Goal: Task Accomplishment & Management: Complete application form

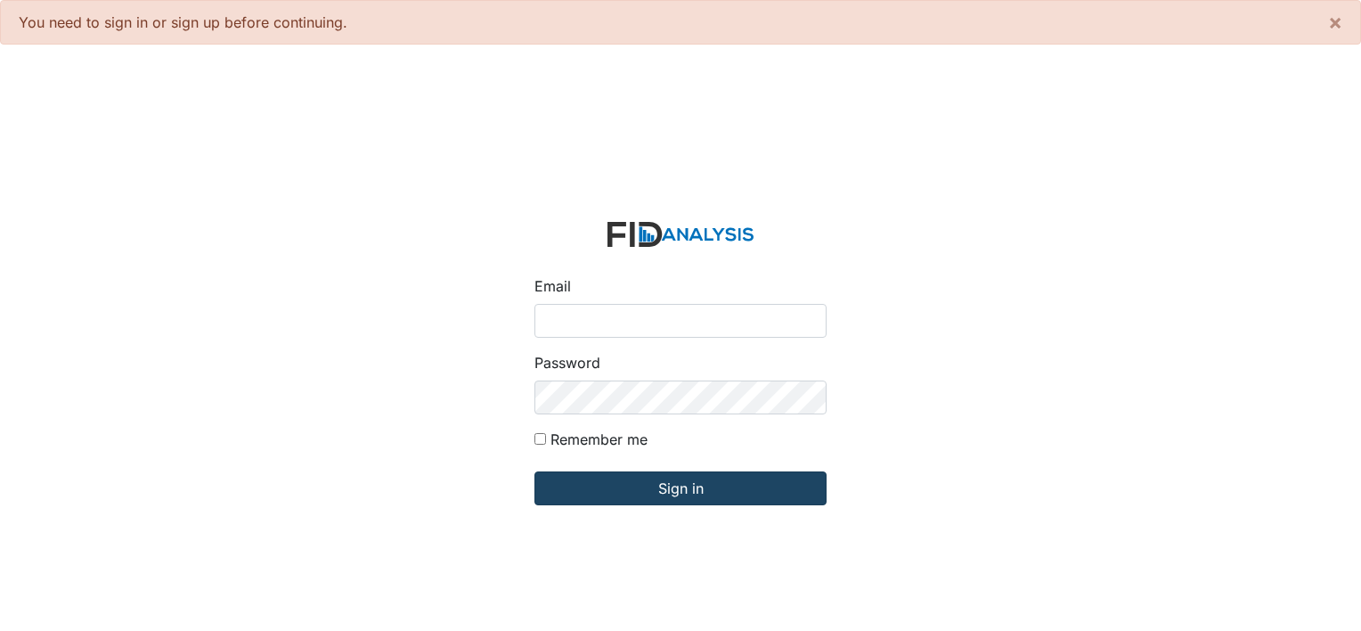
type input "[PERSON_NAME][EMAIL_ADDRESS][DOMAIN_NAME]"
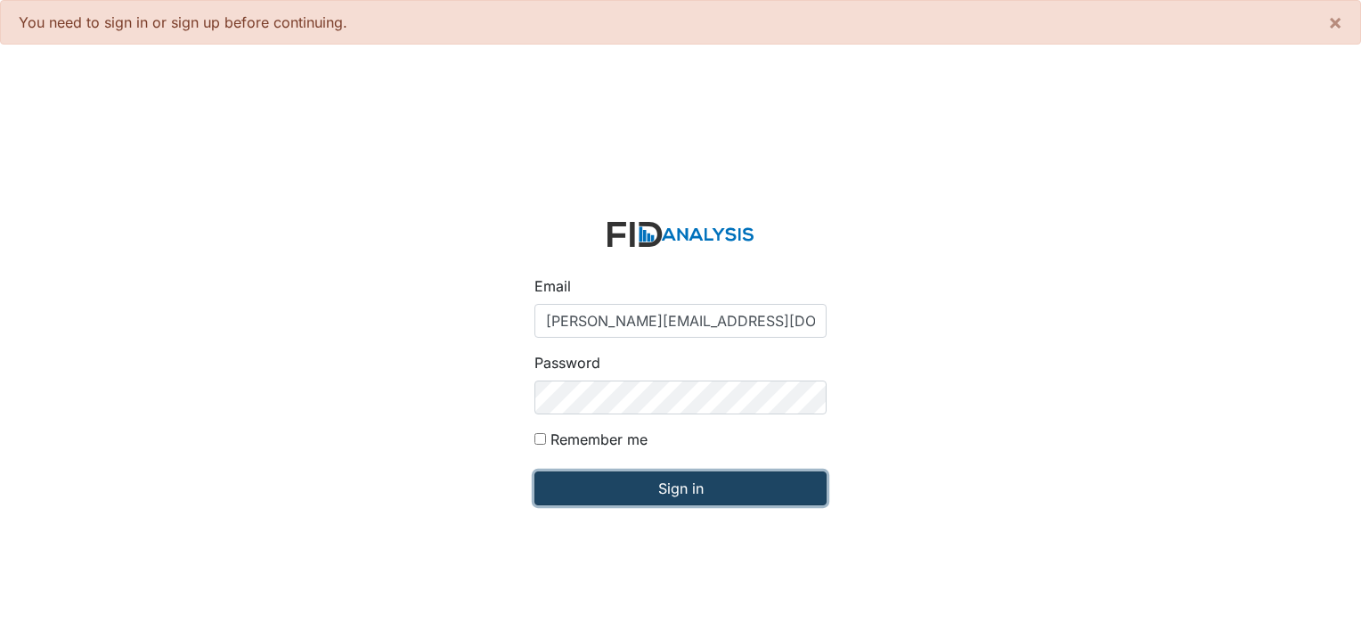
click at [583, 495] on input "Sign in" at bounding box center [680, 488] width 292 height 34
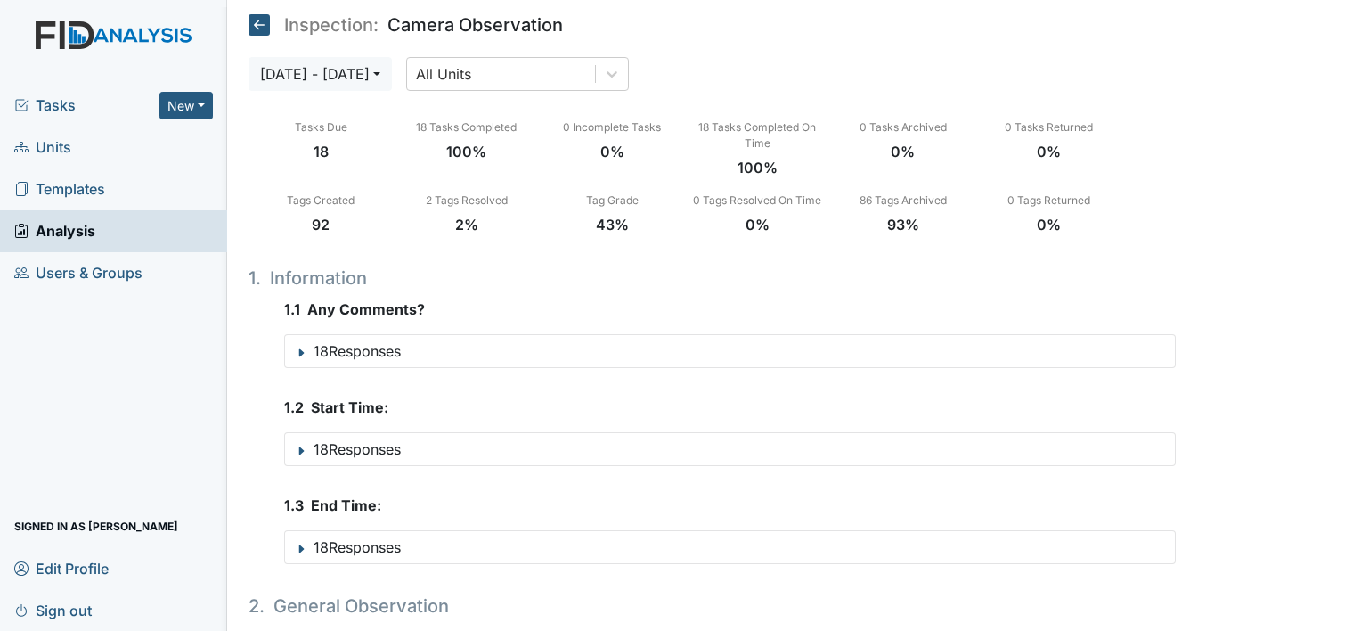
click at [69, 104] on span "Tasks" at bounding box center [86, 104] width 145 height 21
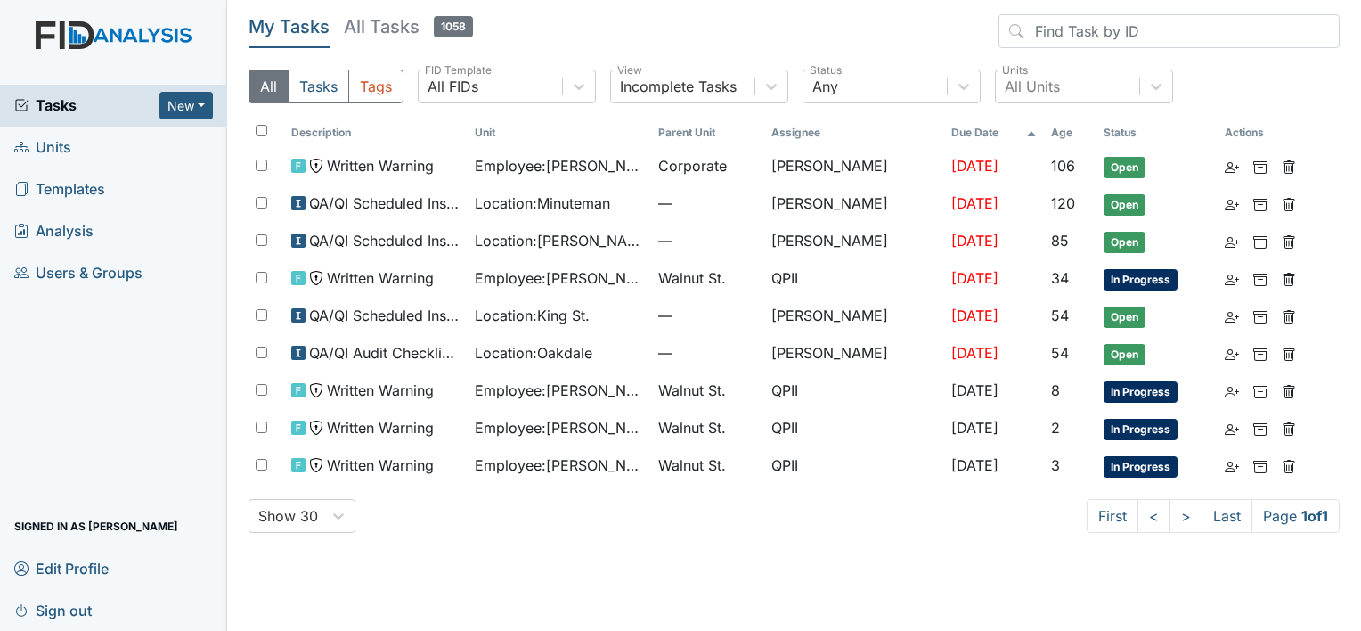
click at [63, 146] on span "Units" at bounding box center [42, 148] width 57 height 28
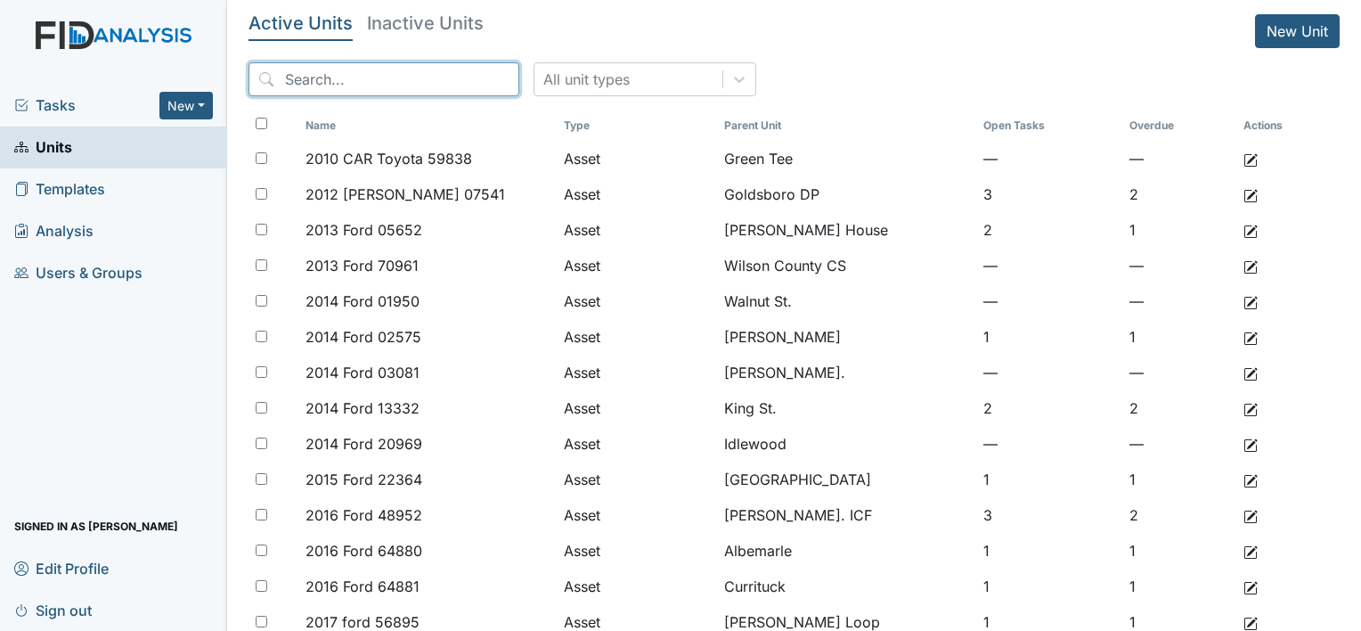
click at [314, 71] on input "search" at bounding box center [384, 79] width 271 height 34
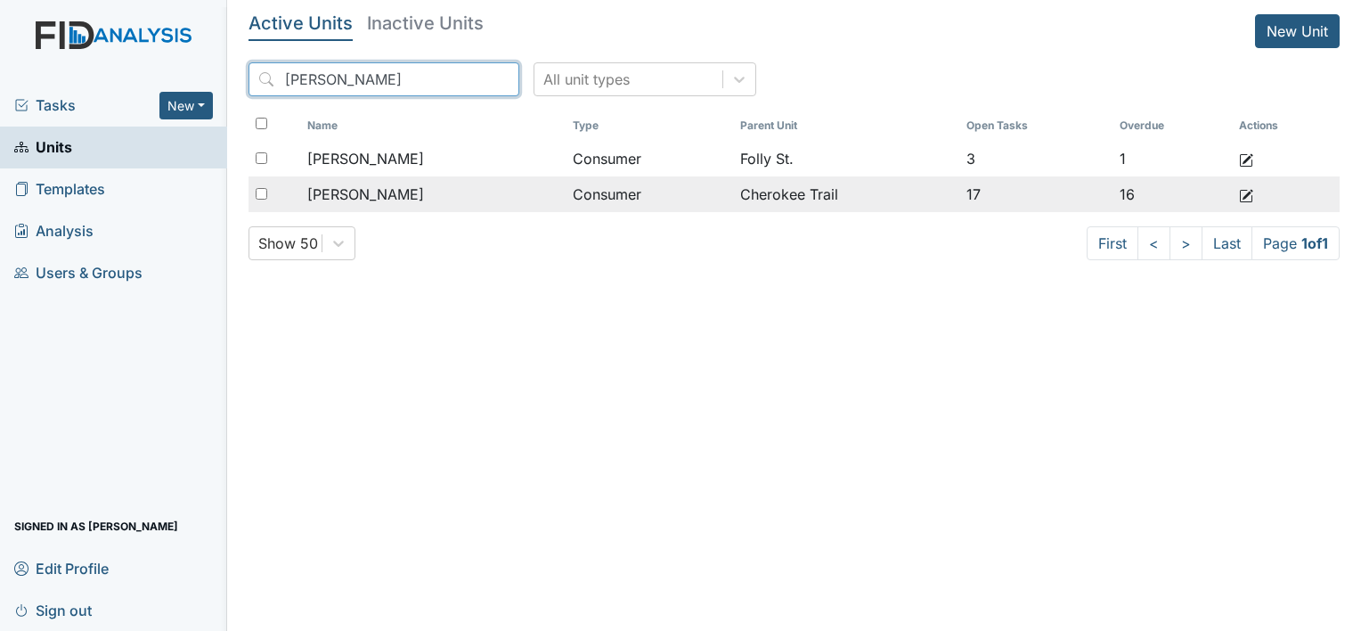
type input "derric"
click at [398, 176] on td "Callis, Derrick" at bounding box center [432, 194] width 265 height 36
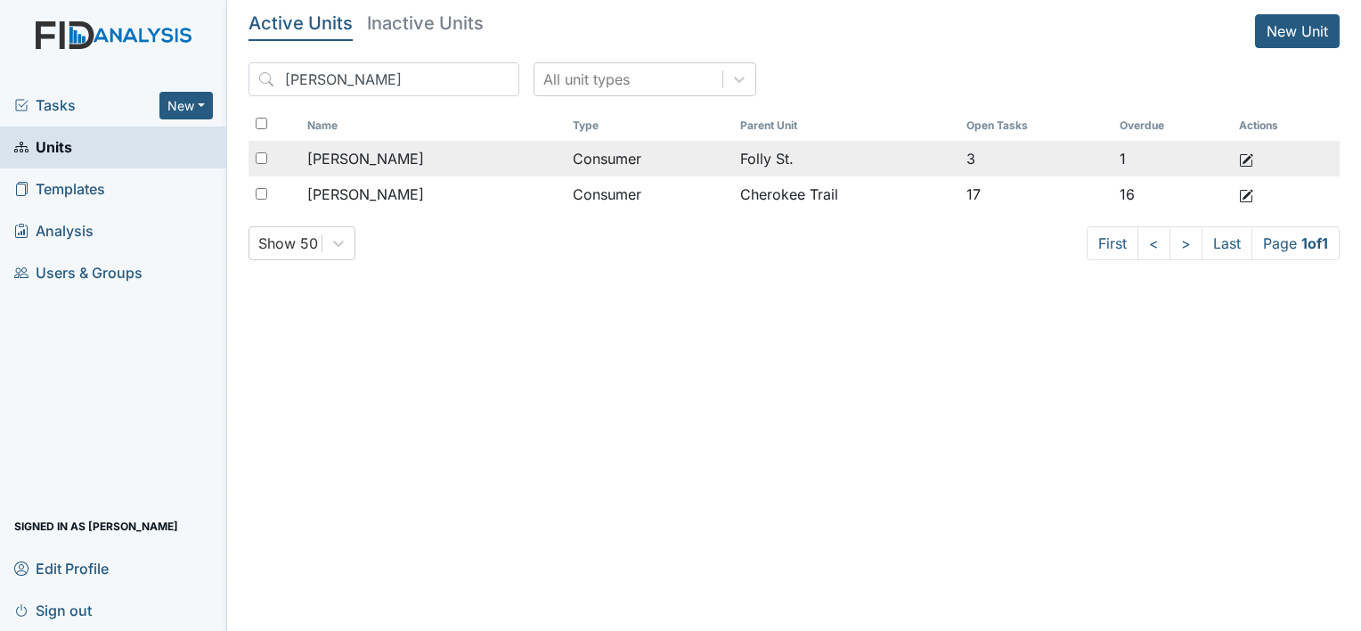
click at [390, 157] on span "Bridges, Derrick" at bounding box center [365, 158] width 117 height 21
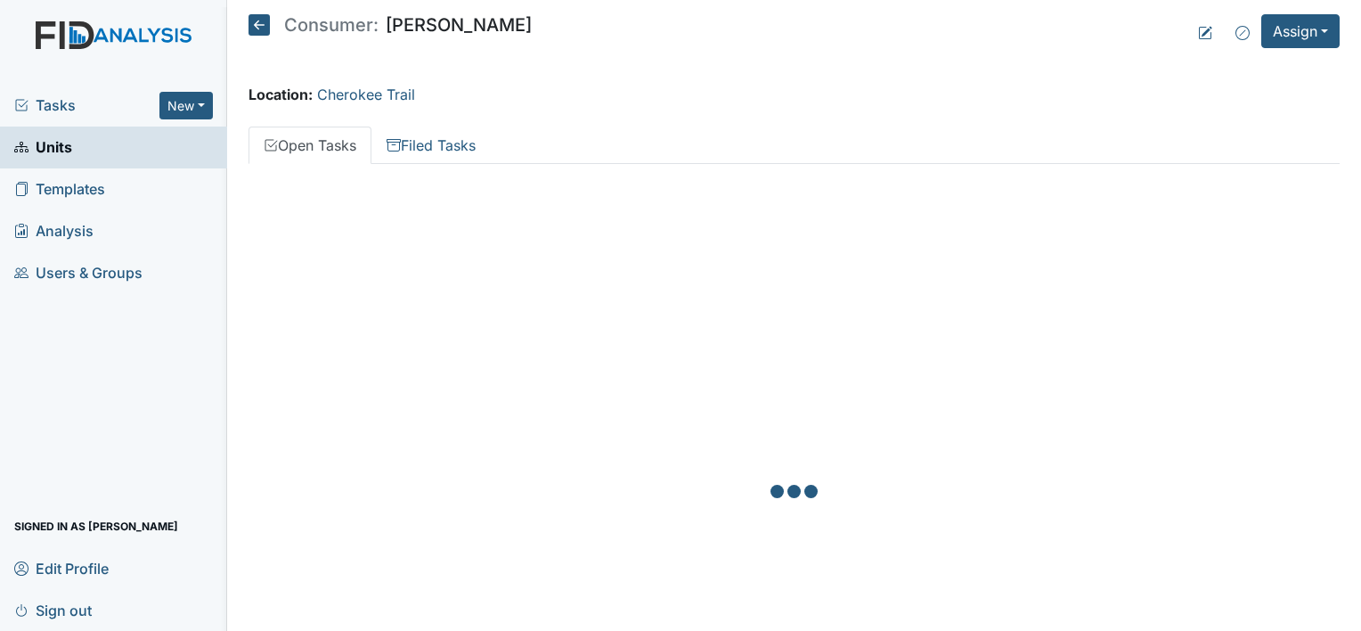
click at [393, 165] on div "Facility Maintenance Zach Smith James Bryant George Walton QPII Susan Ayers Uni…" at bounding box center [794, 493] width 1091 height 659
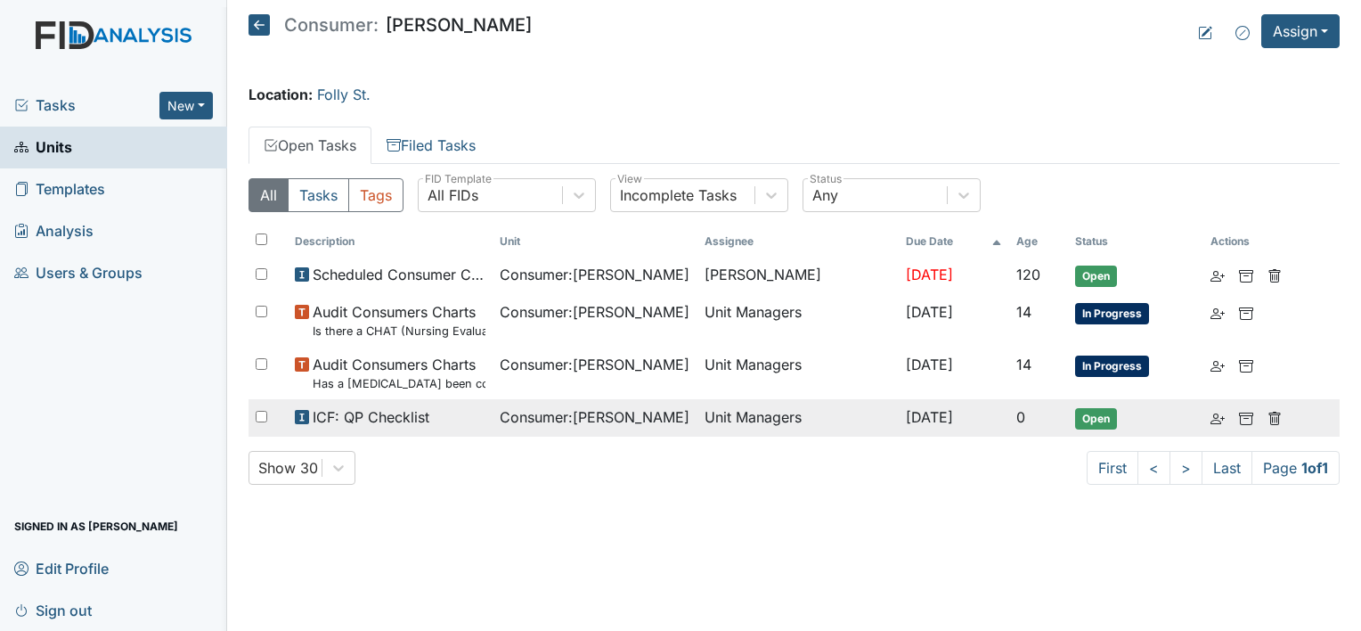
click at [432, 422] on div "ICF: QP Checklist" at bounding box center [390, 416] width 191 height 21
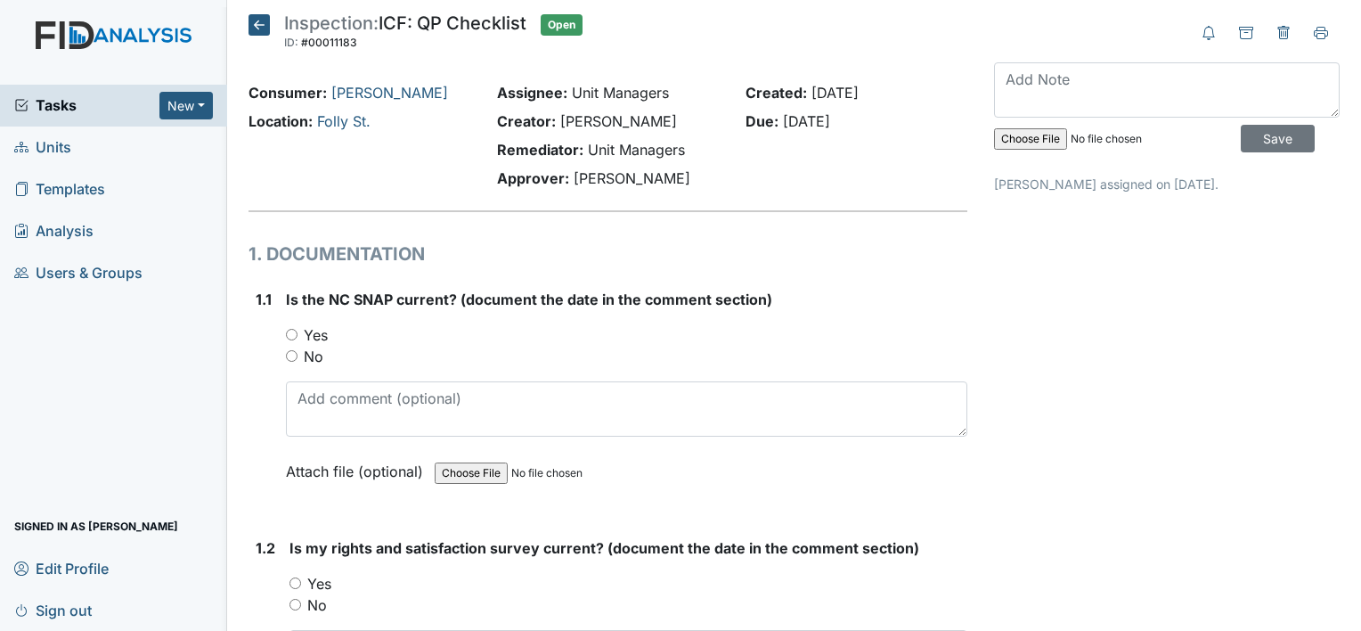
click at [310, 355] on label "No" at bounding box center [314, 356] width 20 height 21
click at [298, 355] on input "No" at bounding box center [292, 356] width 12 height 12
radio input "true"
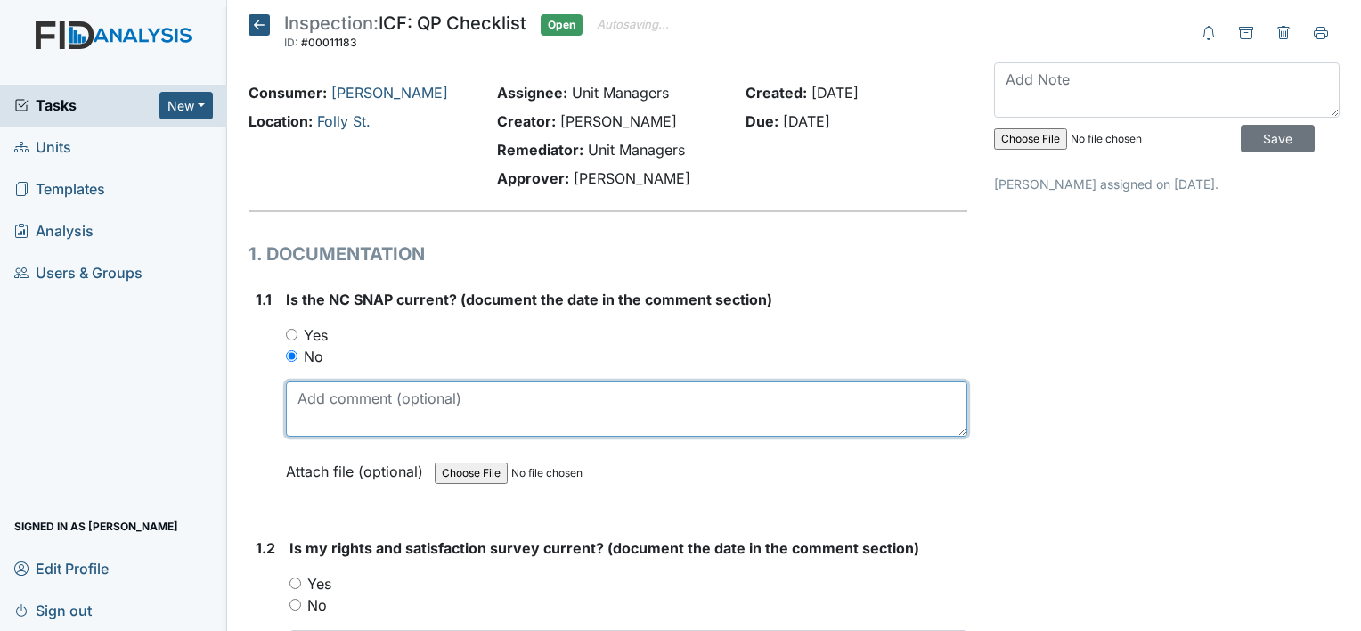
click at [374, 403] on textarea at bounding box center [626, 408] width 681 height 55
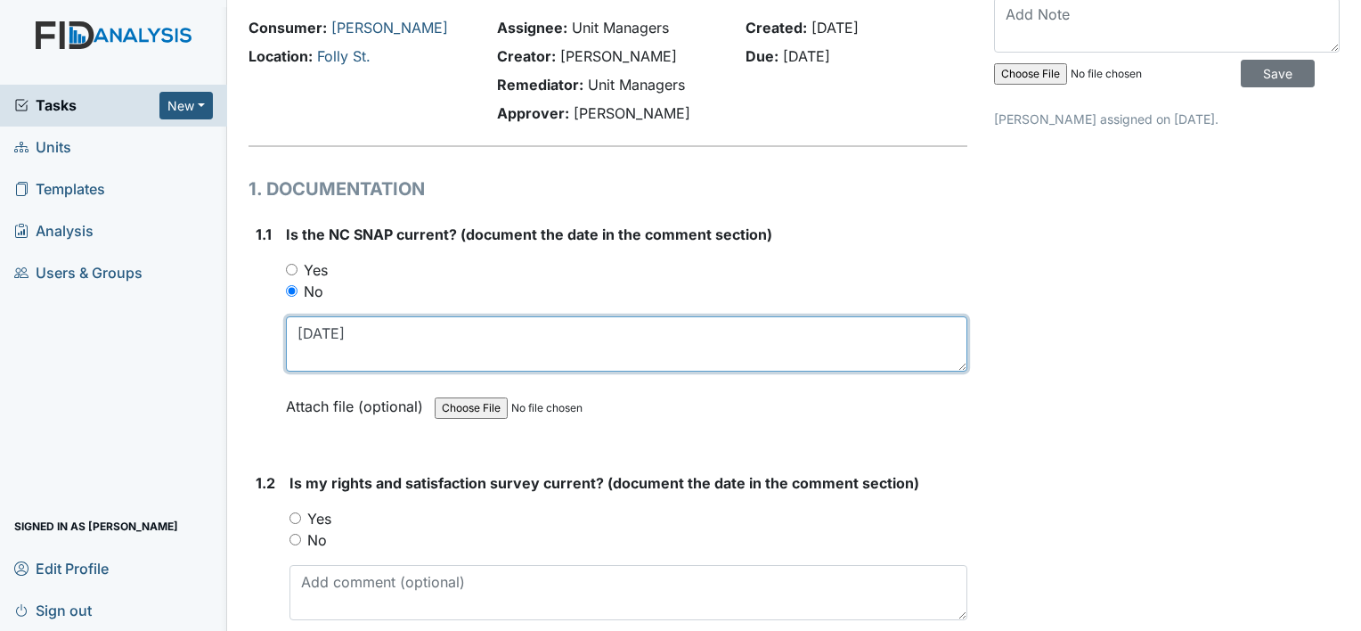
scroll to position [178, 0]
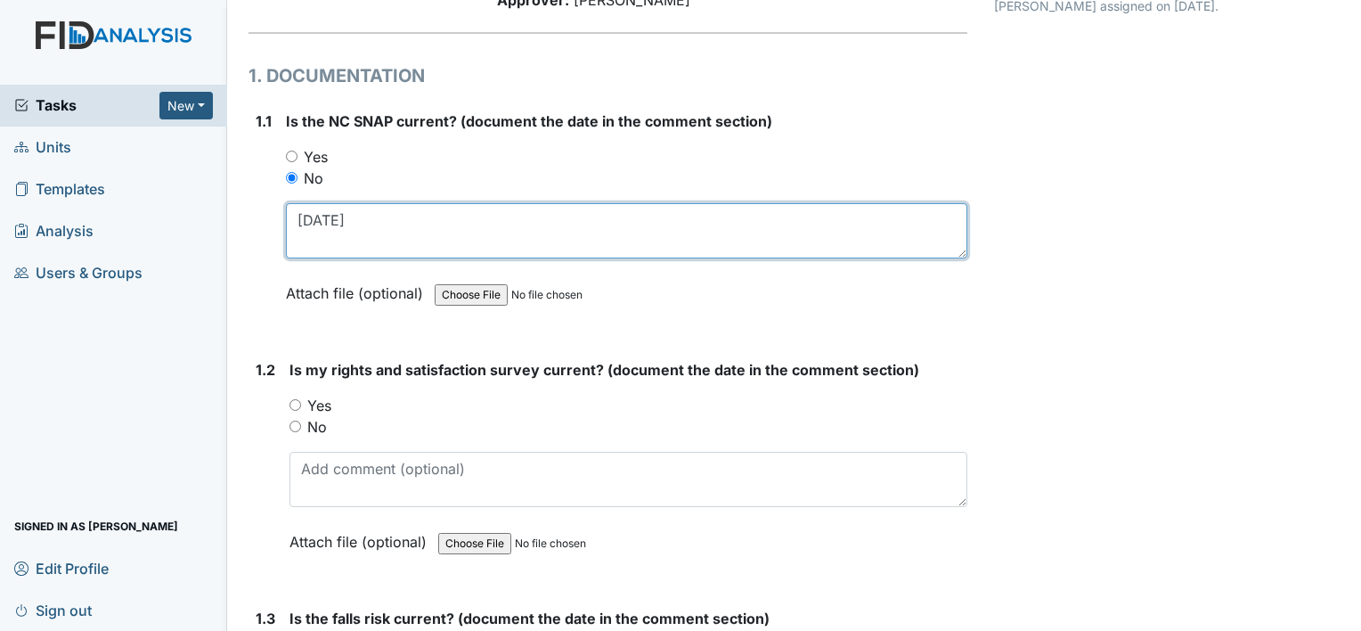
type textarea "[DATE]"
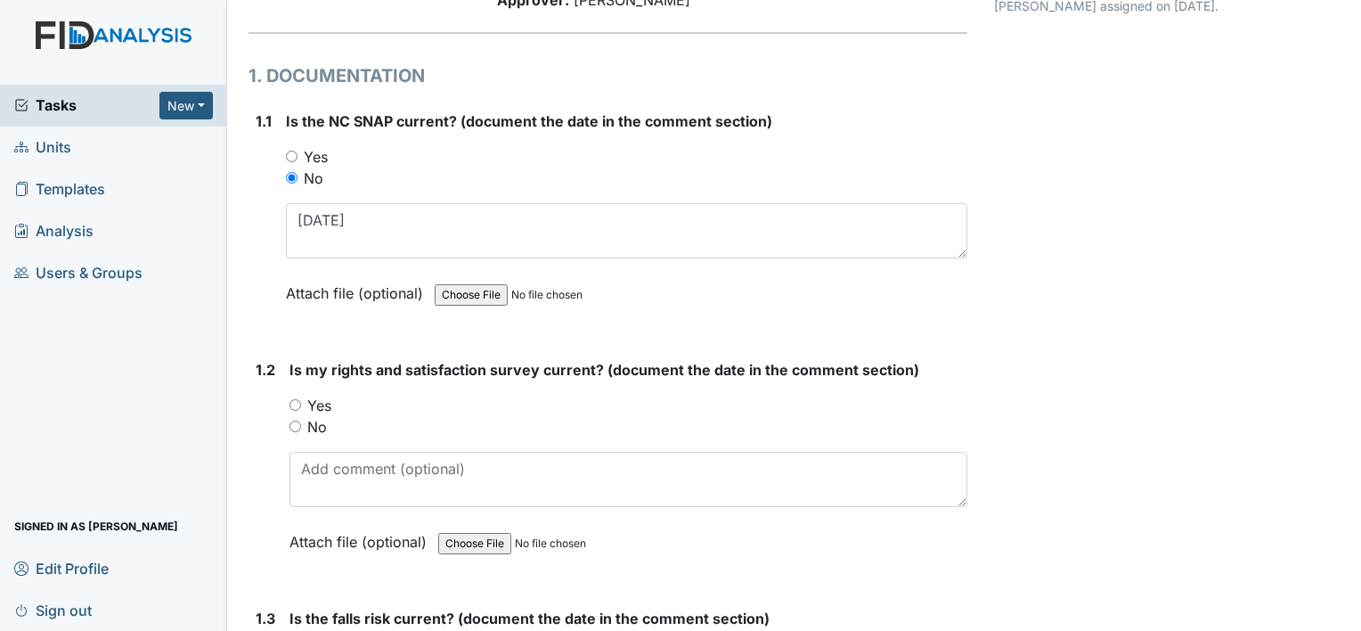
click at [339, 404] on div "Yes" at bounding box center [629, 405] width 678 height 21
click at [314, 396] on label "Yes" at bounding box center [319, 405] width 24 height 21
click at [301, 399] on input "Yes" at bounding box center [296, 405] width 12 height 12
radio input "true"
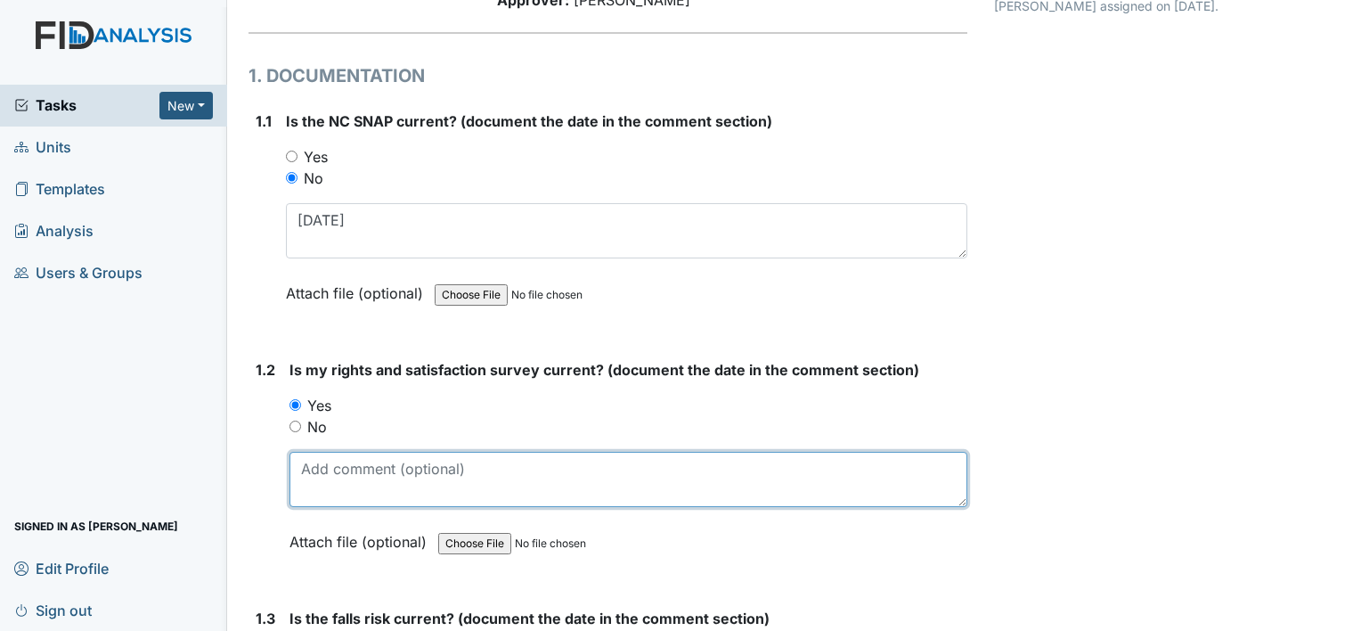
click at [376, 482] on textarea at bounding box center [629, 479] width 678 height 55
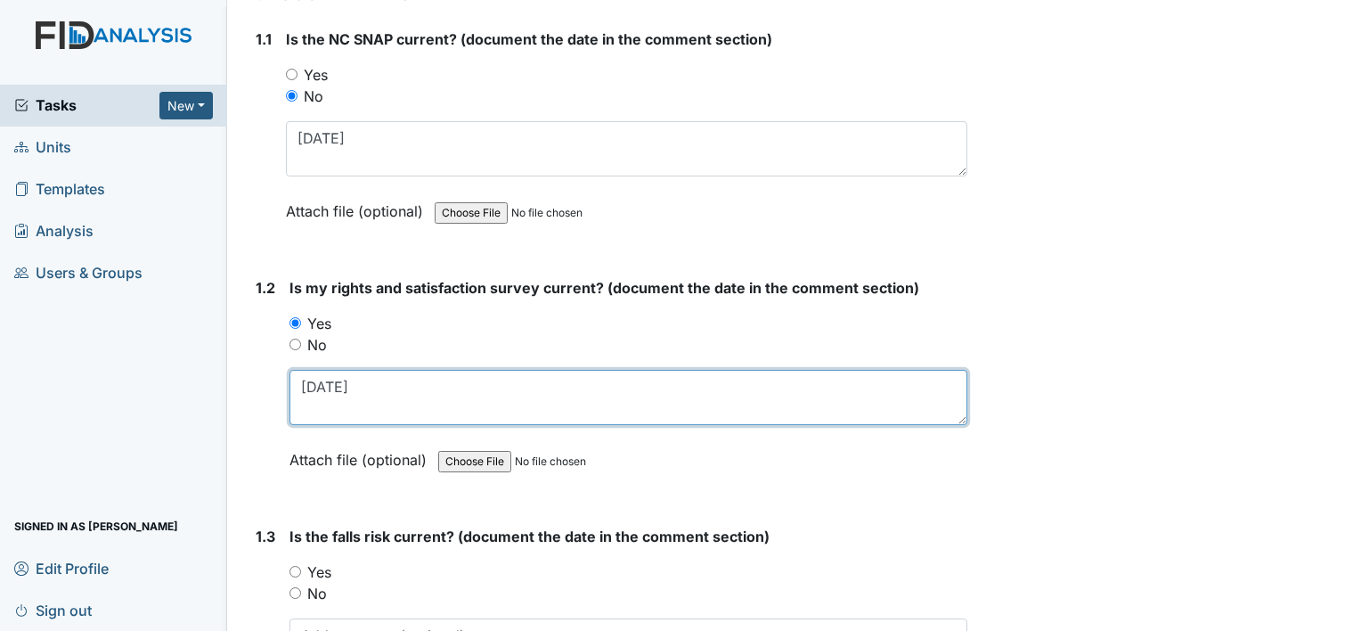
scroll to position [445, 0]
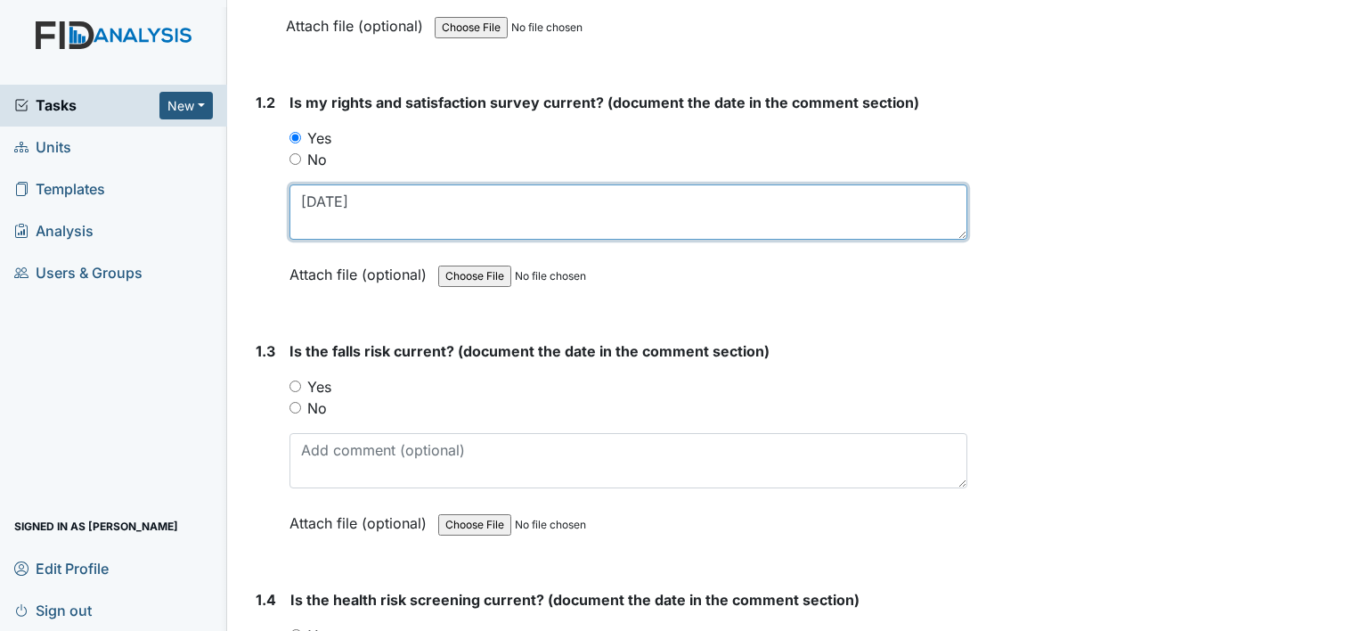
type textarea "8-15-24"
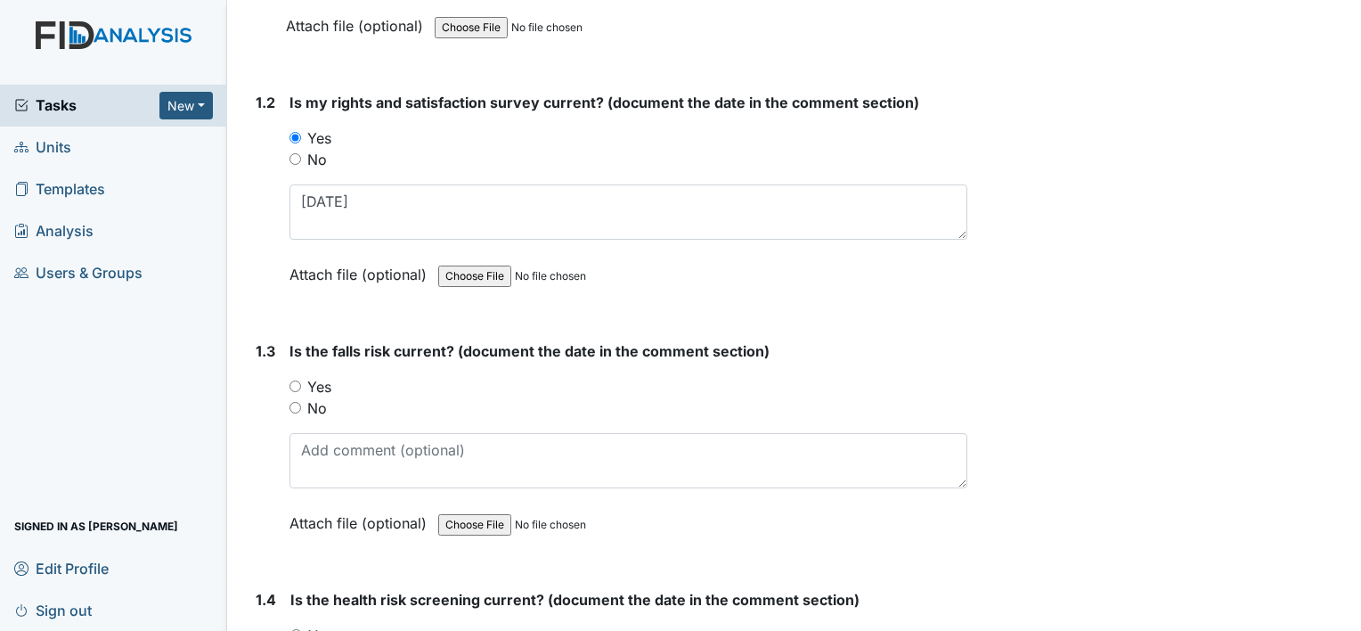
drag, startPoint x: 322, startPoint y: 409, endPoint x: 374, endPoint y: 474, distance: 83.6
click at [322, 409] on label "No" at bounding box center [317, 407] width 20 height 21
click at [301, 409] on input "No" at bounding box center [296, 408] width 12 height 12
radio input "true"
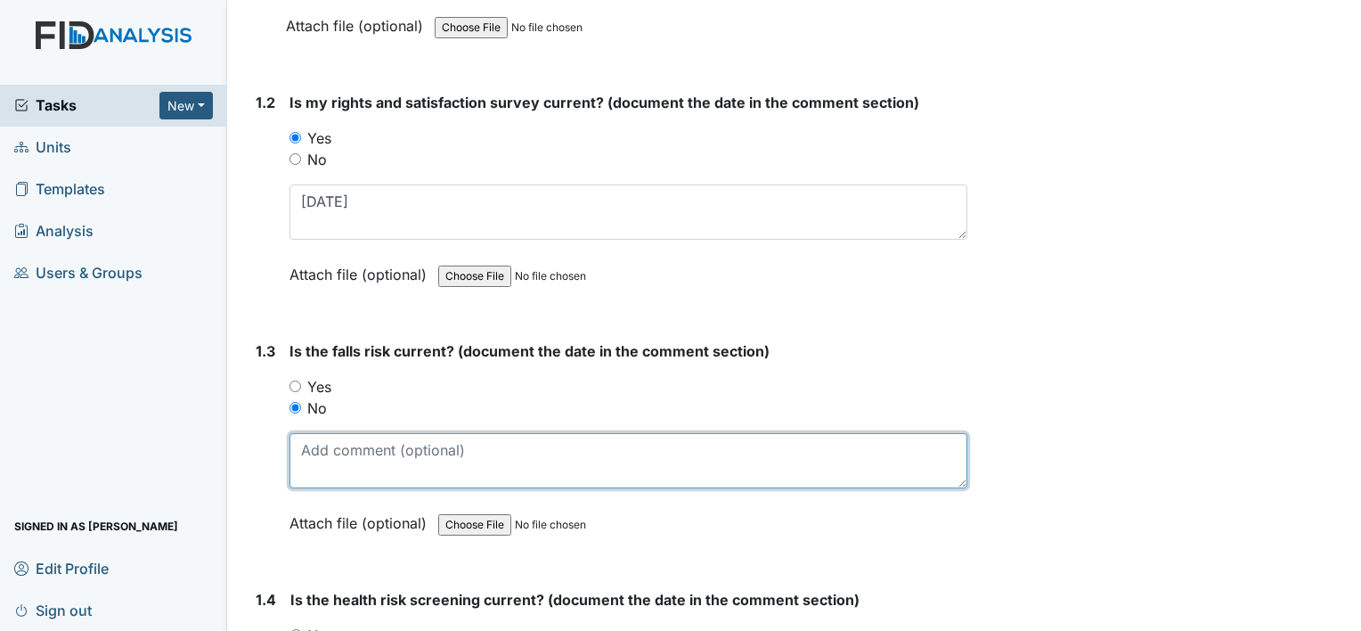
click at [376, 473] on textarea at bounding box center [629, 460] width 678 height 55
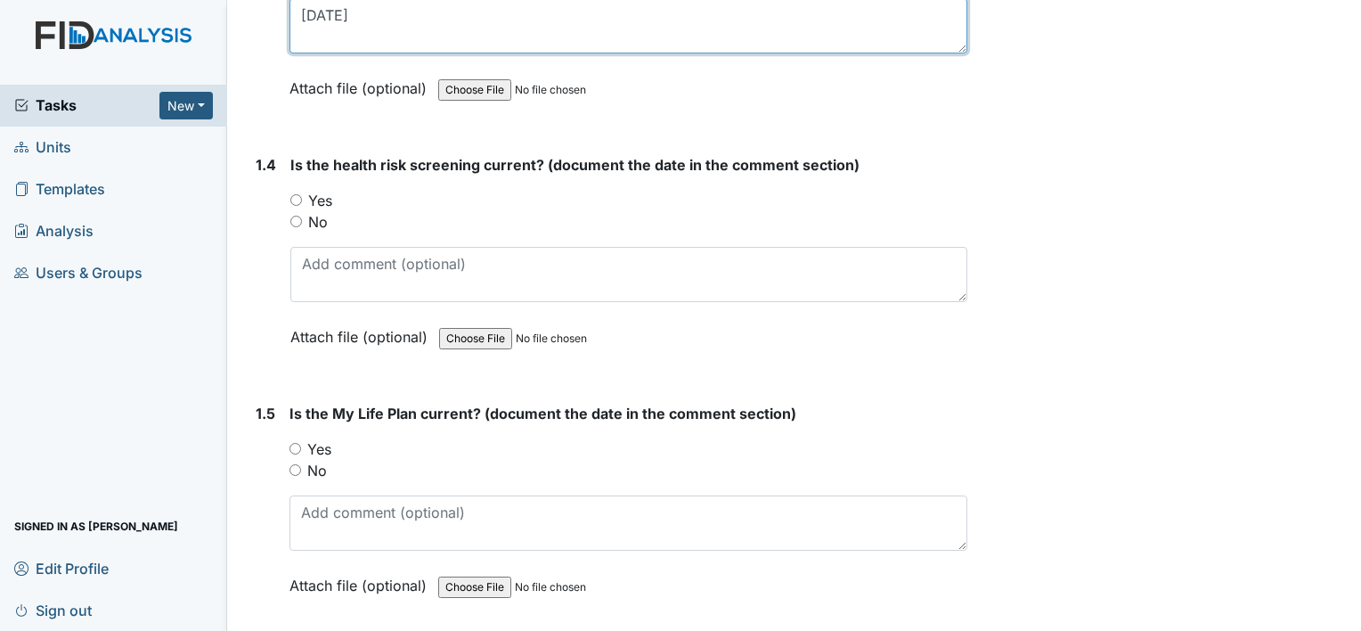
scroll to position [891, 0]
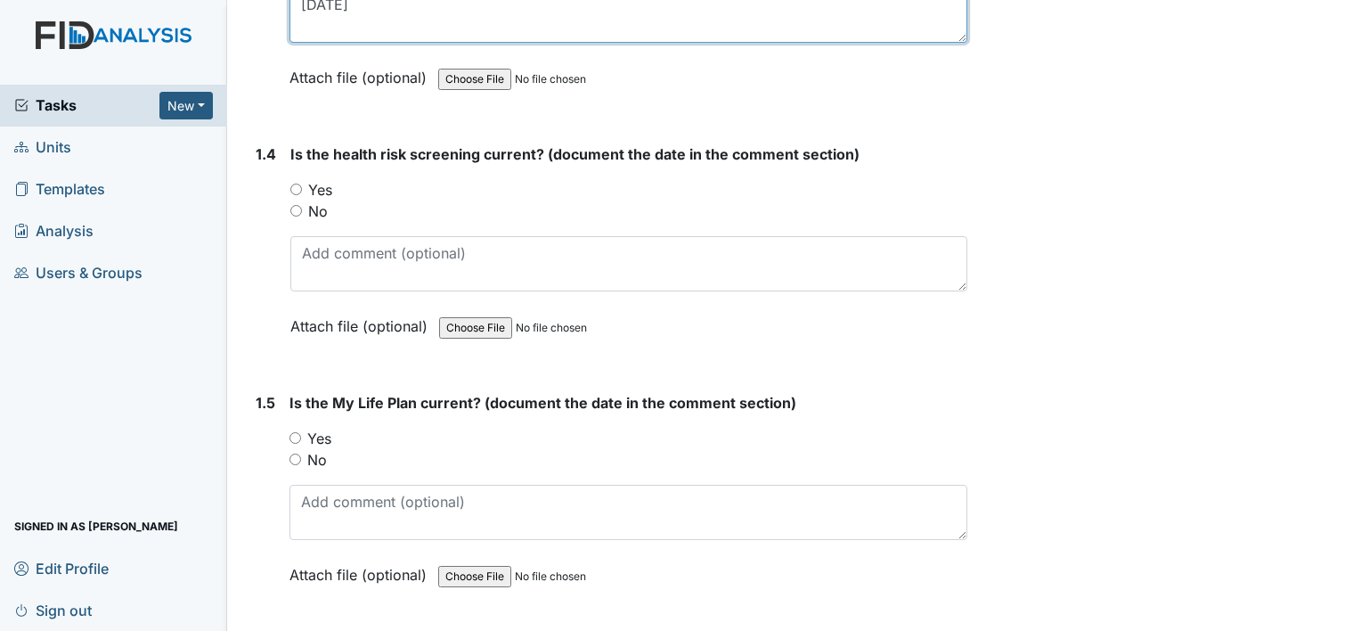
type textarea "9-6-23"
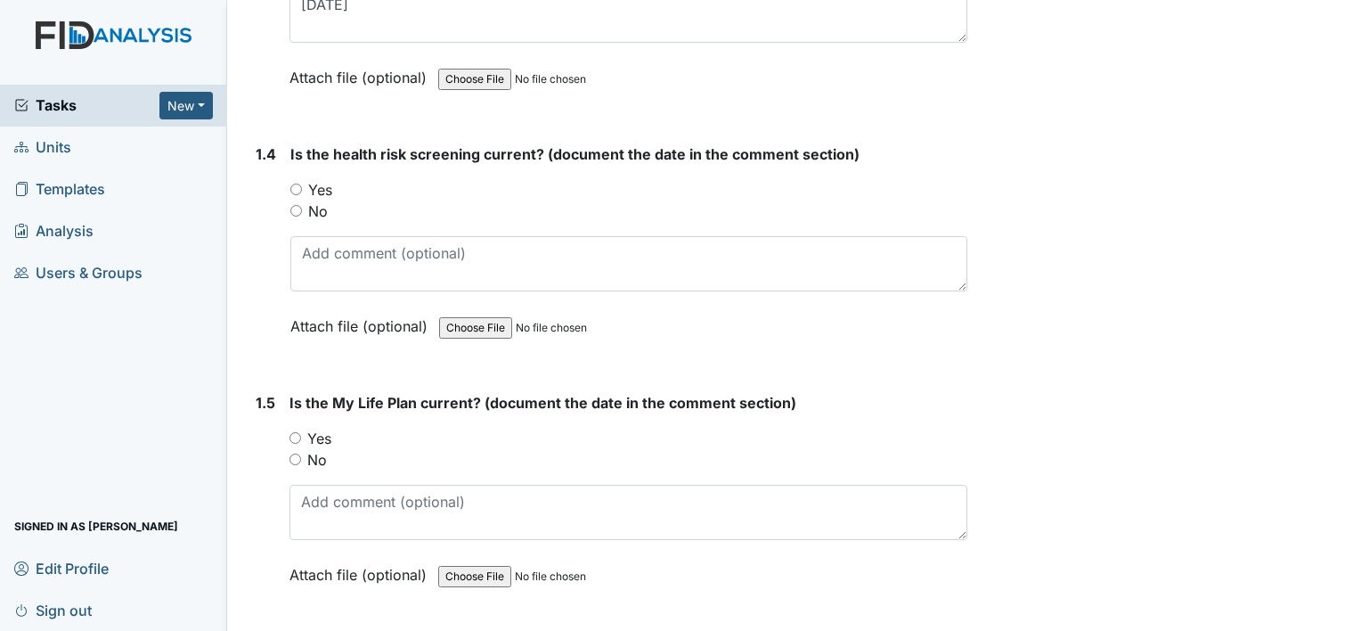
drag, startPoint x: 320, startPoint y: 188, endPoint x: 331, endPoint y: 230, distance: 43.4
click at [320, 188] on label "Yes" at bounding box center [320, 189] width 24 height 21
click at [302, 188] on input "Yes" at bounding box center [296, 190] width 12 height 12
radio input "true"
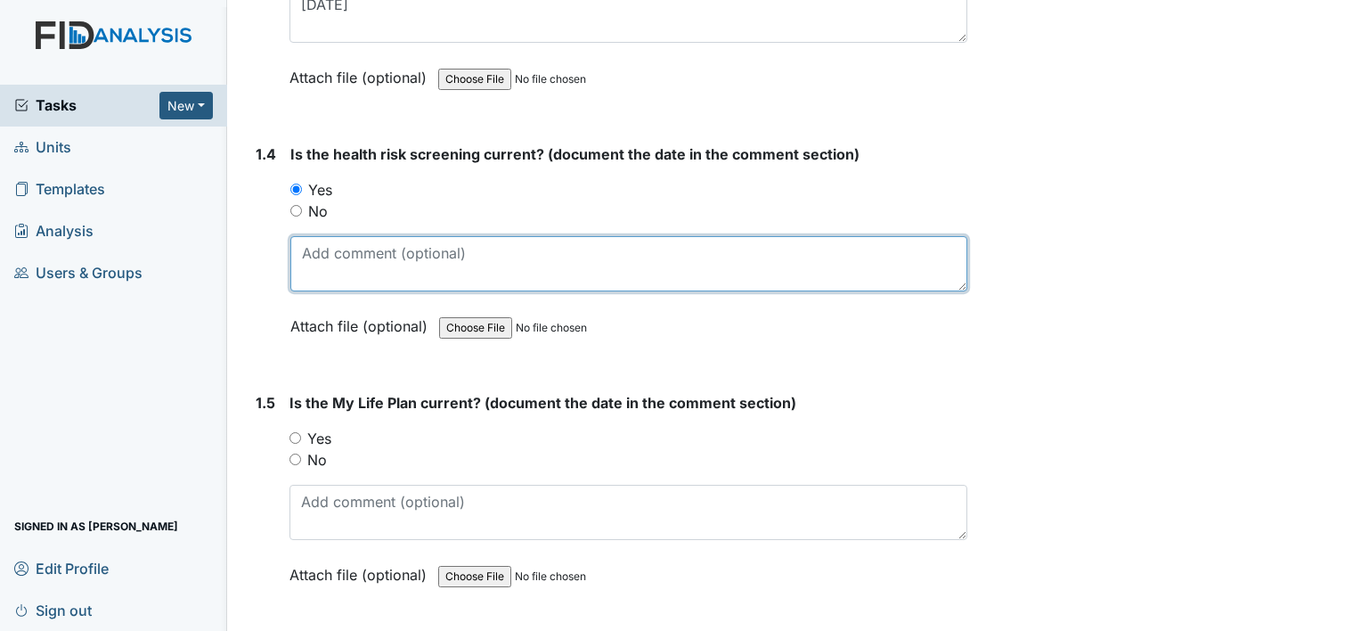
click at [342, 243] on textarea at bounding box center [628, 263] width 677 height 55
type textarea "8-15-24"
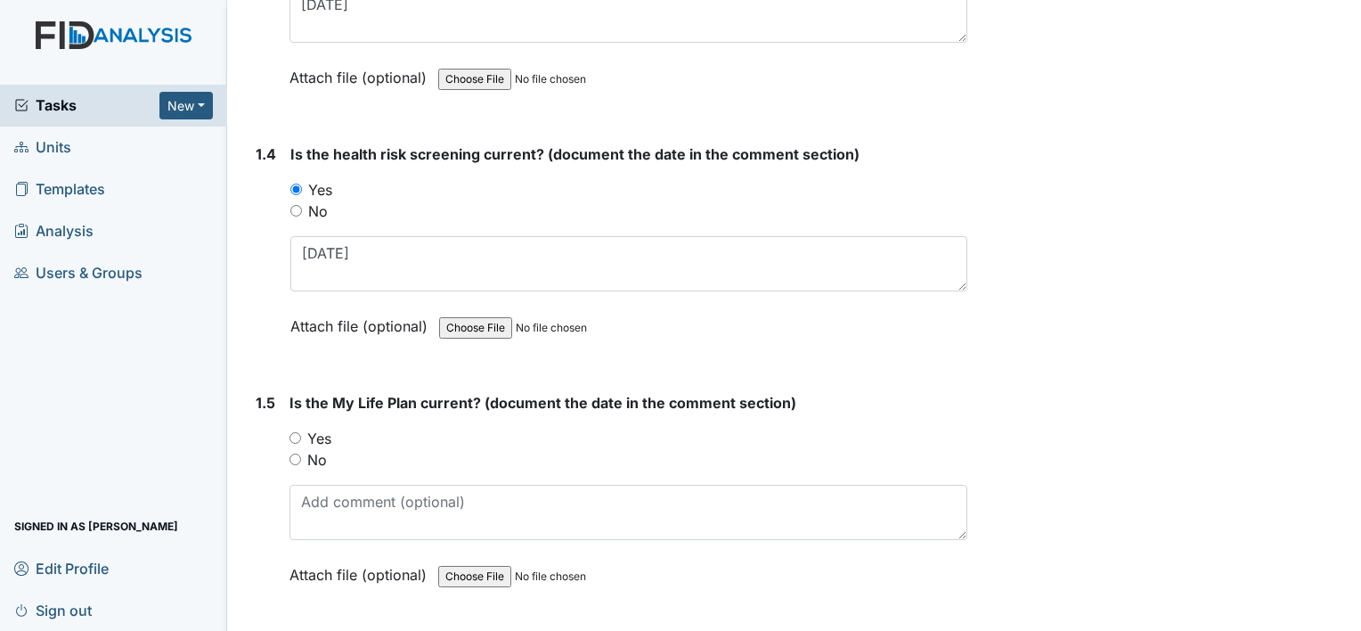
click at [313, 436] on label "Yes" at bounding box center [319, 438] width 24 height 21
click at [301, 436] on input "Yes" at bounding box center [296, 438] width 12 height 12
radio input "true"
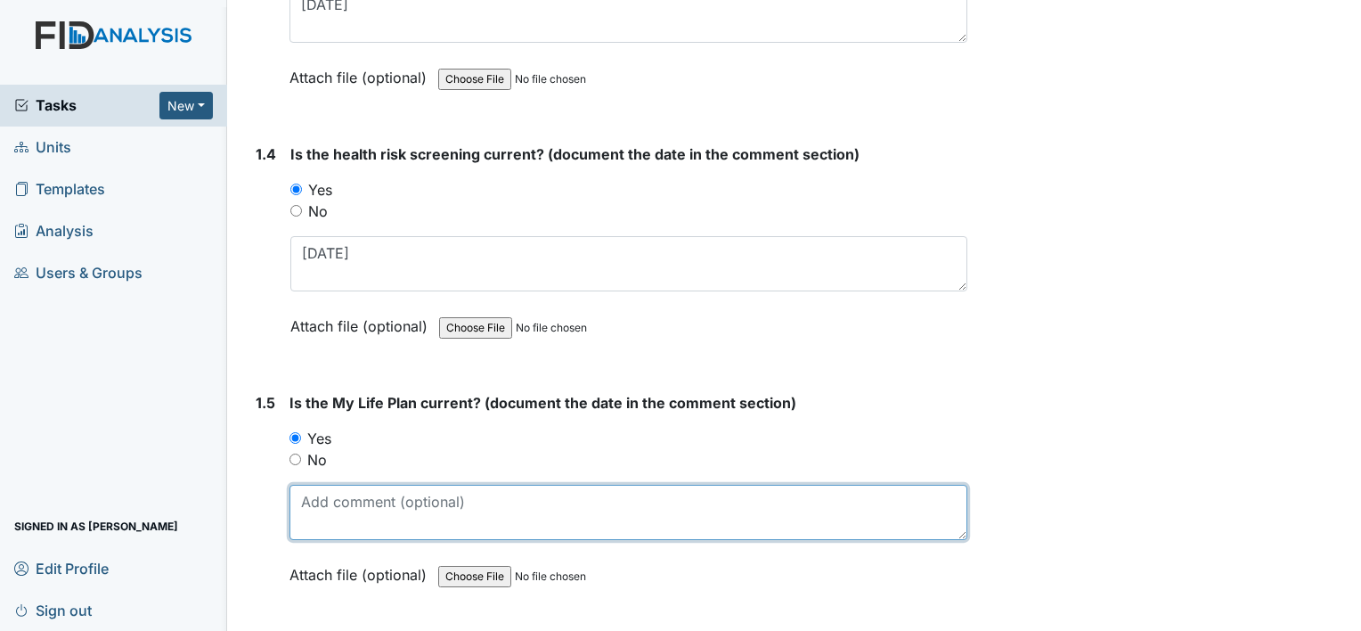
drag, startPoint x: 349, startPoint y: 496, endPoint x: 357, endPoint y: 488, distance: 11.3
click at [349, 495] on textarea at bounding box center [629, 512] width 678 height 55
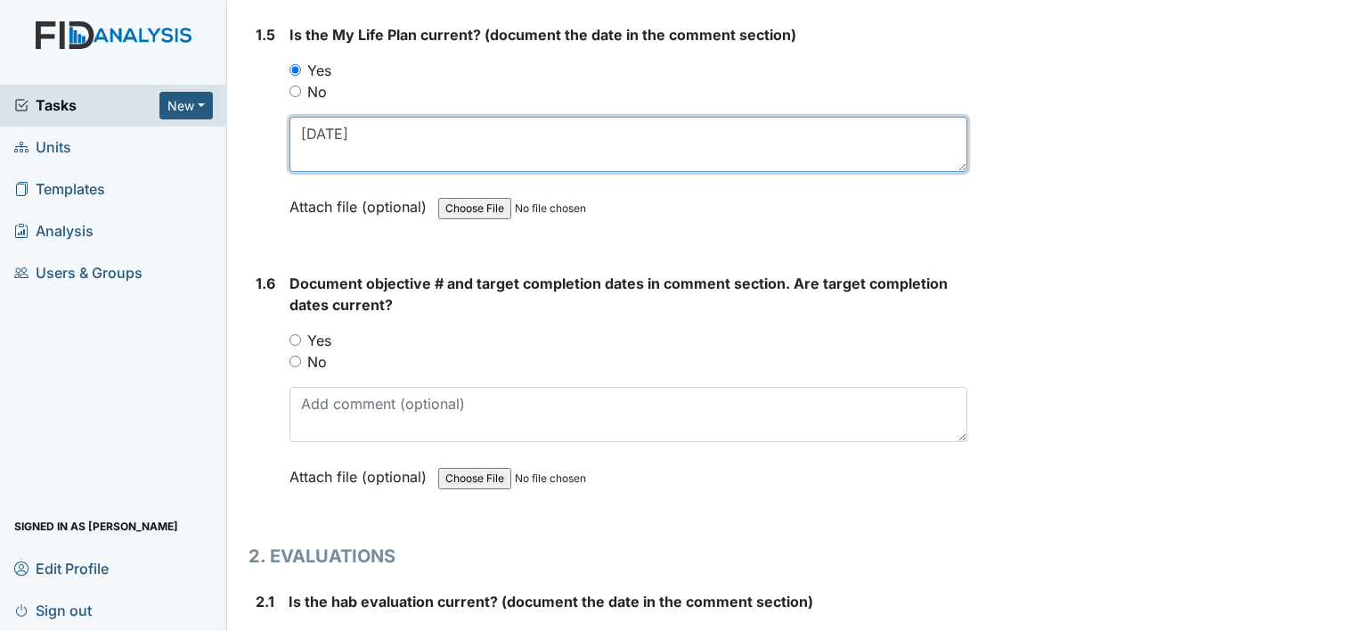
scroll to position [1336, 0]
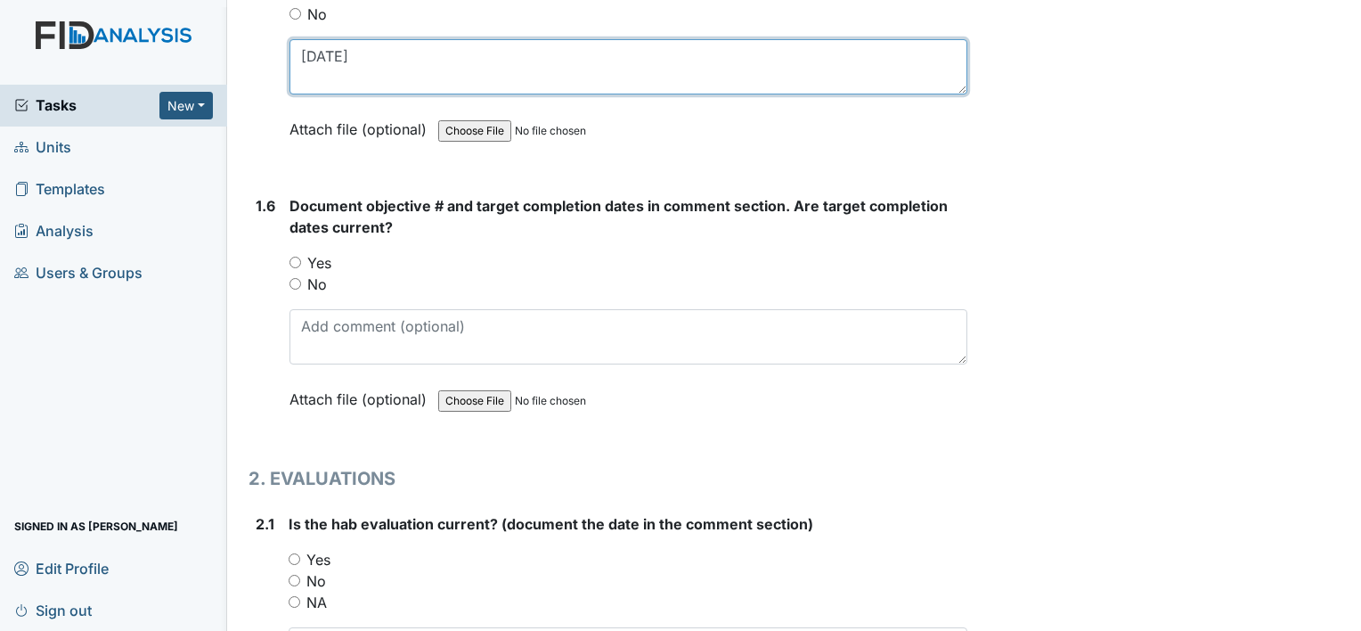
type textarea "8-15-24"
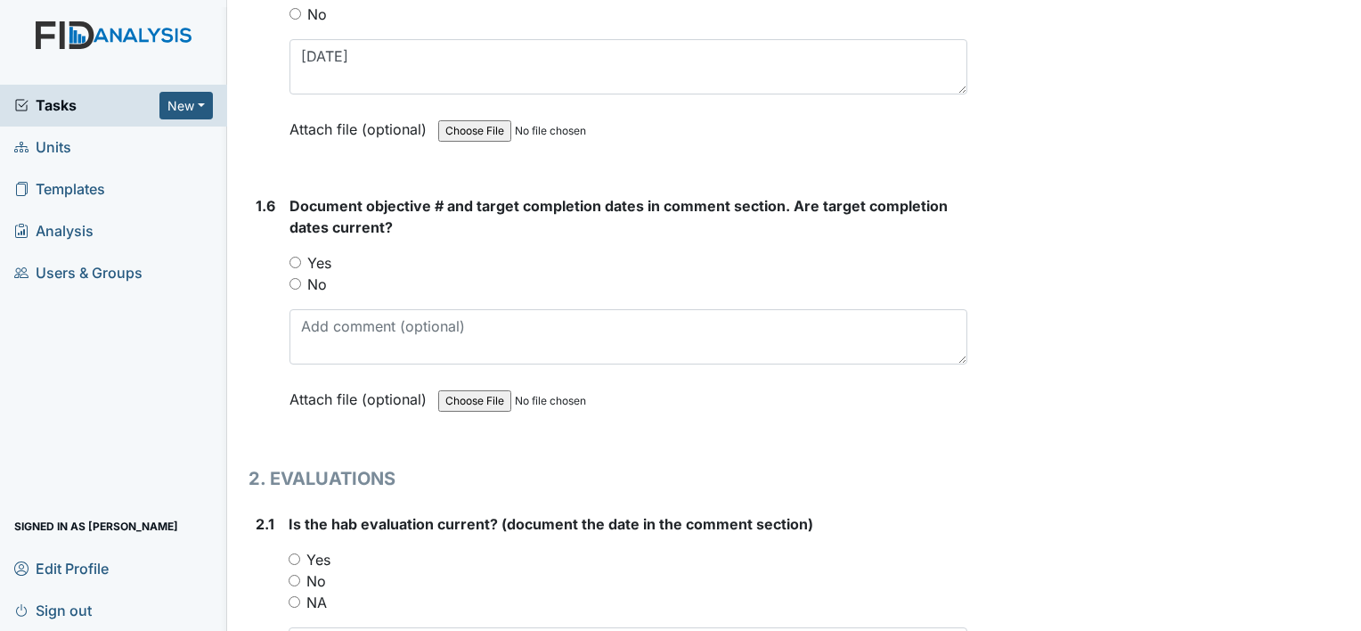
click at [327, 258] on label "Yes" at bounding box center [319, 262] width 24 height 21
click at [301, 258] on input "Yes" at bounding box center [296, 263] width 12 height 12
radio input "true"
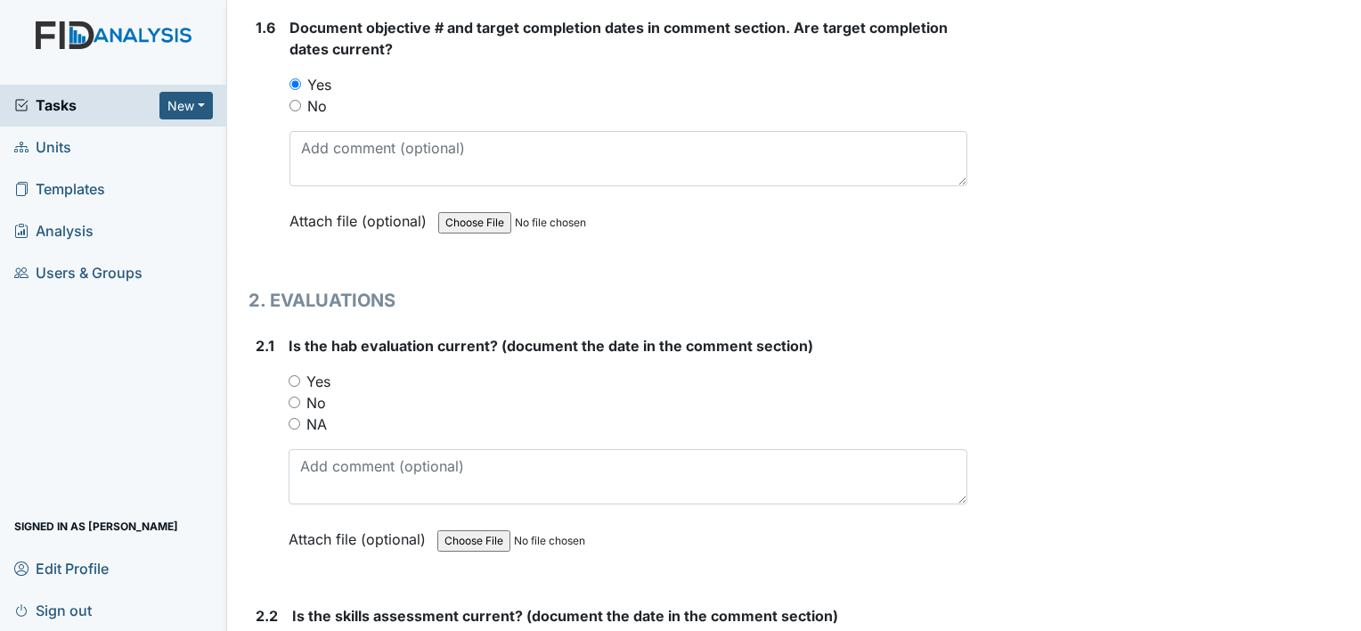
click at [321, 398] on label "No" at bounding box center [316, 402] width 20 height 21
click at [300, 398] on input "No" at bounding box center [295, 402] width 12 height 12
radio input "true"
drag, startPoint x: 339, startPoint y: 429, endPoint x: 359, endPoint y: 449, distance: 28.4
click at [339, 430] on div "Is the hab evaluation current? (document the date in the comment section) You m…" at bounding box center [628, 448] width 679 height 227
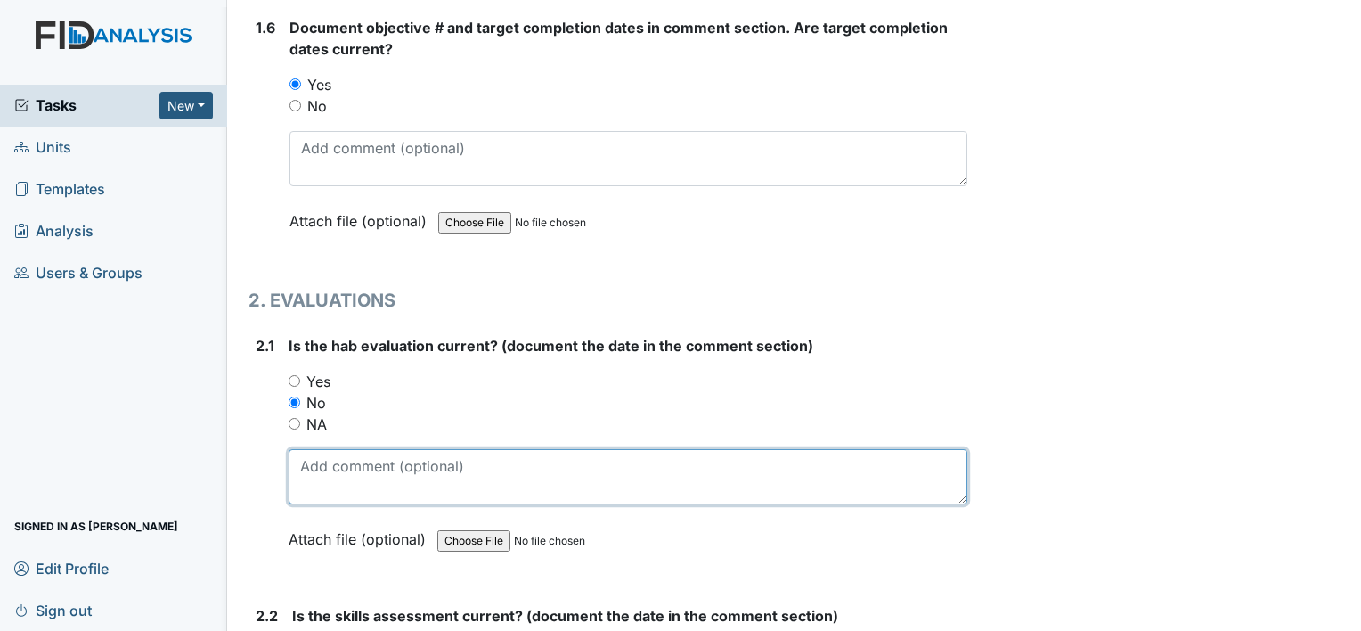
drag, startPoint x: 379, startPoint y: 477, endPoint x: 373, endPoint y: 463, distance: 14.4
click at [380, 475] on textarea at bounding box center [628, 476] width 679 height 55
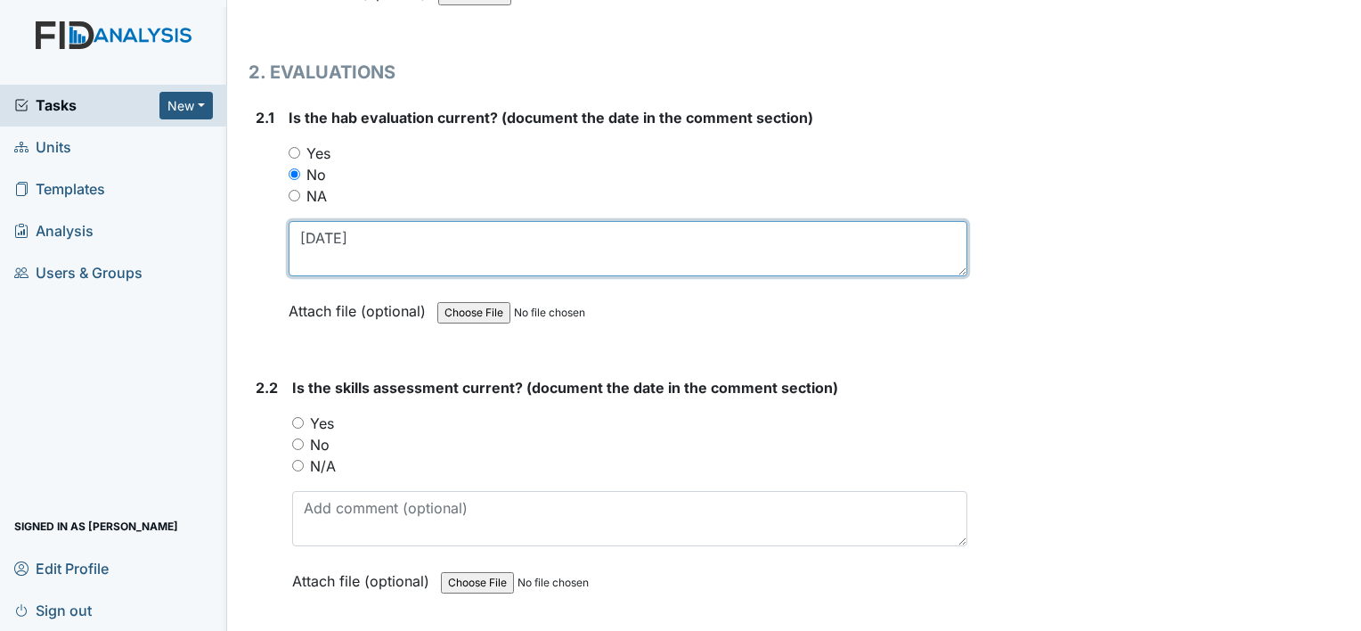
scroll to position [1782, 0]
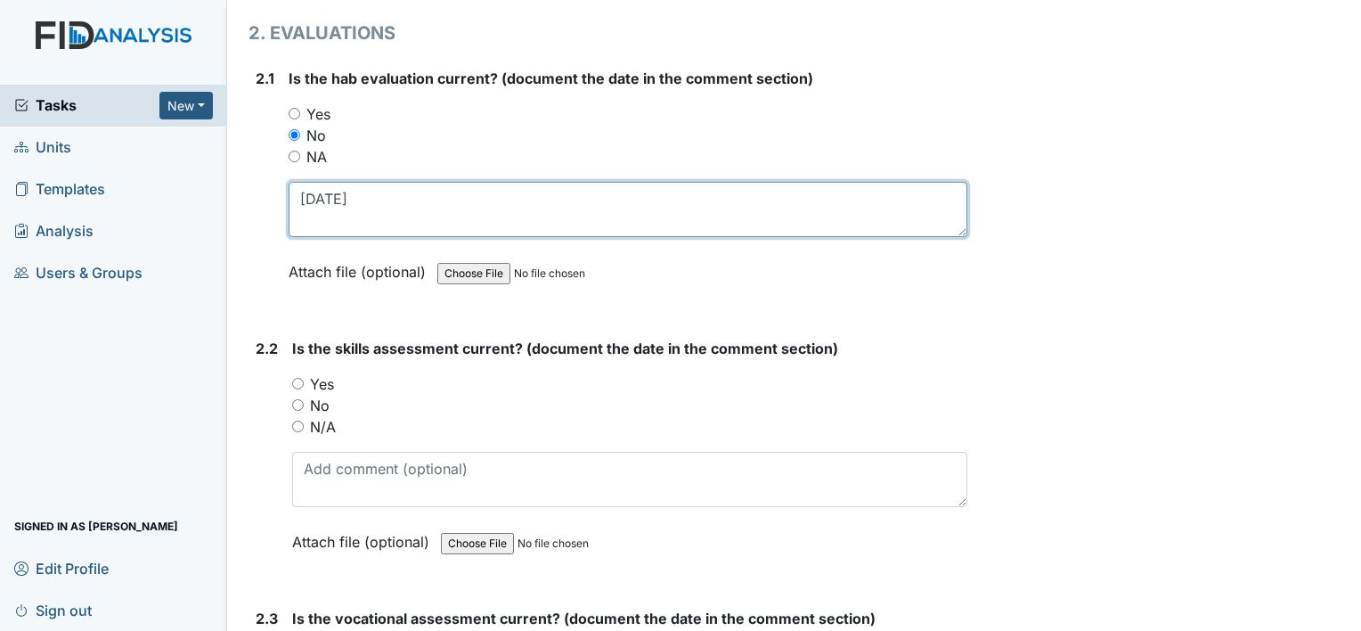
type textarea "8-12-24"
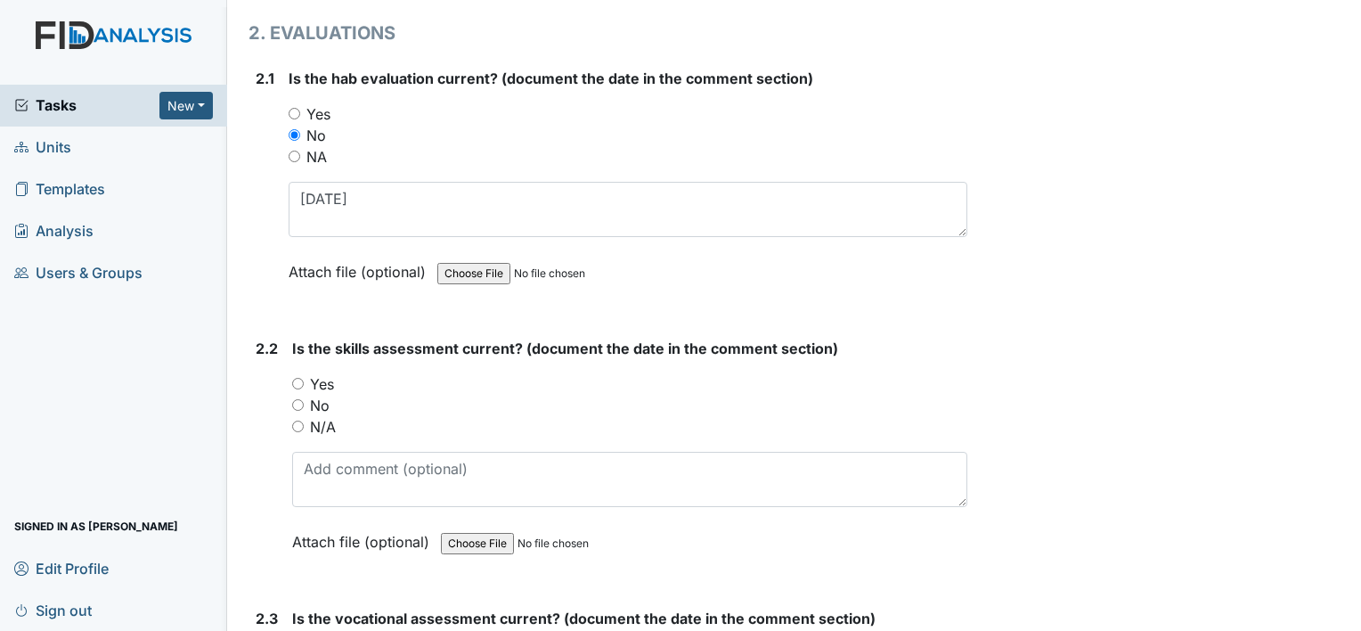
drag, startPoint x: 325, startPoint y: 396, endPoint x: 348, endPoint y: 439, distance: 49.4
click at [325, 396] on label "No" at bounding box center [320, 405] width 20 height 21
click at [304, 399] on input "No" at bounding box center [298, 405] width 12 height 12
radio input "true"
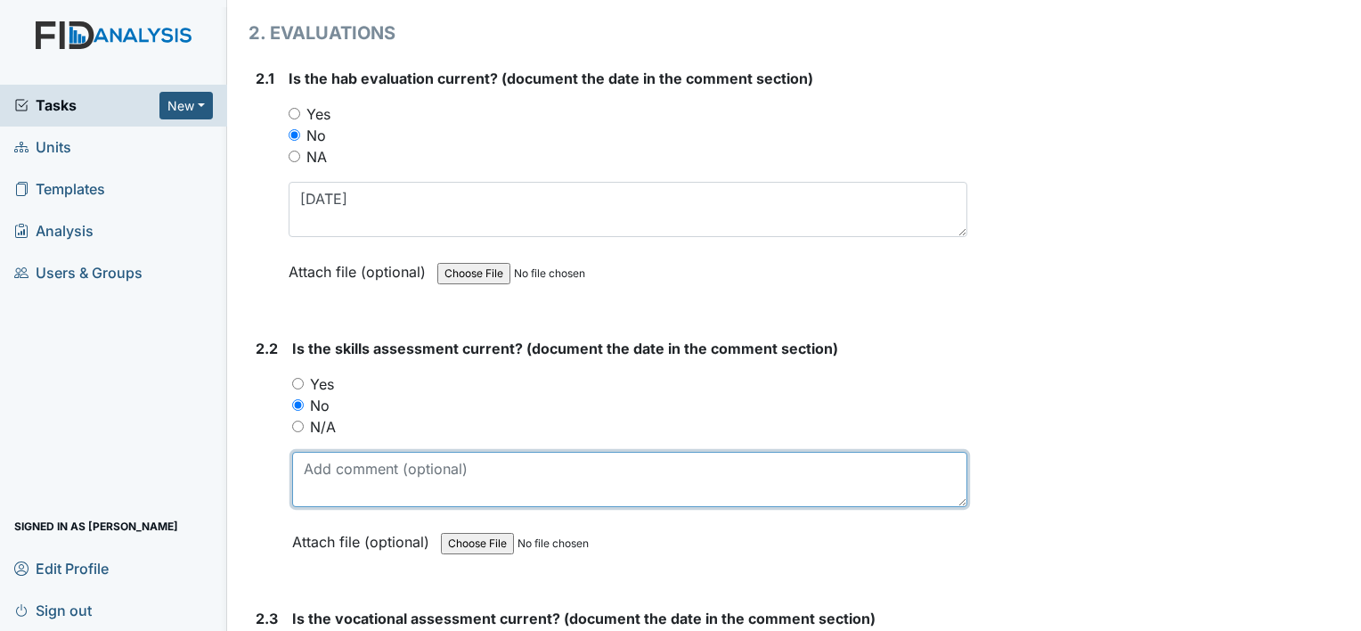
click at [355, 452] on textarea at bounding box center [629, 479] width 675 height 55
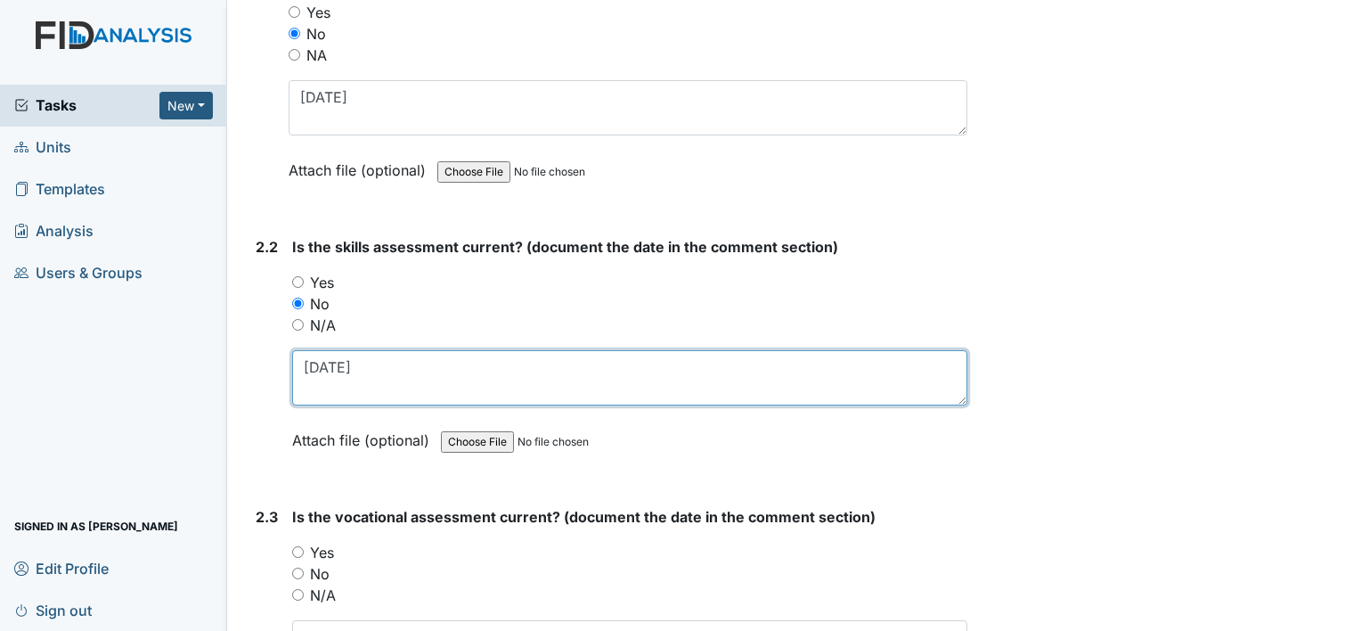
scroll to position [2049, 0]
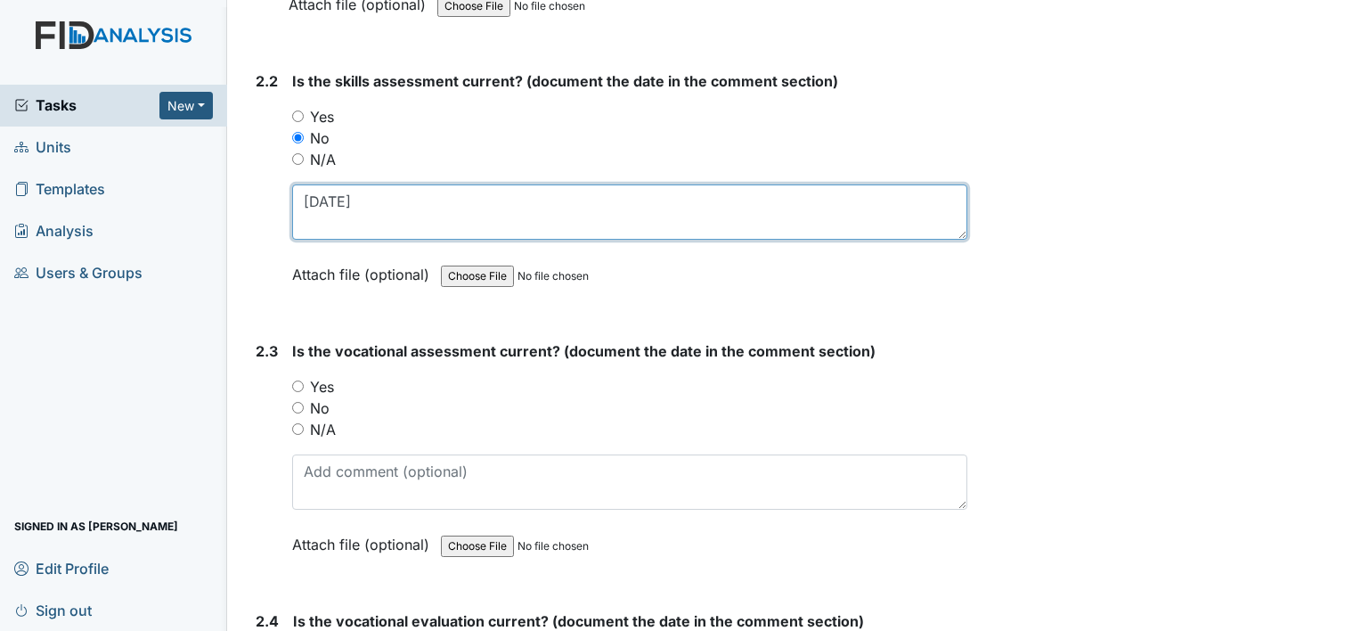
type textarea "8-9-24"
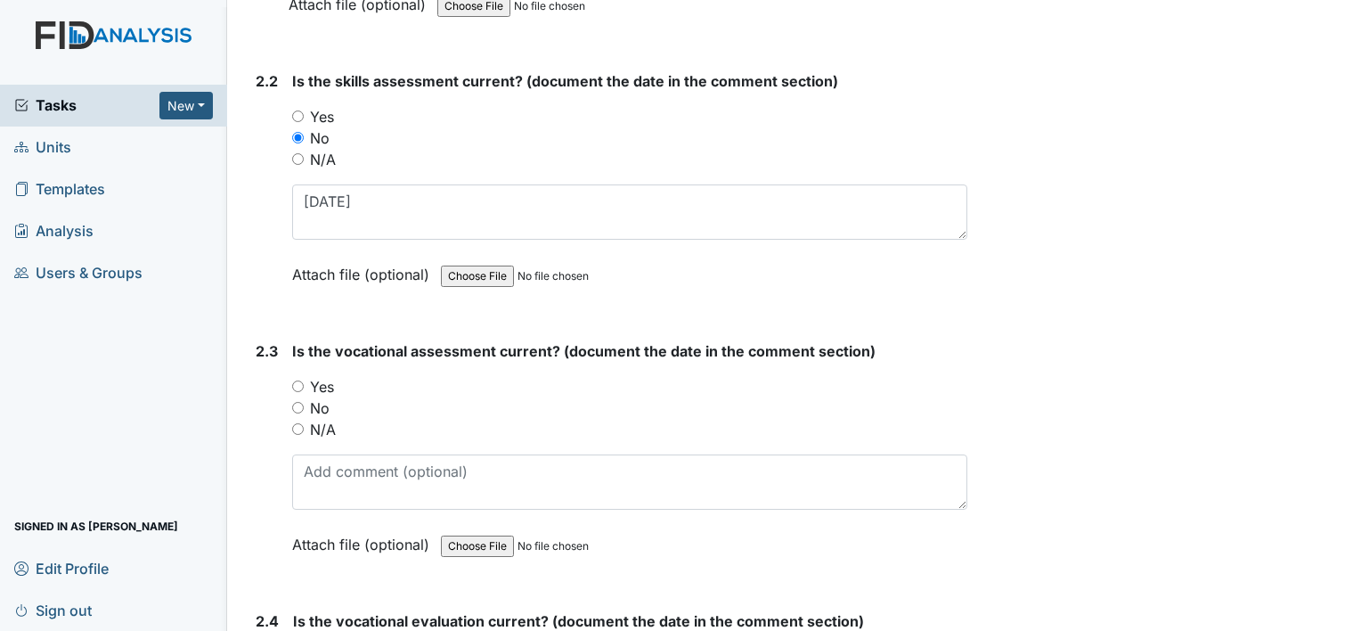
click at [324, 377] on label "Yes" at bounding box center [322, 386] width 24 height 21
click at [304, 380] on input "Yes" at bounding box center [298, 386] width 12 height 12
radio input "true"
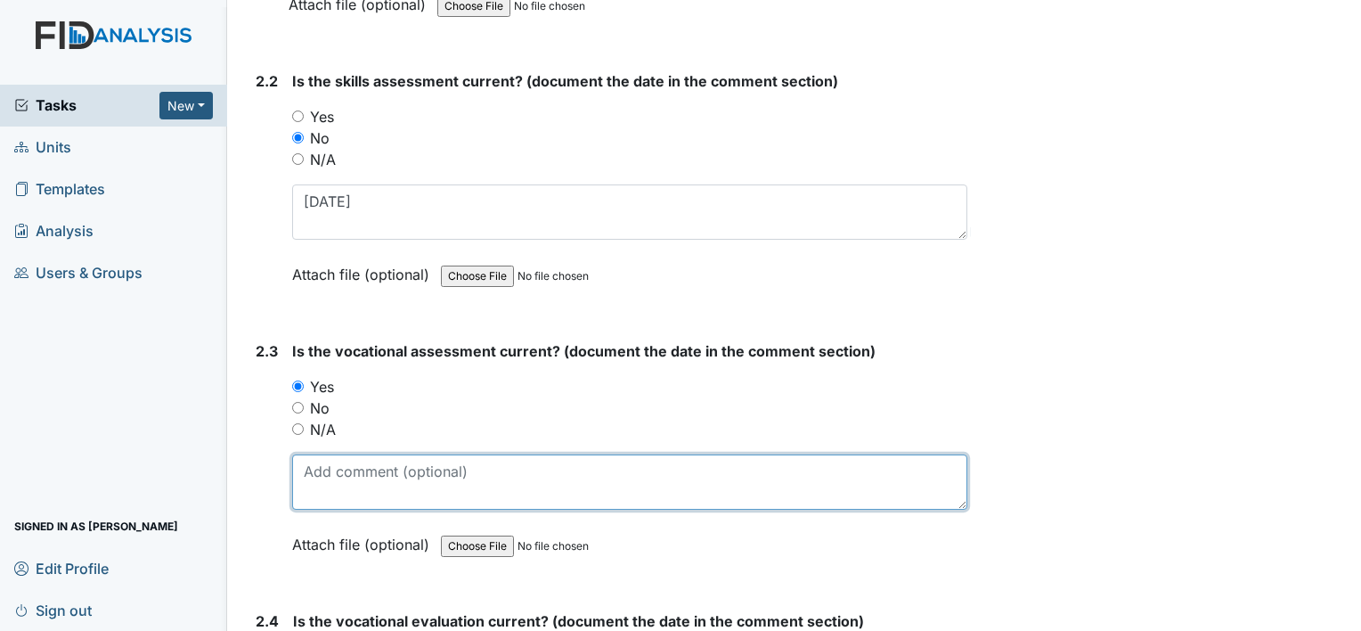
click at [345, 460] on textarea at bounding box center [629, 481] width 675 height 55
type textarea "-"
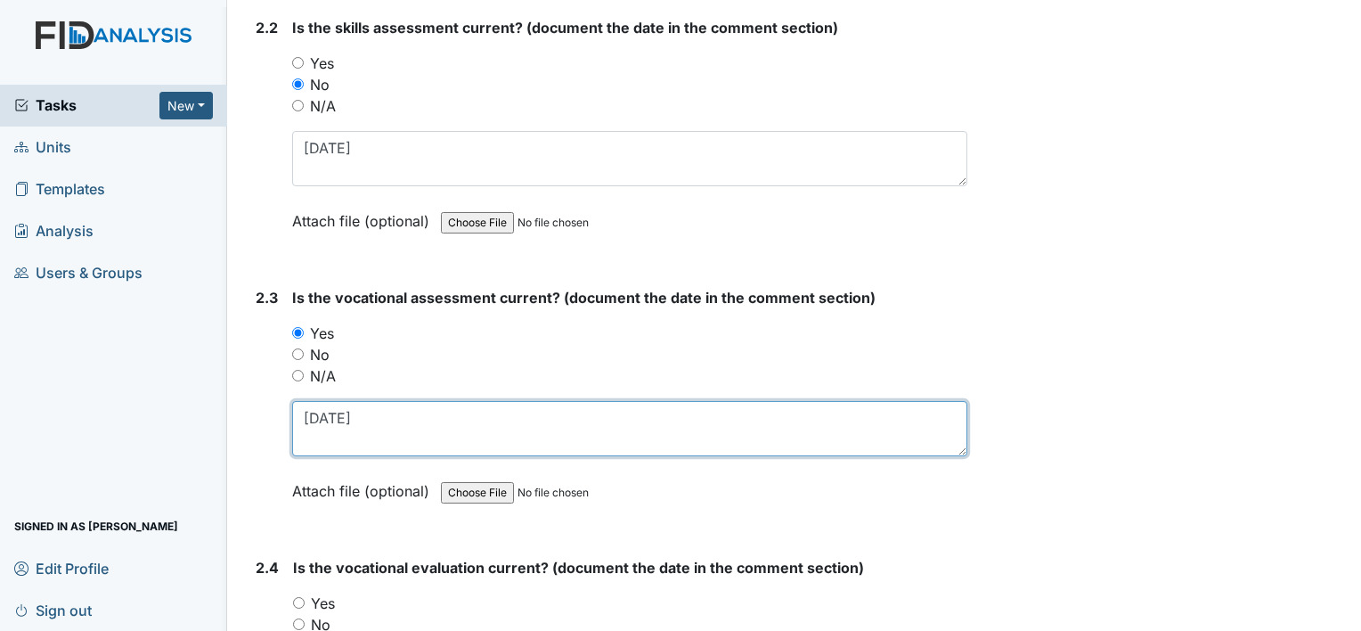
scroll to position [2316, 0]
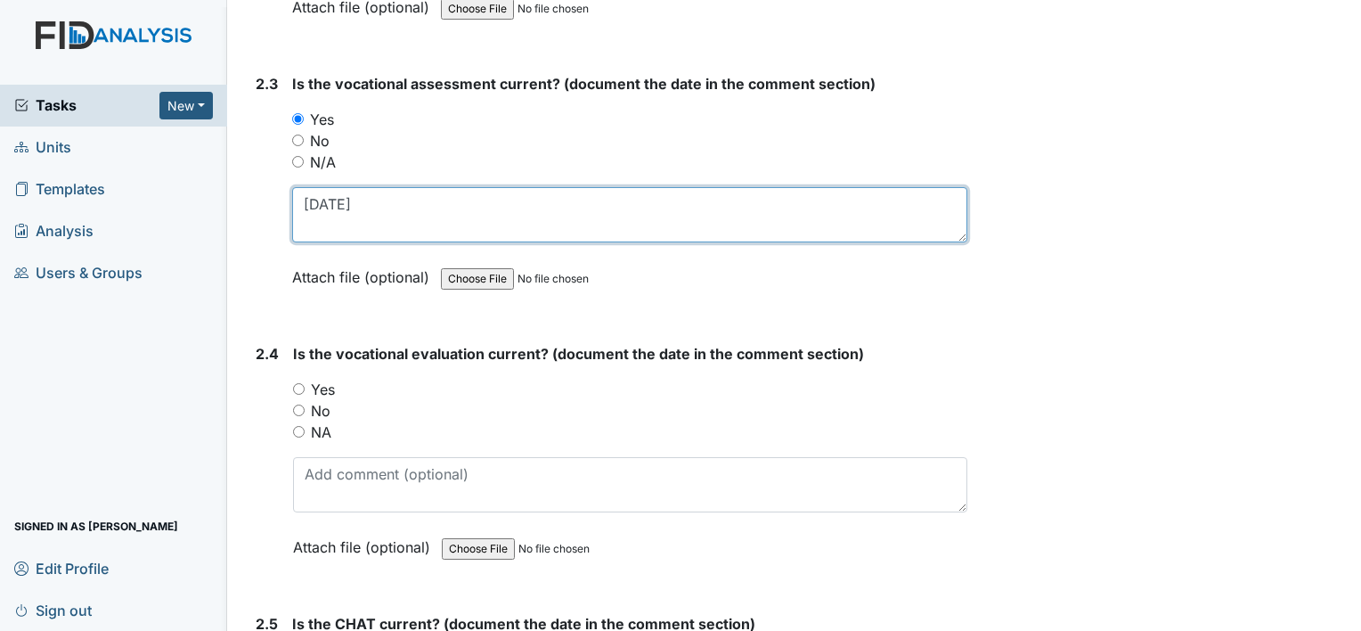
type textarea "5-8-25"
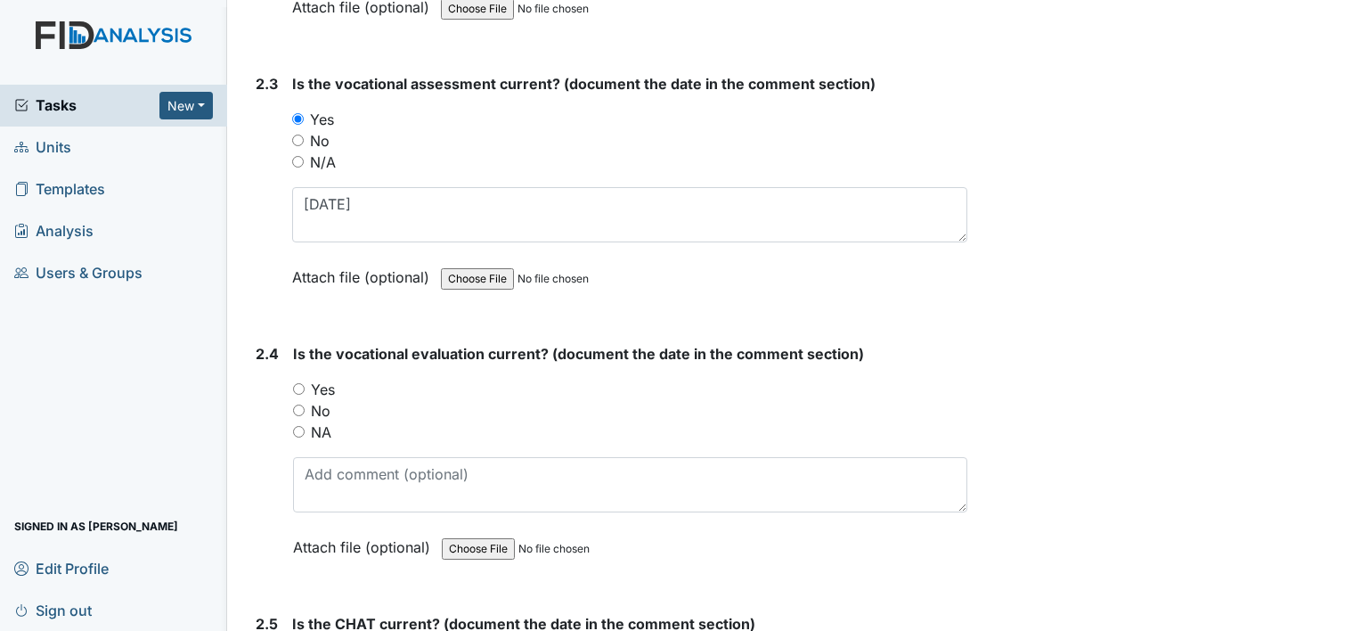
click at [330, 379] on label "Yes" at bounding box center [323, 389] width 24 height 21
click at [305, 383] on input "Yes" at bounding box center [299, 389] width 12 height 12
radio input "true"
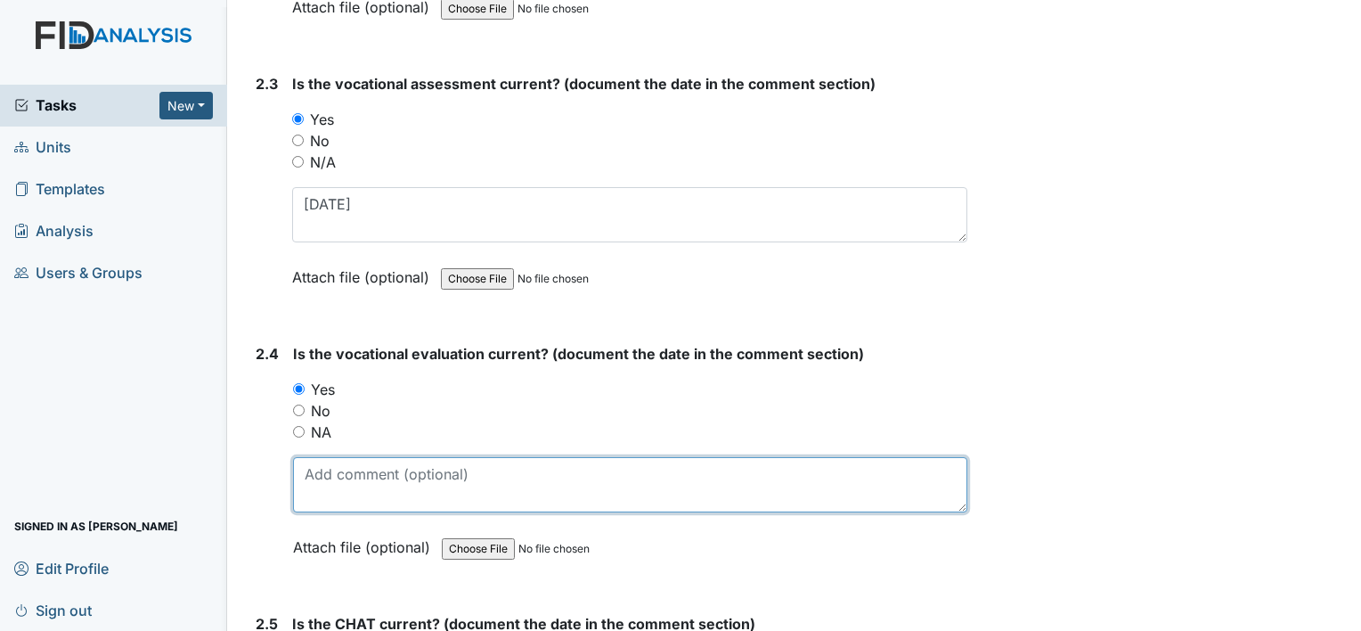
click at [355, 480] on textarea at bounding box center [630, 484] width 674 height 55
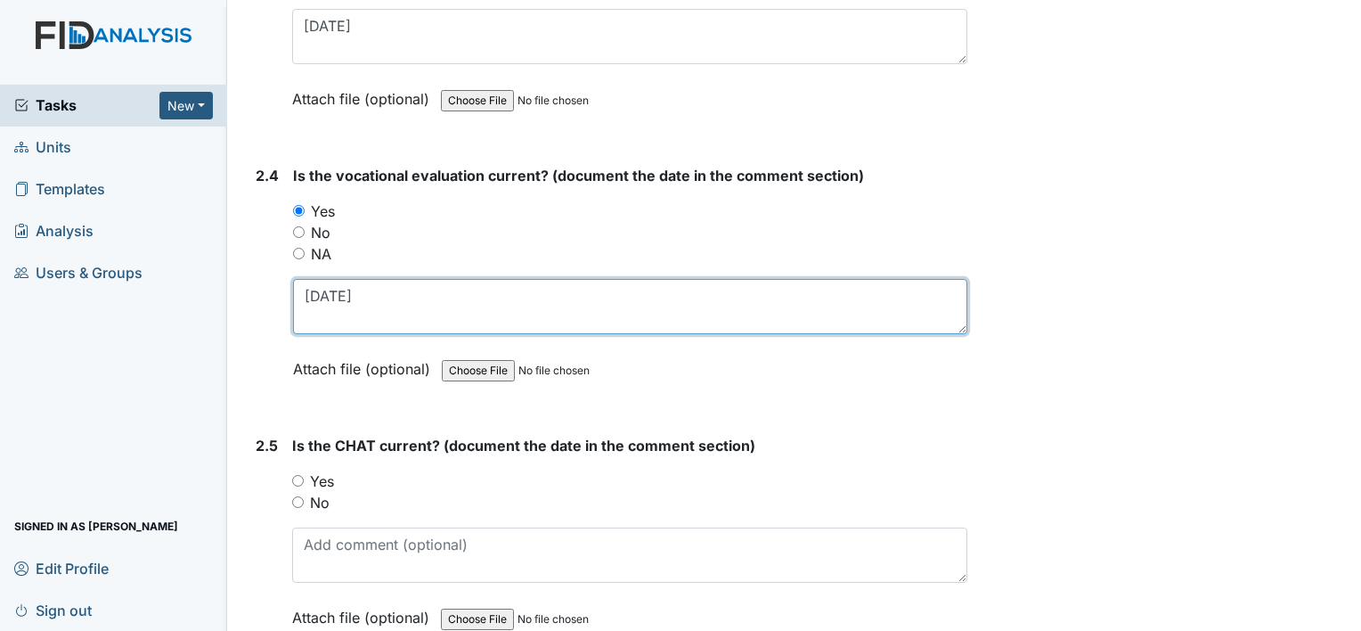
type textarea "5-8-25"
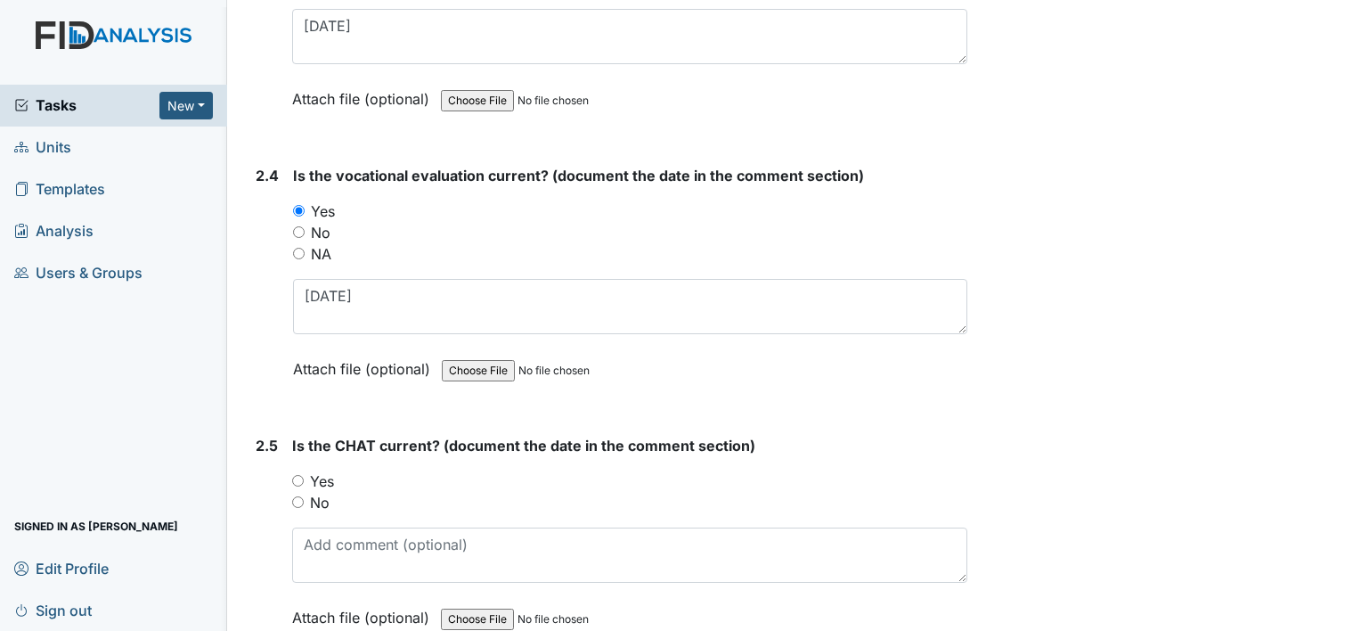
drag, startPoint x: 323, startPoint y: 488, endPoint x: 340, endPoint y: 517, distance: 33.2
click at [324, 492] on label "No" at bounding box center [320, 502] width 20 height 21
click at [304, 496] on input "No" at bounding box center [298, 502] width 12 height 12
radio input "true"
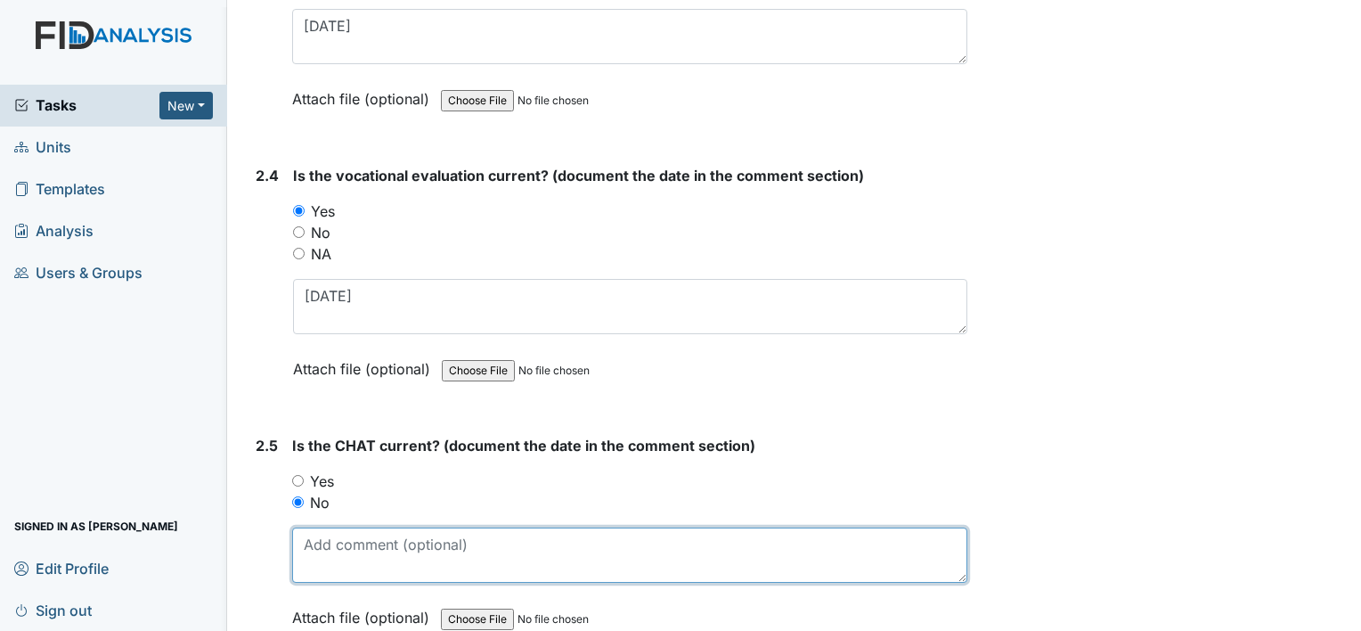
click at [353, 534] on textarea at bounding box center [629, 554] width 675 height 55
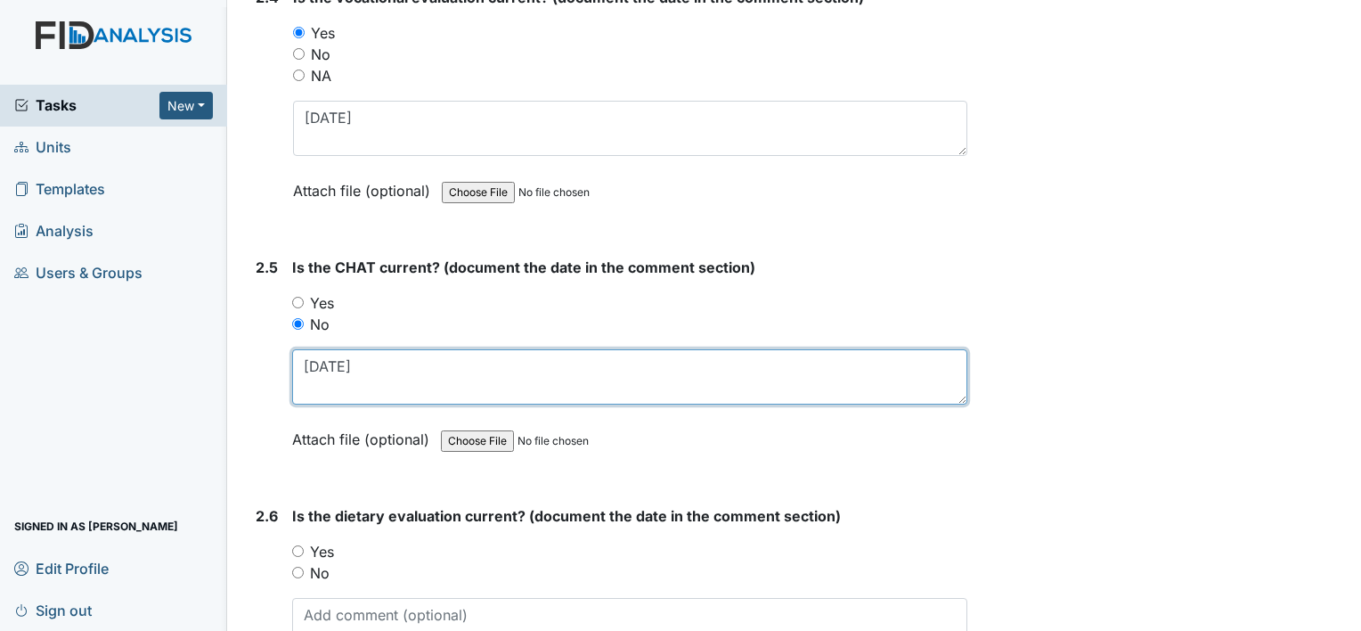
scroll to position [2851, 0]
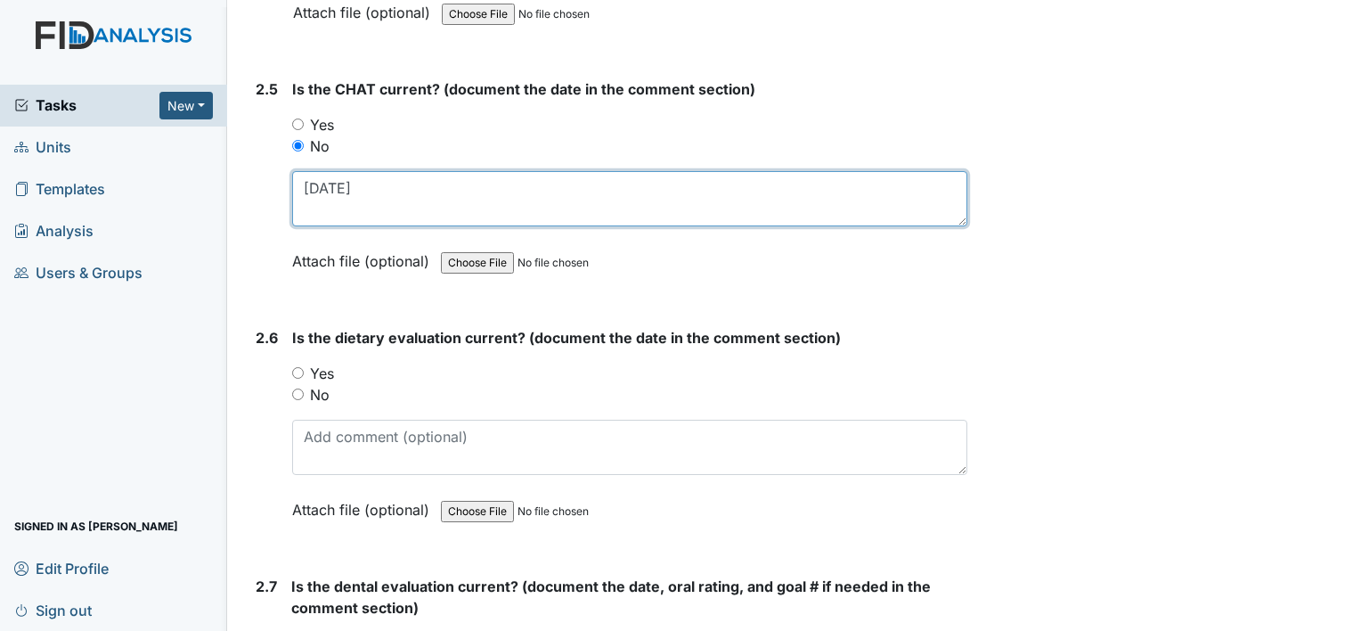
type textarea "8-27-24"
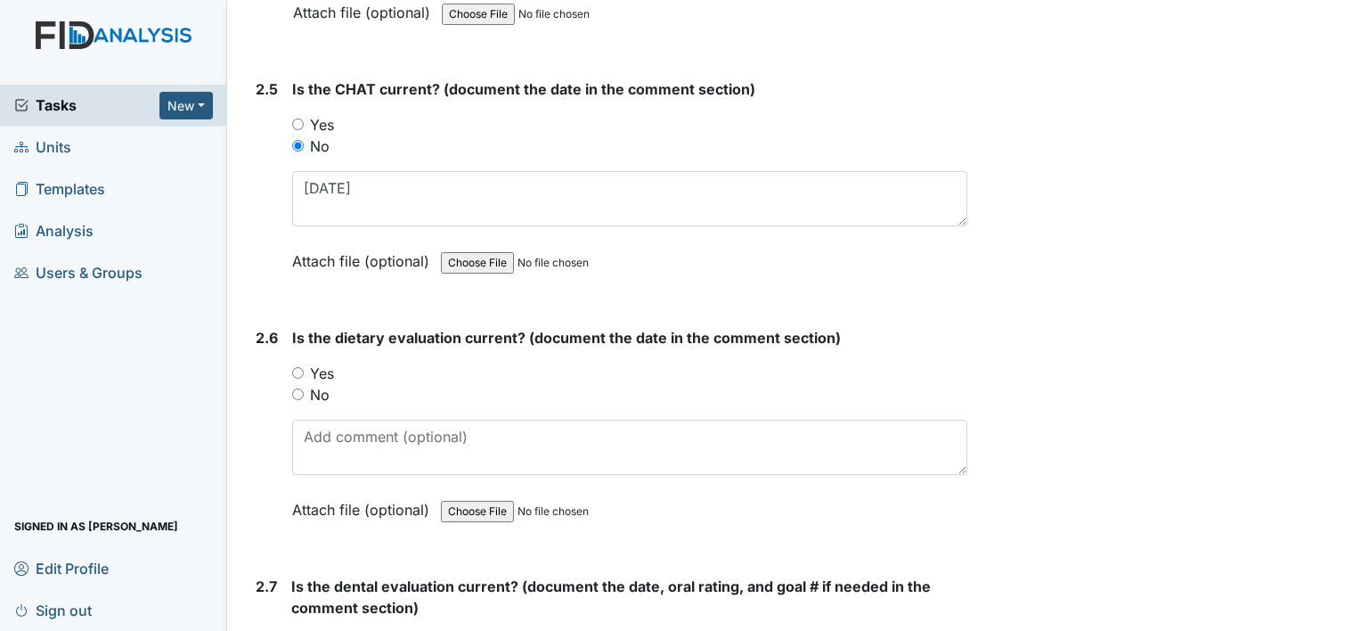
drag, startPoint x: 324, startPoint y: 384, endPoint x: 336, endPoint y: 398, distance: 18.4
click at [324, 384] on label "No" at bounding box center [320, 394] width 20 height 21
click at [304, 388] on input "No" at bounding box center [298, 394] width 12 height 12
radio input "true"
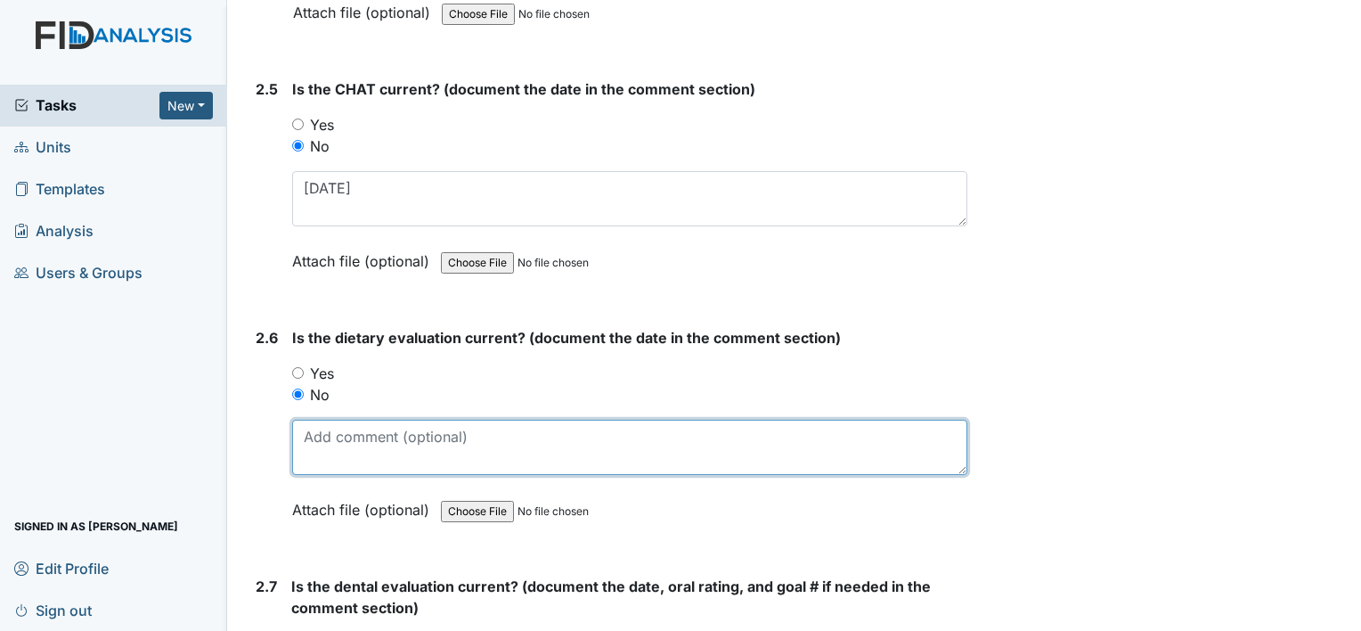
drag, startPoint x: 371, startPoint y: 430, endPoint x: 377, endPoint y: 405, distance: 25.7
click at [371, 429] on textarea at bounding box center [629, 447] width 675 height 55
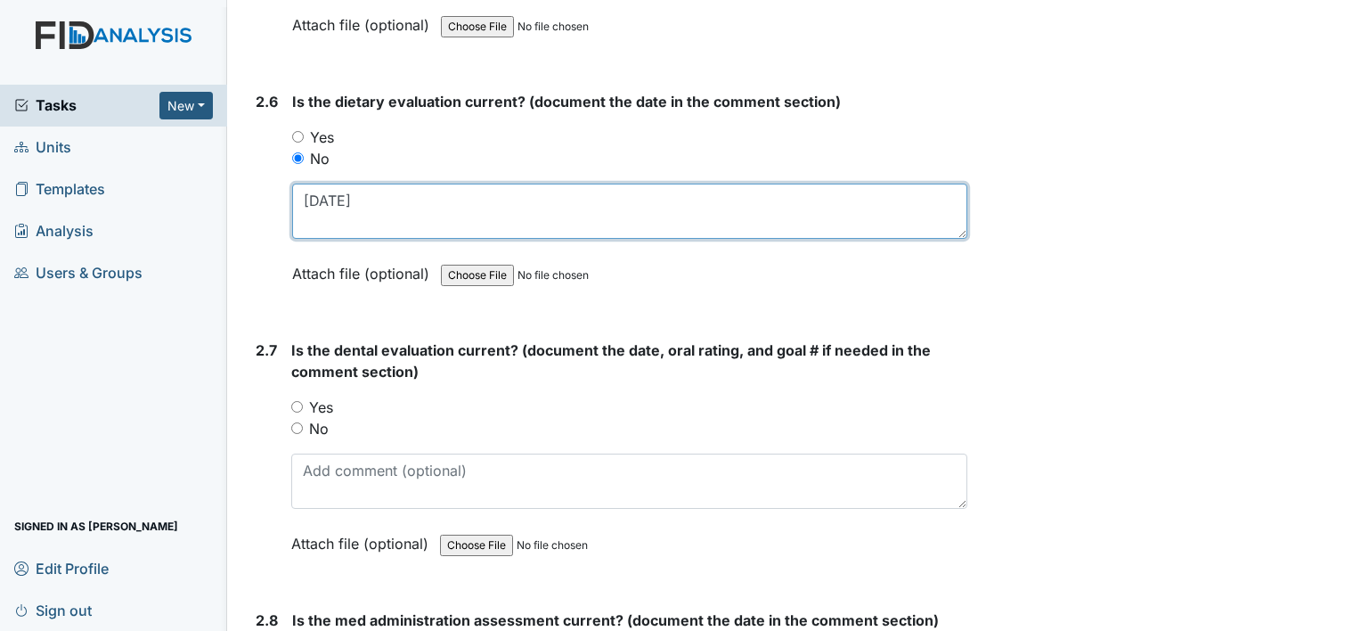
scroll to position [3118, 0]
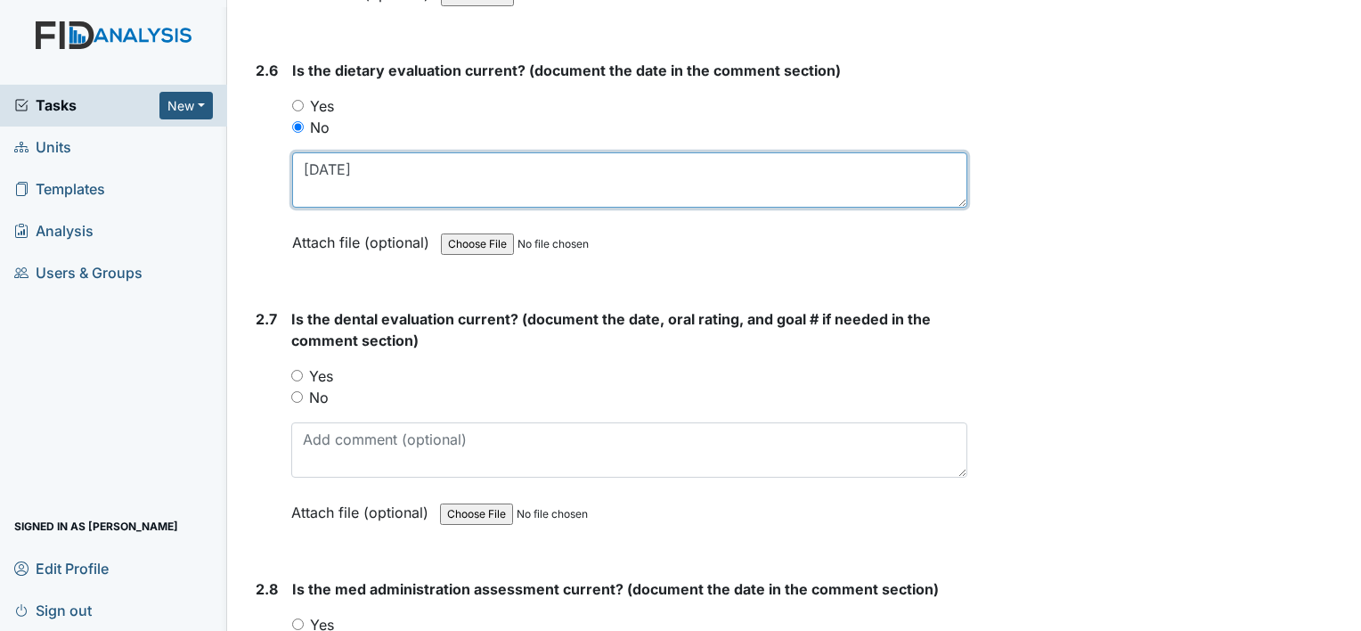
type textarea "6-24-24"
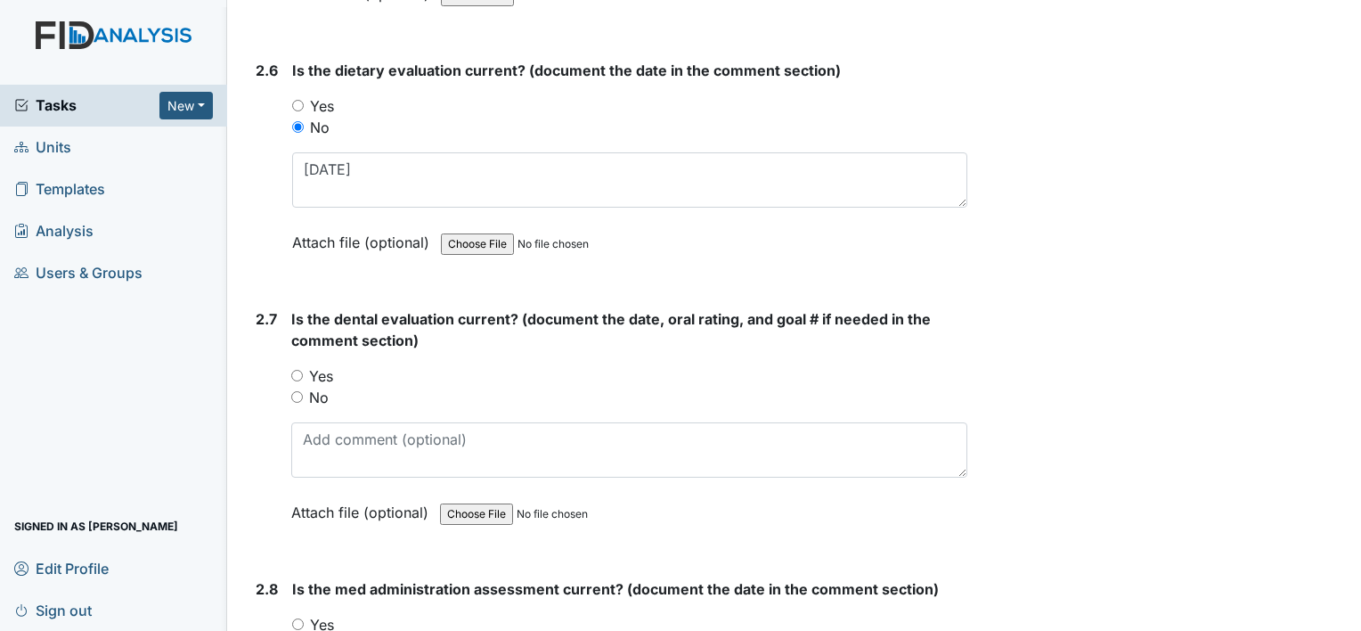
drag, startPoint x: 311, startPoint y: 362, endPoint x: 356, endPoint y: 409, distance: 65.5
click at [311, 365] on label "Yes" at bounding box center [321, 375] width 24 height 21
click at [303, 370] on input "Yes" at bounding box center [297, 376] width 12 height 12
radio input "true"
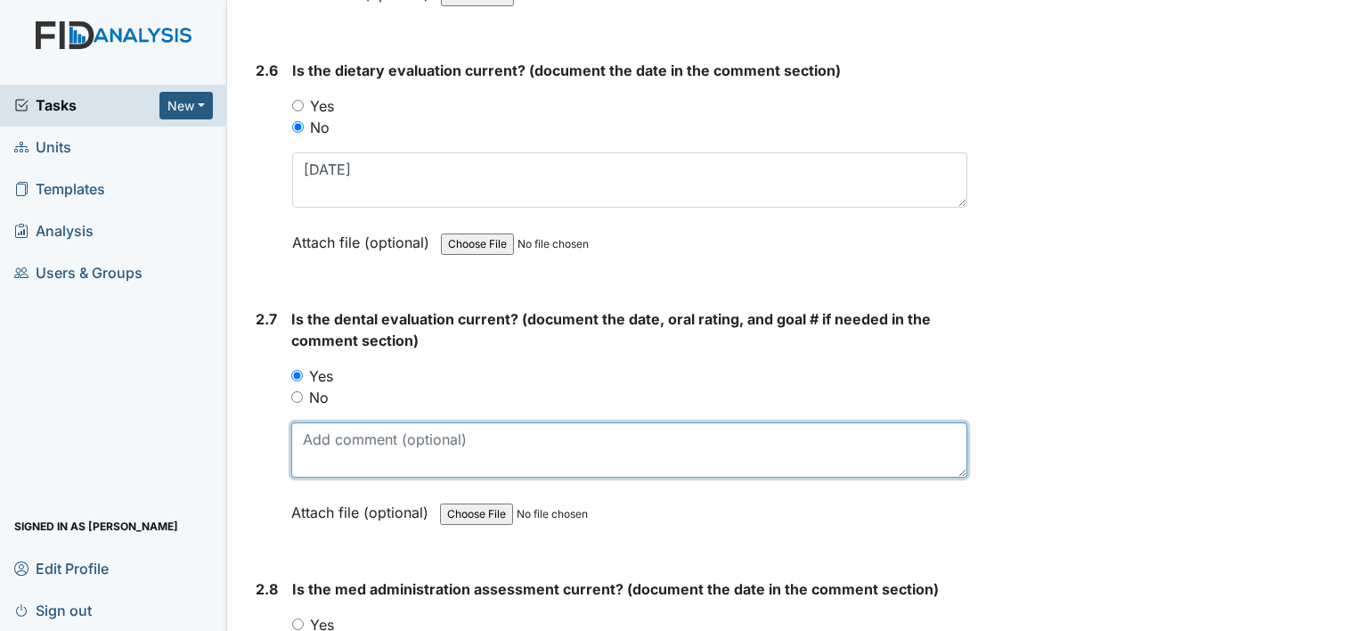
click at [375, 441] on textarea at bounding box center [629, 449] width 676 height 55
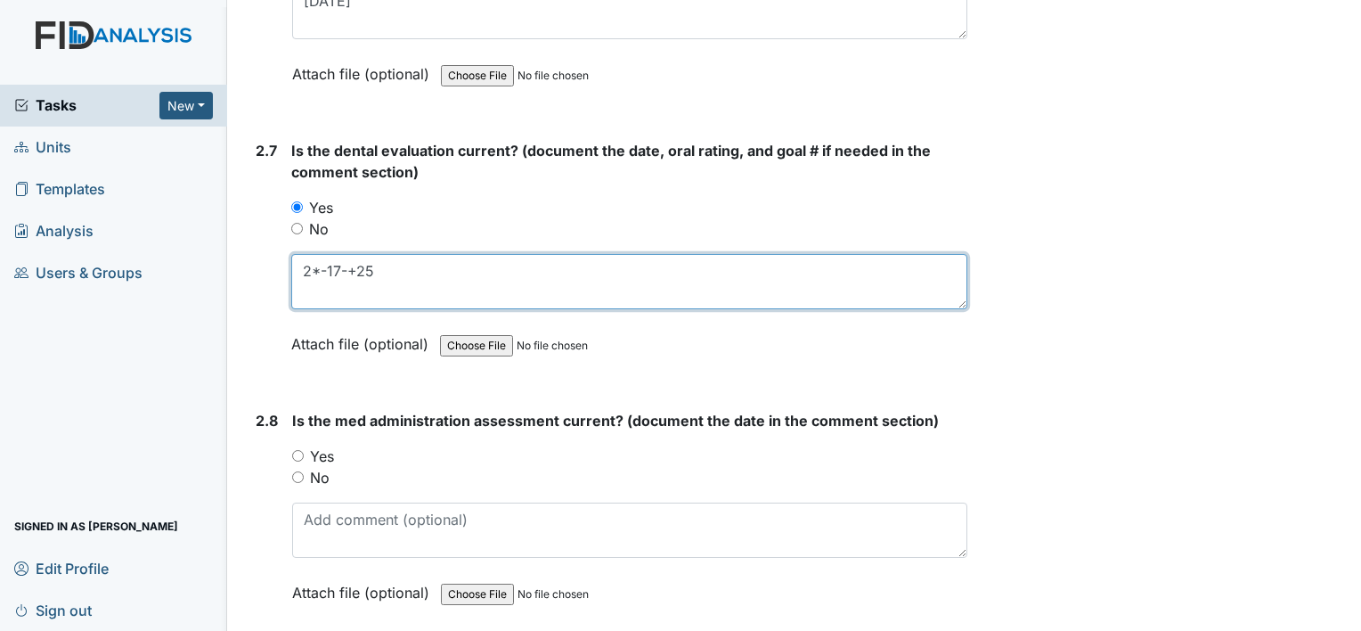
scroll to position [3385, 0]
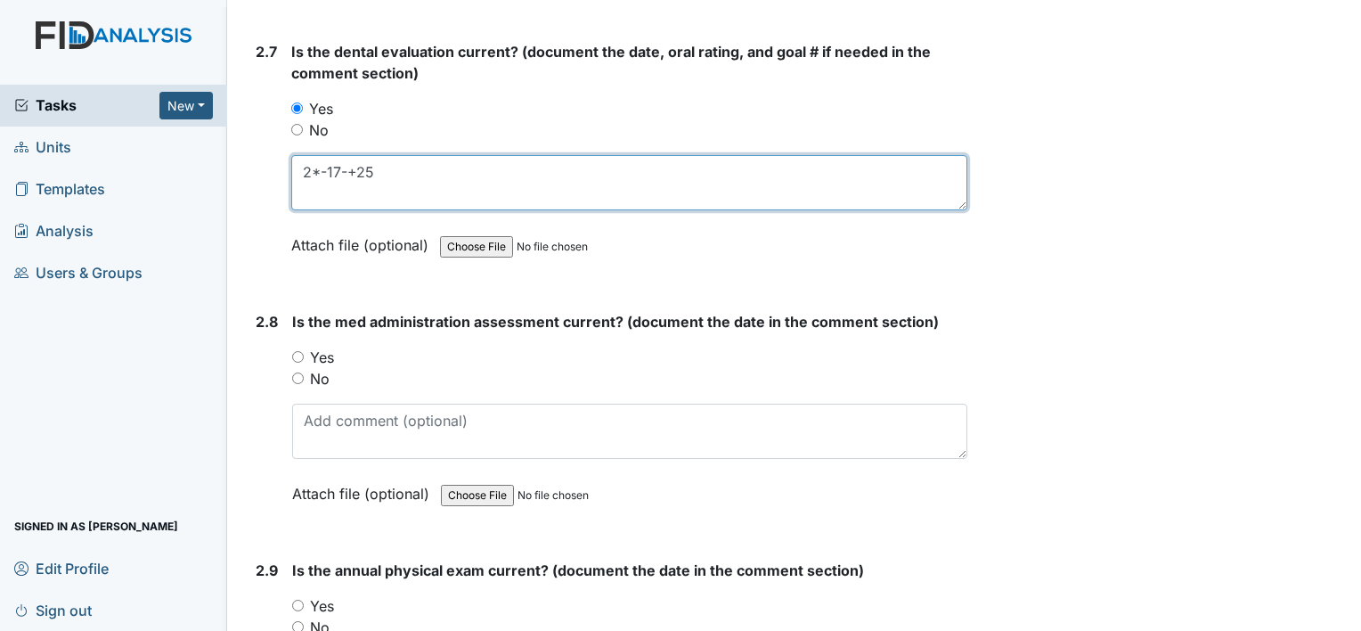
type textarea "2*-17-+25"
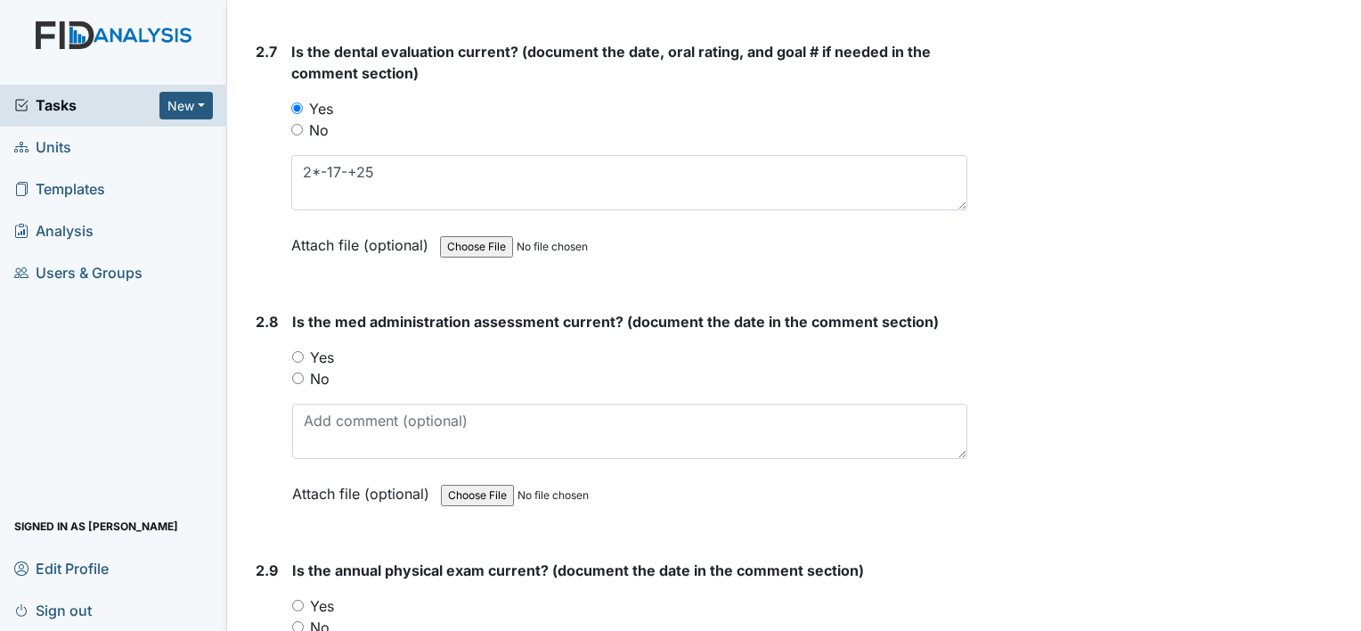
click at [314, 368] on label "No" at bounding box center [320, 378] width 20 height 21
click at [304, 372] on input "No" at bounding box center [298, 378] width 12 height 12
radio input "true"
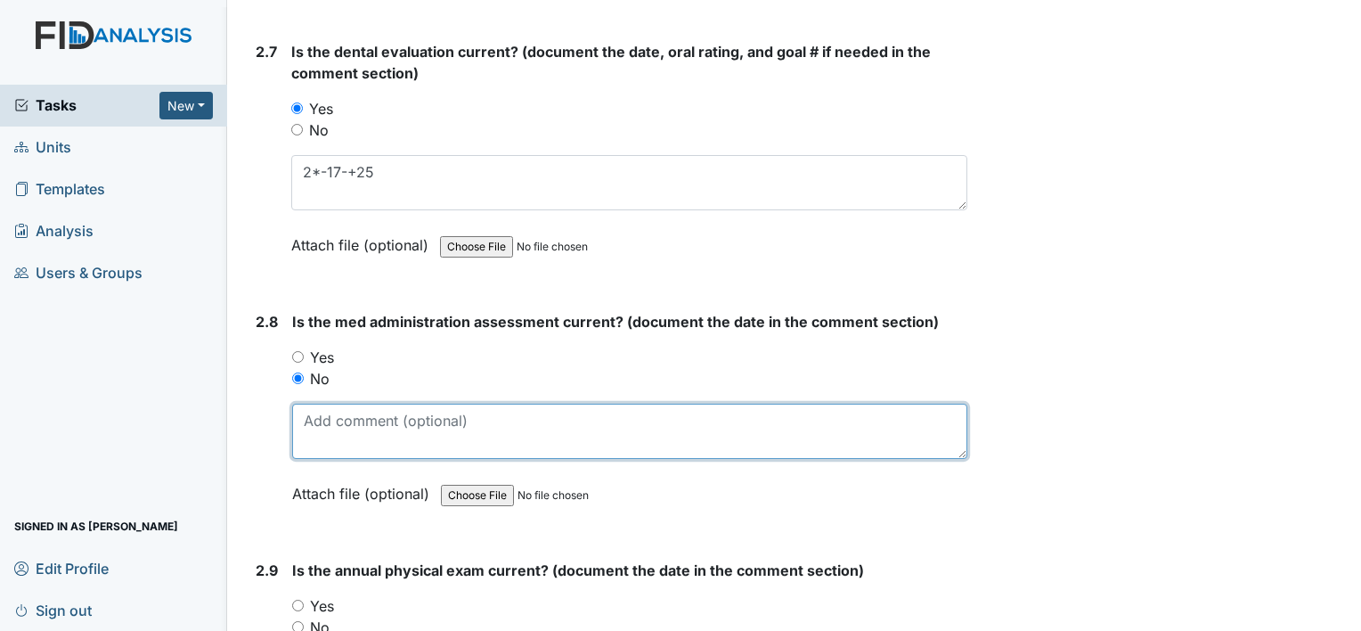
click at [385, 426] on textarea at bounding box center [629, 431] width 675 height 55
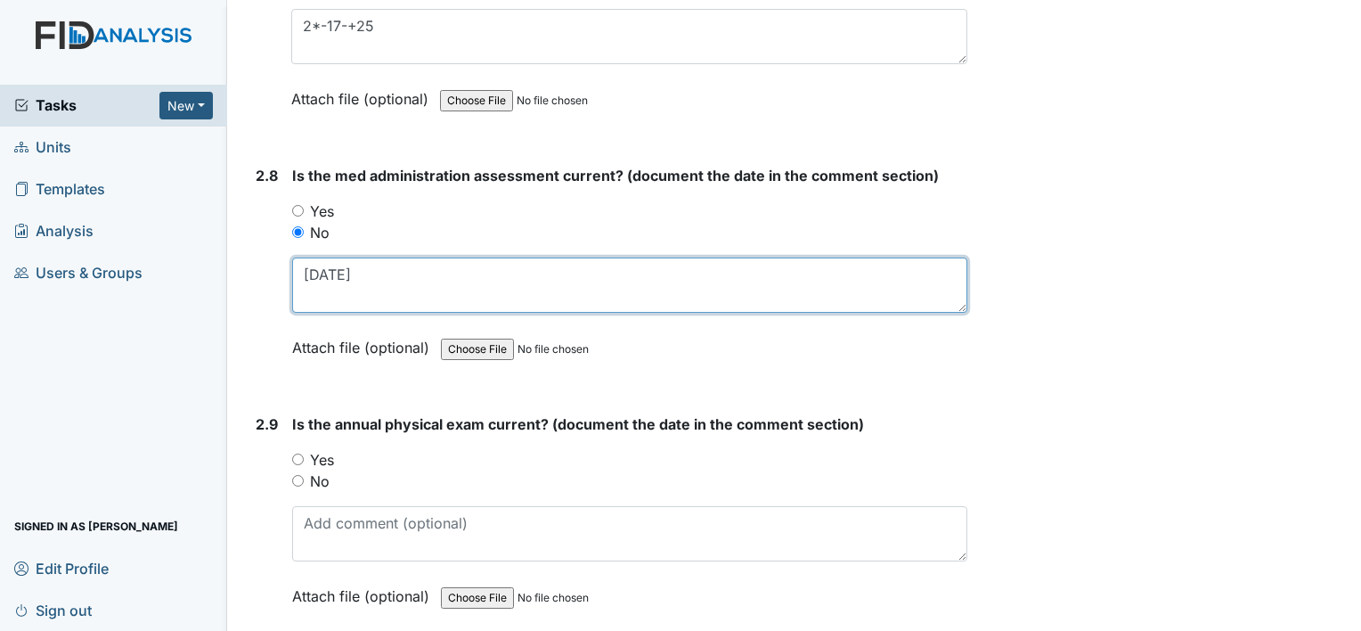
scroll to position [3563, 0]
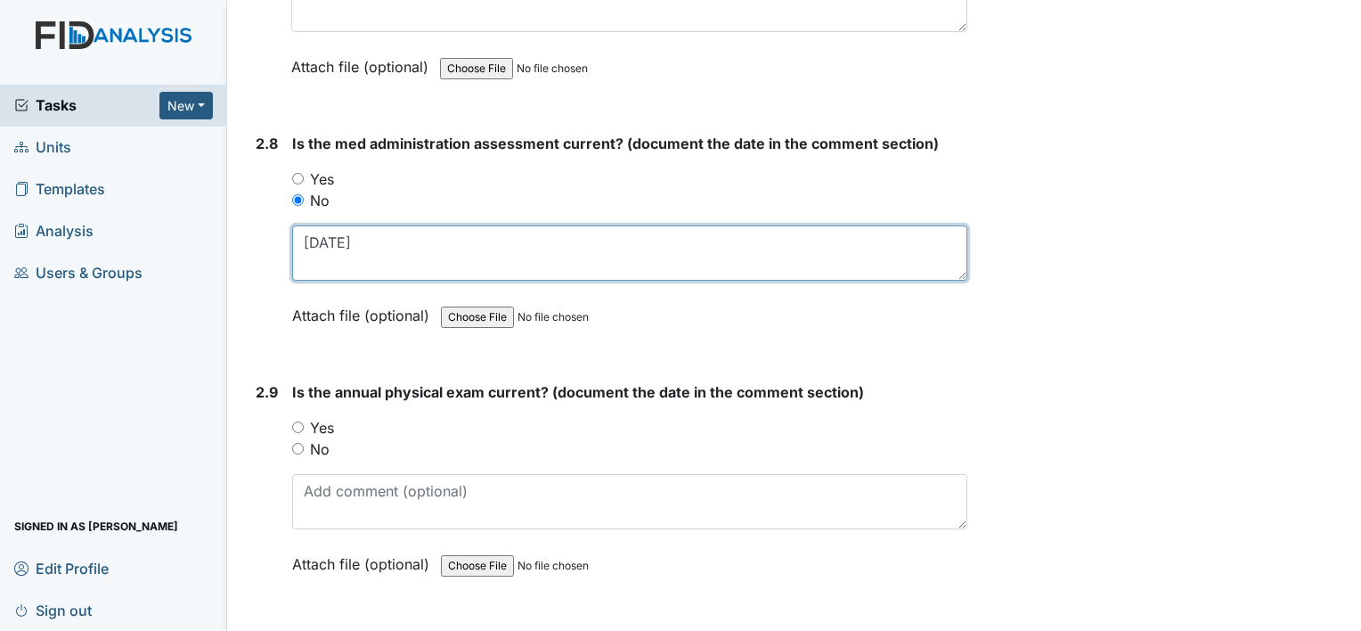
type textarea "9-26-2023"
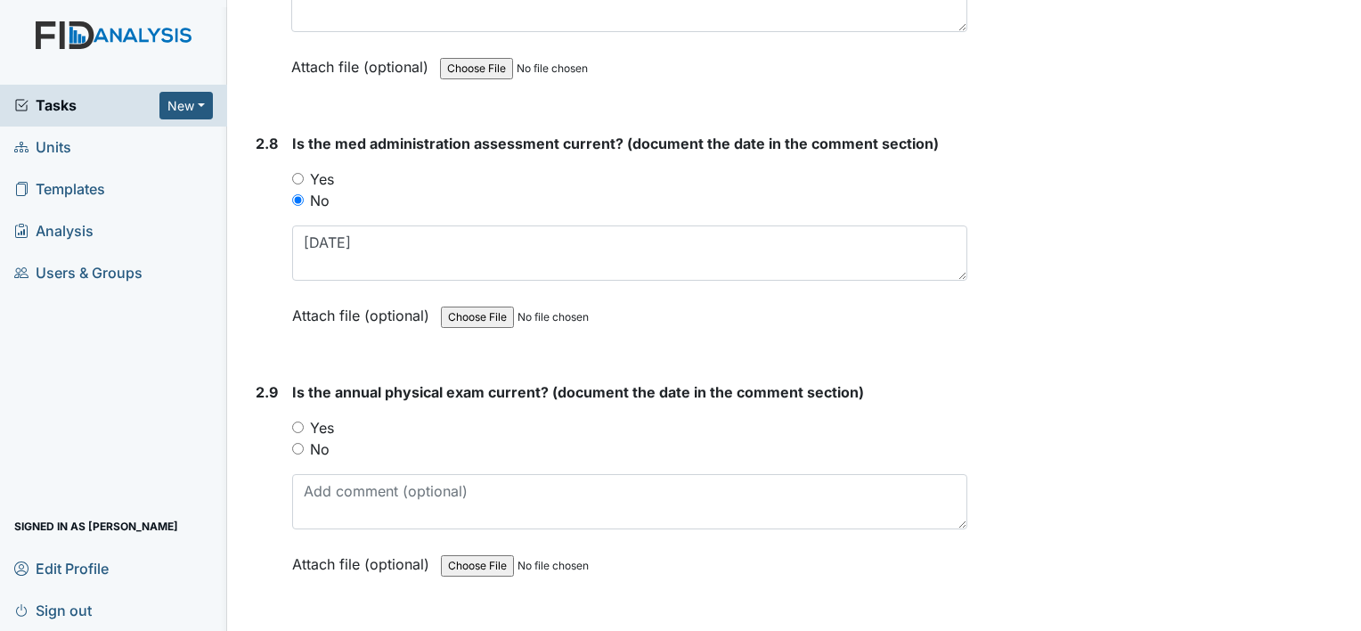
click at [319, 417] on label "Yes" at bounding box center [322, 427] width 24 height 21
click at [304, 421] on input "Yes" at bounding box center [298, 427] width 12 height 12
radio input "true"
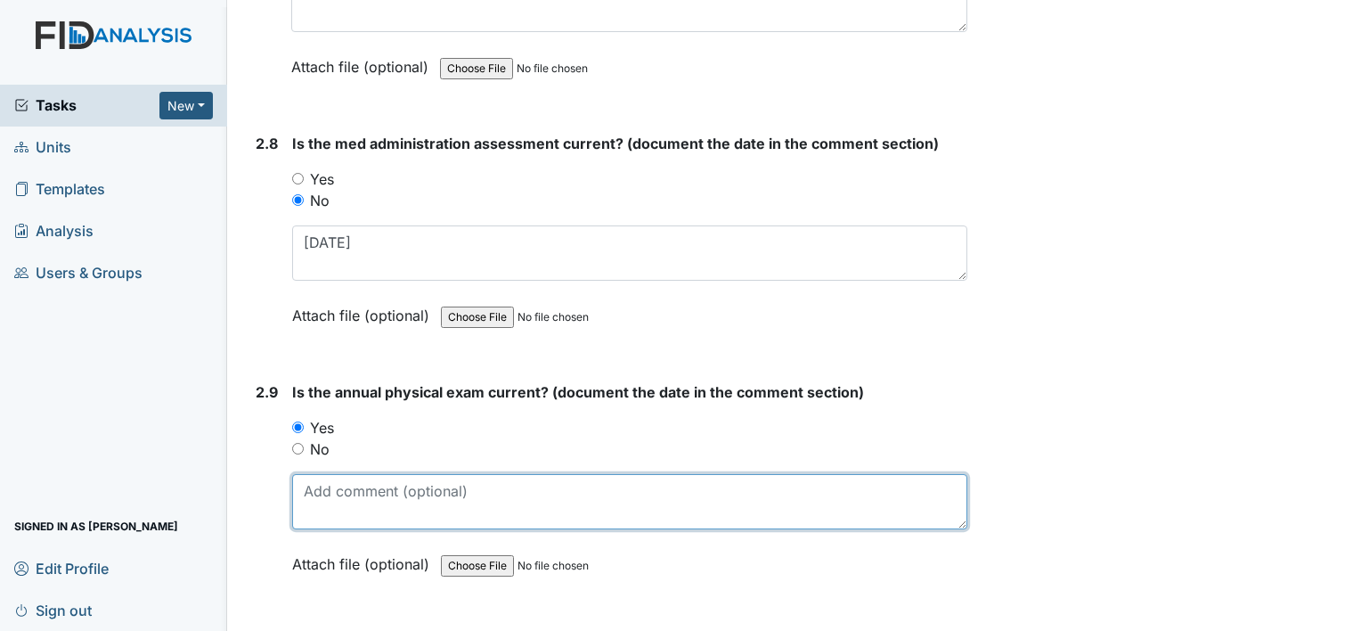
drag, startPoint x: 388, startPoint y: 492, endPoint x: 397, endPoint y: 490, distance: 9.1
click at [392, 492] on textarea at bounding box center [629, 501] width 675 height 55
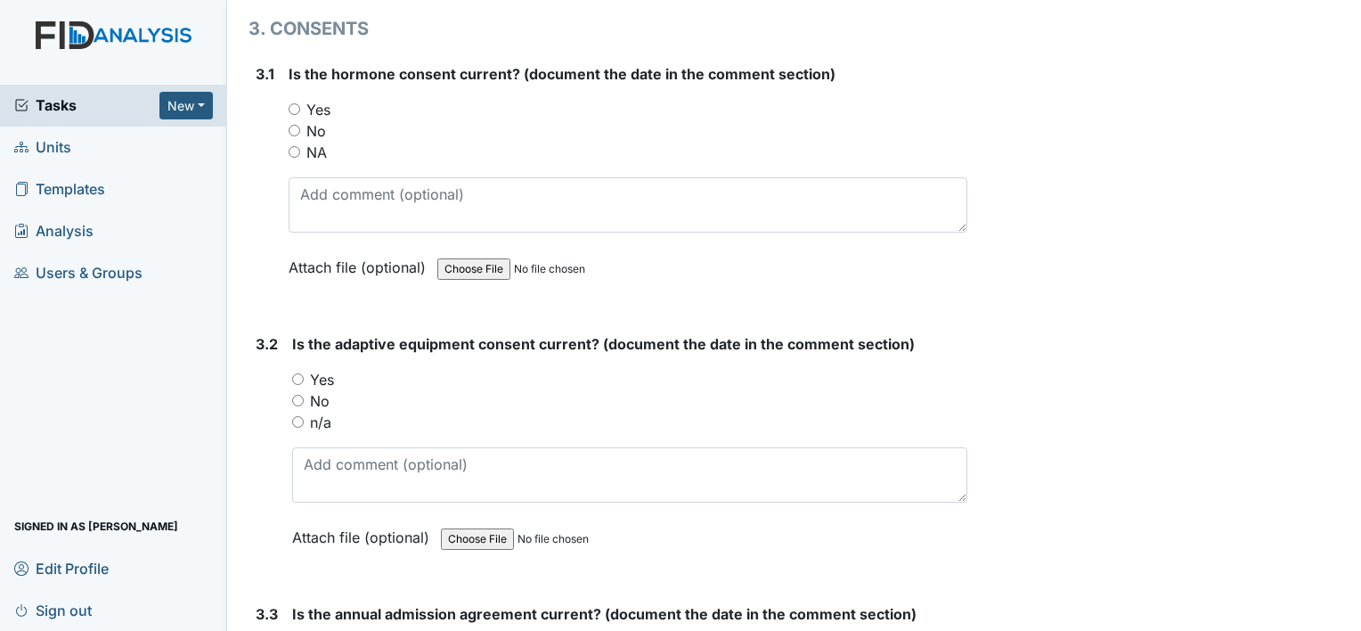
scroll to position [4187, 0]
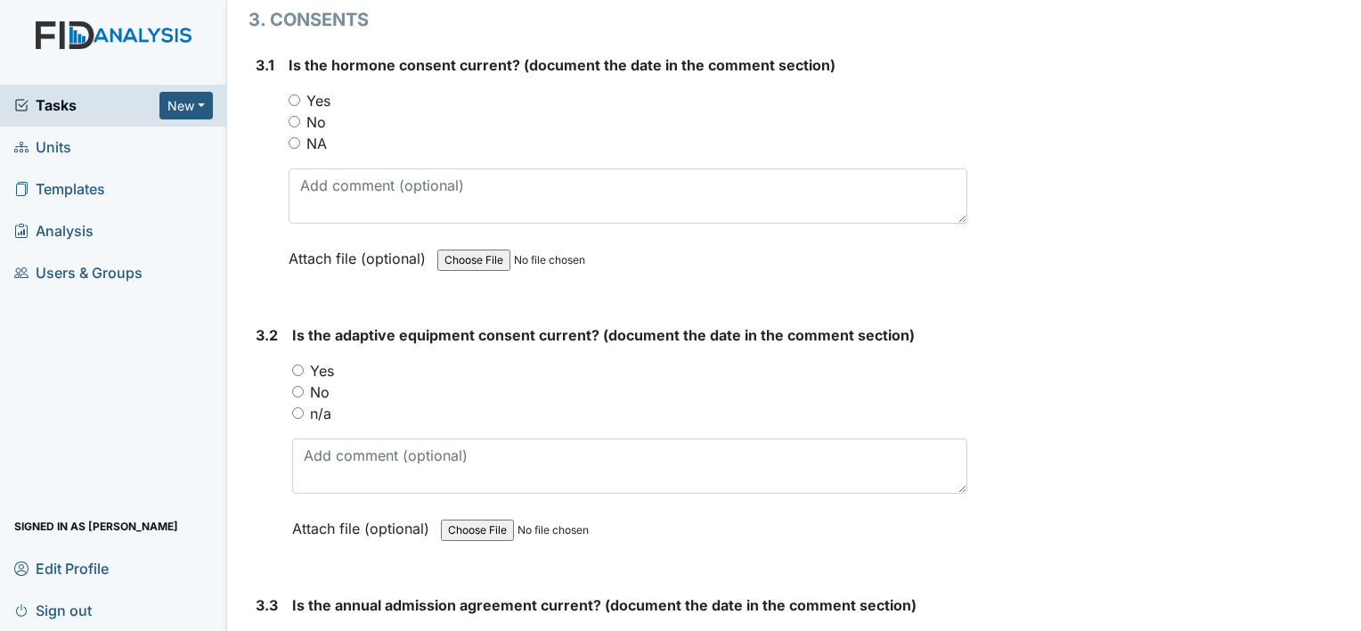
type textarea "2-28-25"
click at [322, 133] on label "NA" at bounding box center [316, 143] width 20 height 21
click at [300, 137] on input "NA" at bounding box center [295, 143] width 12 height 12
radio input "true"
click at [330, 403] on label "n/a" at bounding box center [320, 413] width 21 height 21
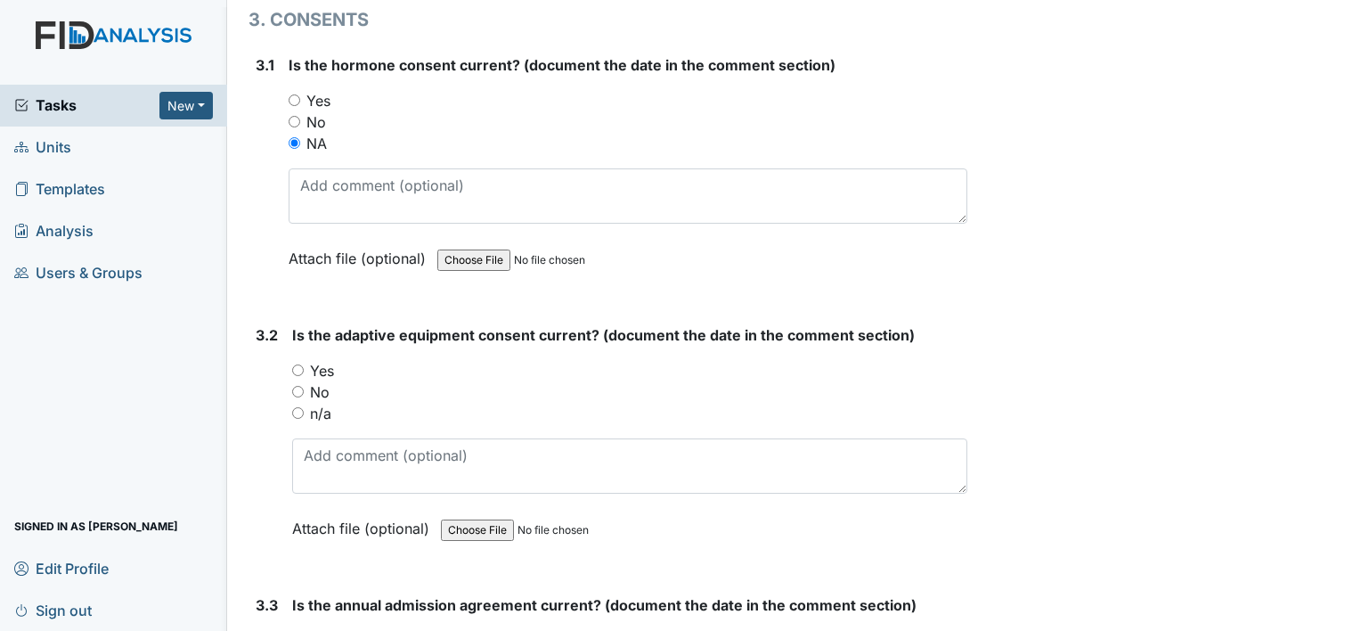
click at [304, 407] on input "n/a" at bounding box center [298, 413] width 12 height 12
radio input "true"
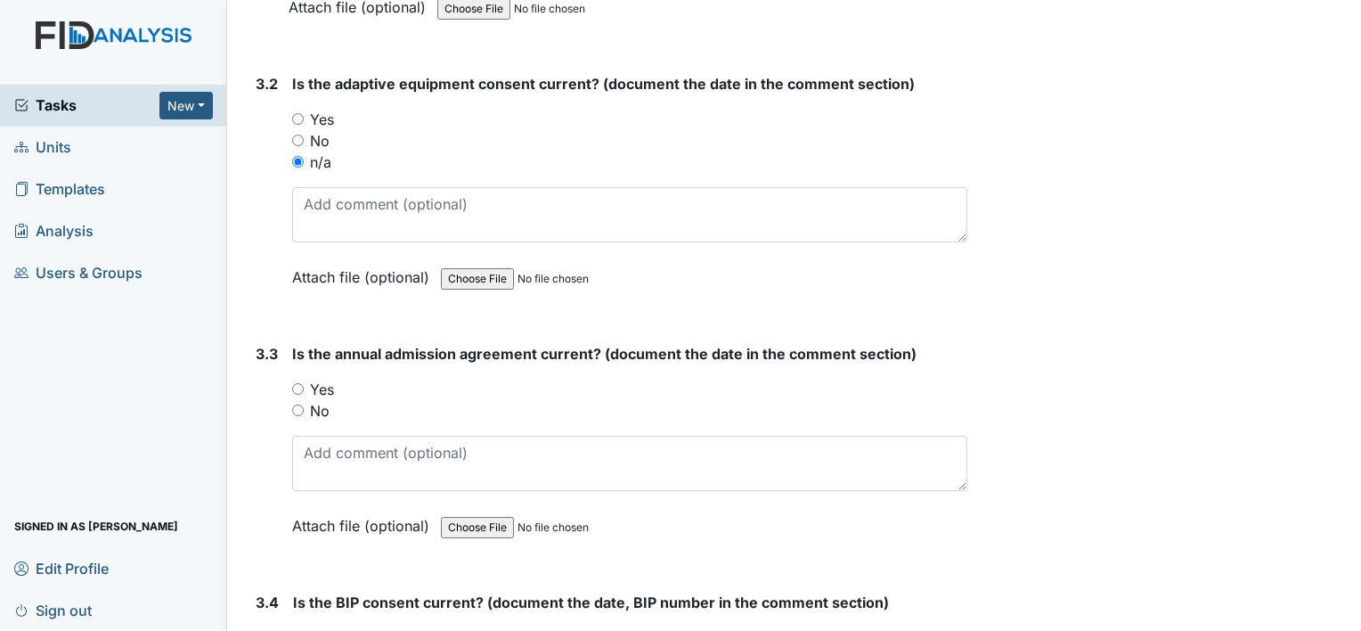
scroll to position [4454, 0]
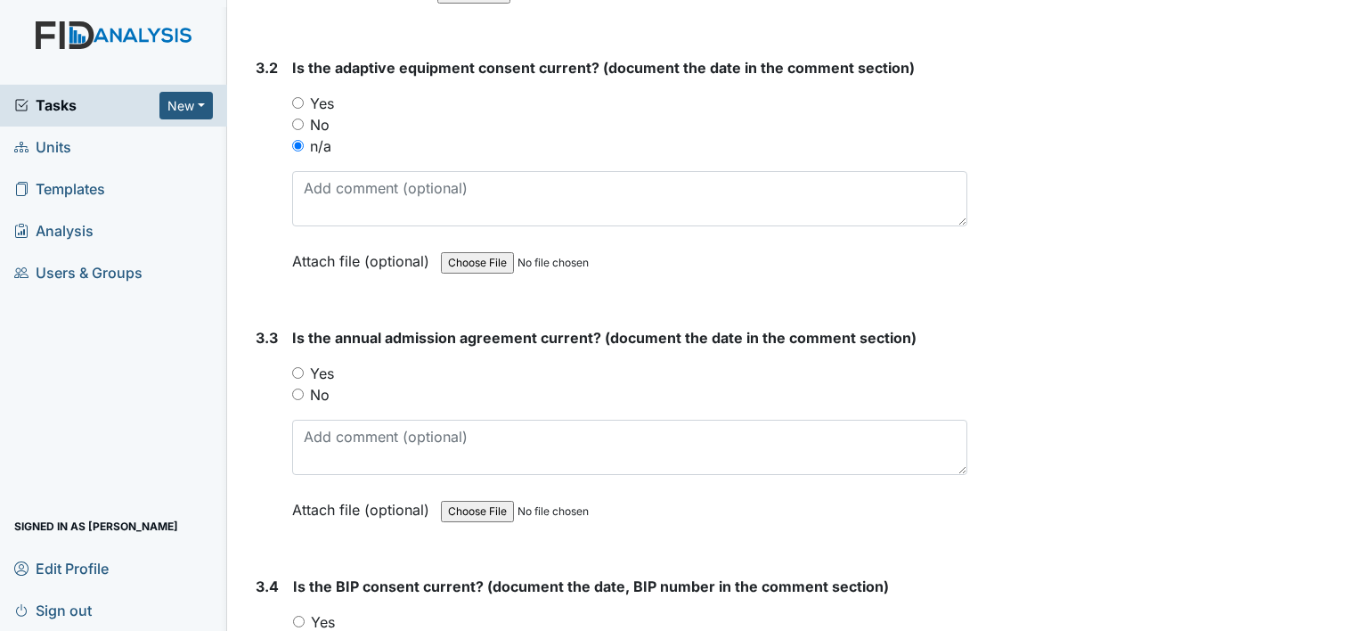
click at [321, 363] on label "Yes" at bounding box center [322, 373] width 24 height 21
click at [304, 367] on input "Yes" at bounding box center [298, 373] width 12 height 12
radio input "true"
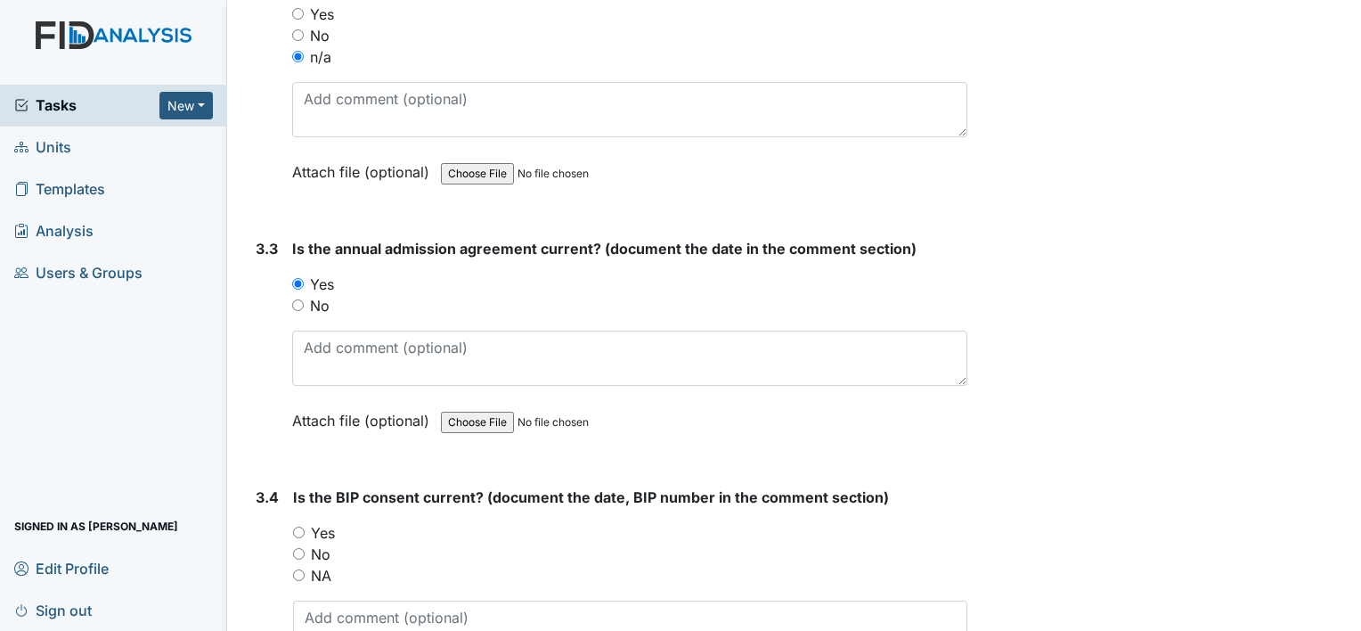
click at [319, 522] on label "Yes" at bounding box center [323, 532] width 24 height 21
click at [305, 526] on input "Yes" at bounding box center [299, 532] width 12 height 12
radio input "true"
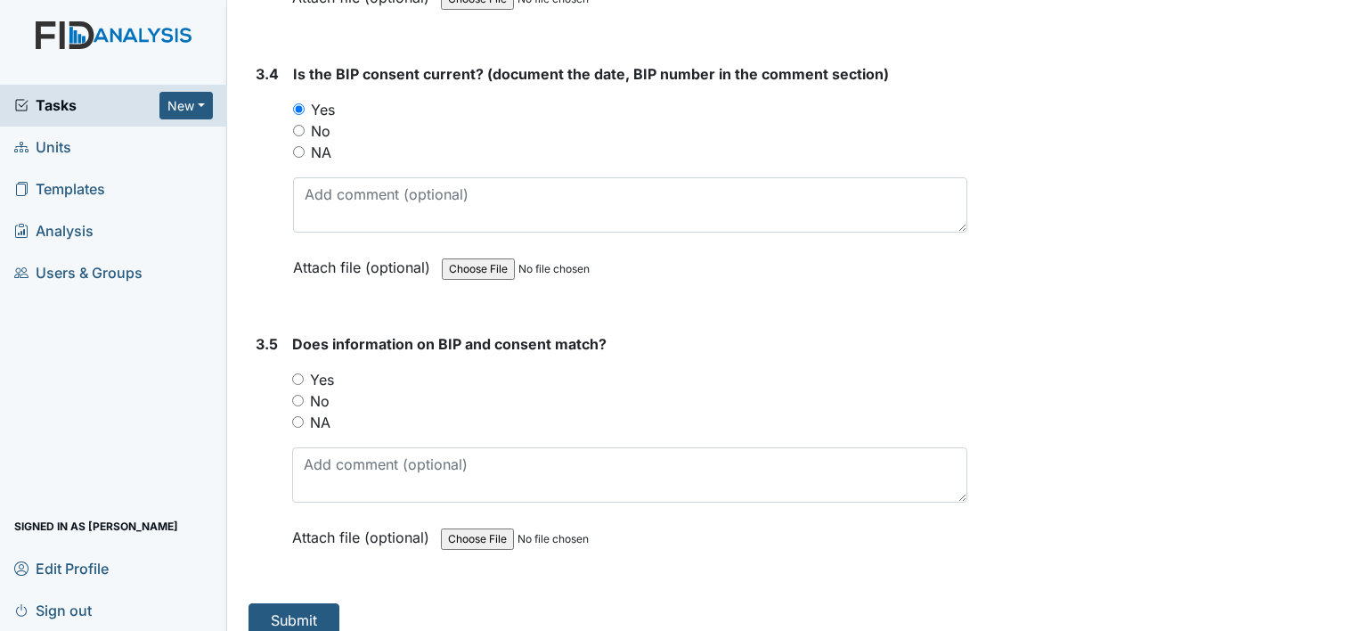
scroll to position [4968, 0]
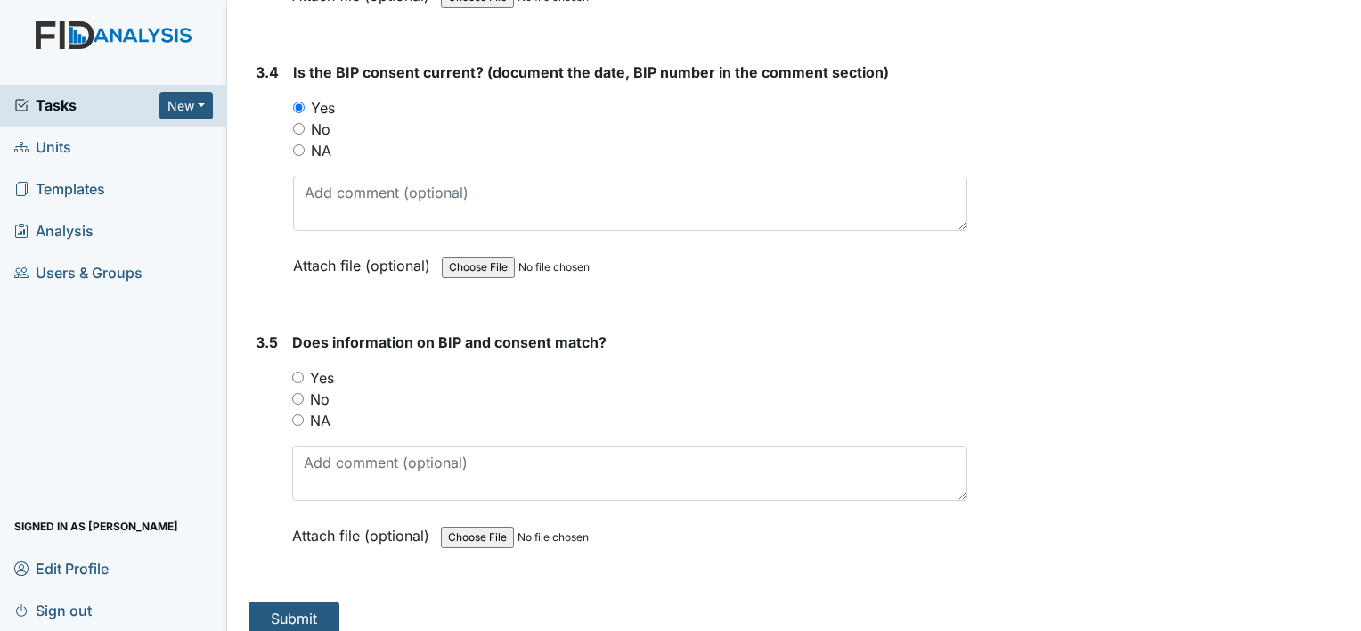
drag, startPoint x: 324, startPoint y: 363, endPoint x: 324, endPoint y: 418, distance: 55.2
click at [324, 367] on label "Yes" at bounding box center [322, 377] width 24 height 21
click at [304, 371] on input "Yes" at bounding box center [298, 377] width 12 height 12
radio input "true"
click at [326, 601] on button "Submit" at bounding box center [294, 618] width 91 height 34
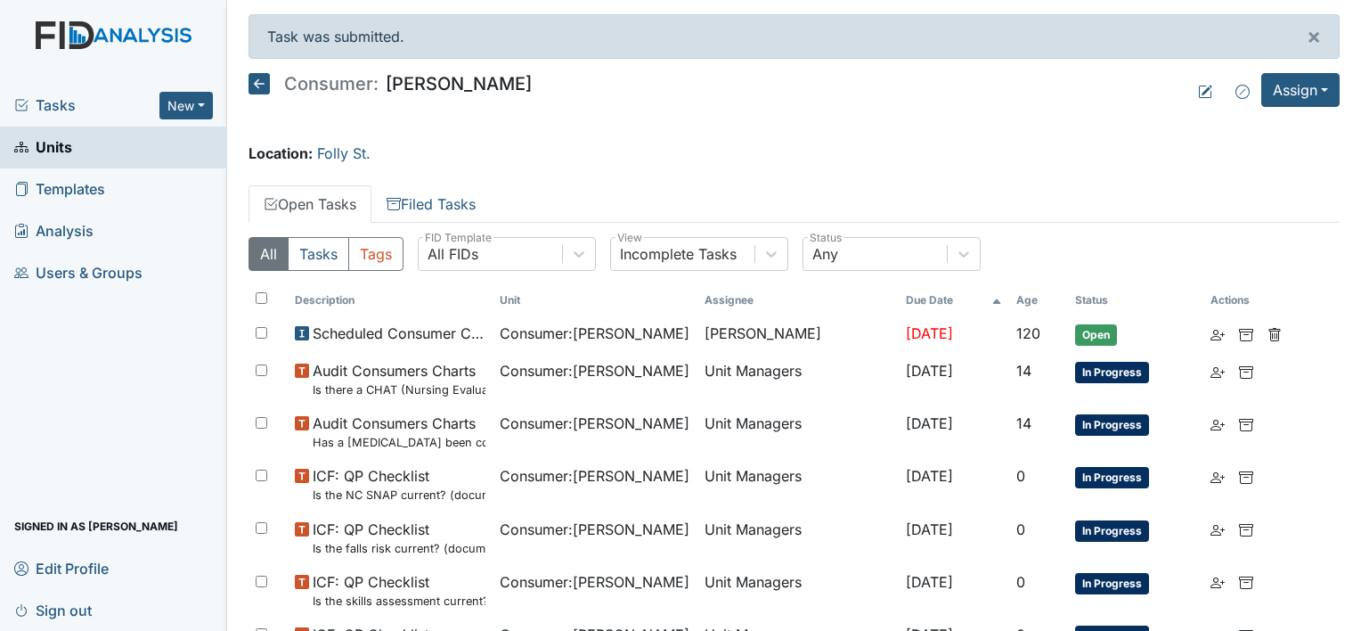
click at [40, 157] on span "Units" at bounding box center [43, 148] width 58 height 28
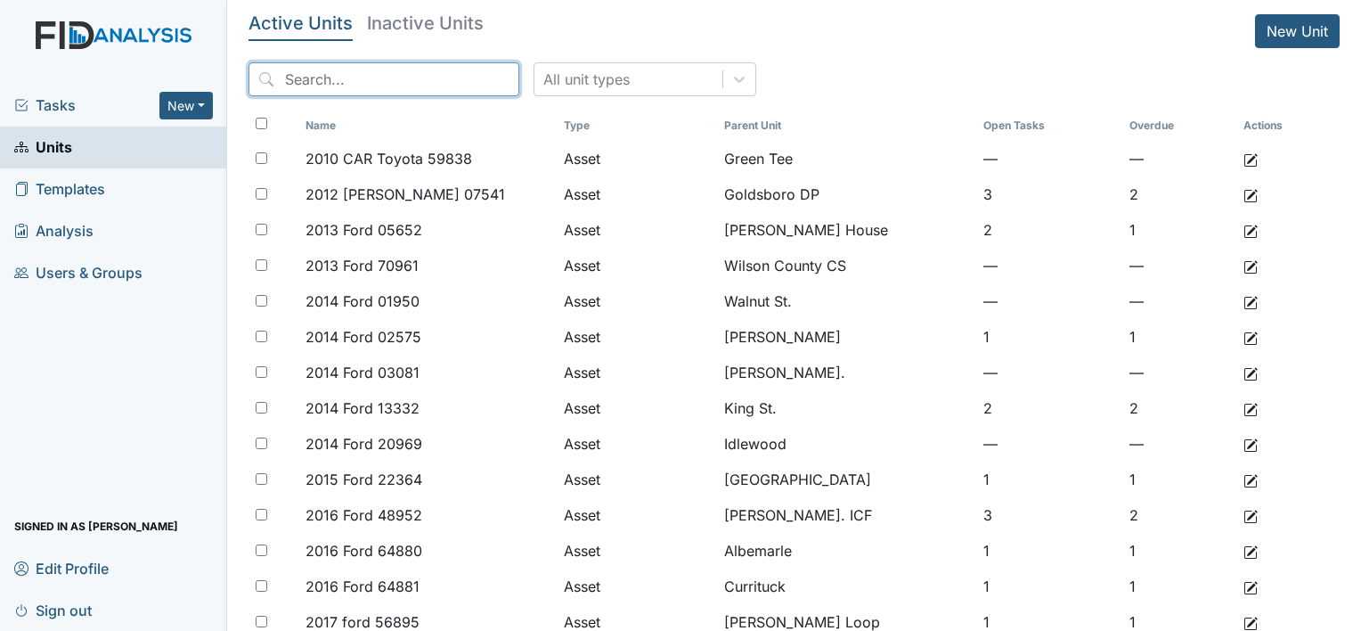
click at [373, 82] on input "search" at bounding box center [384, 79] width 271 height 34
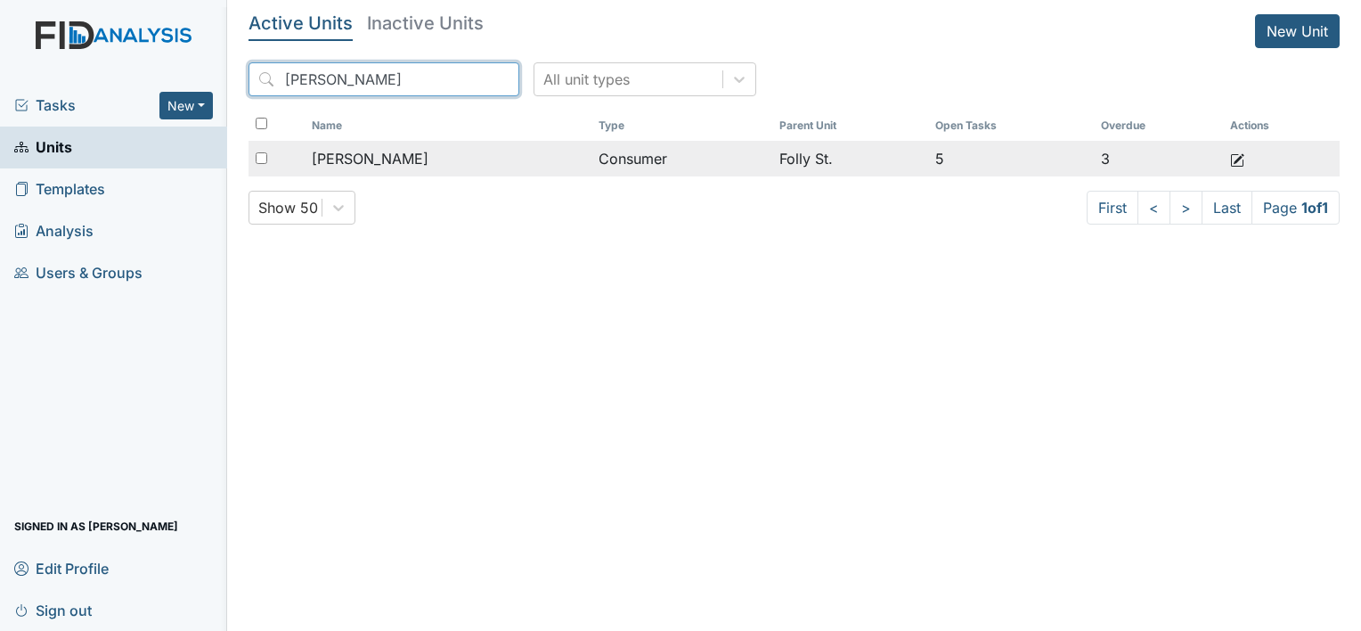
type input "bever"
click at [382, 151] on span "[PERSON_NAME]" at bounding box center [370, 158] width 117 height 21
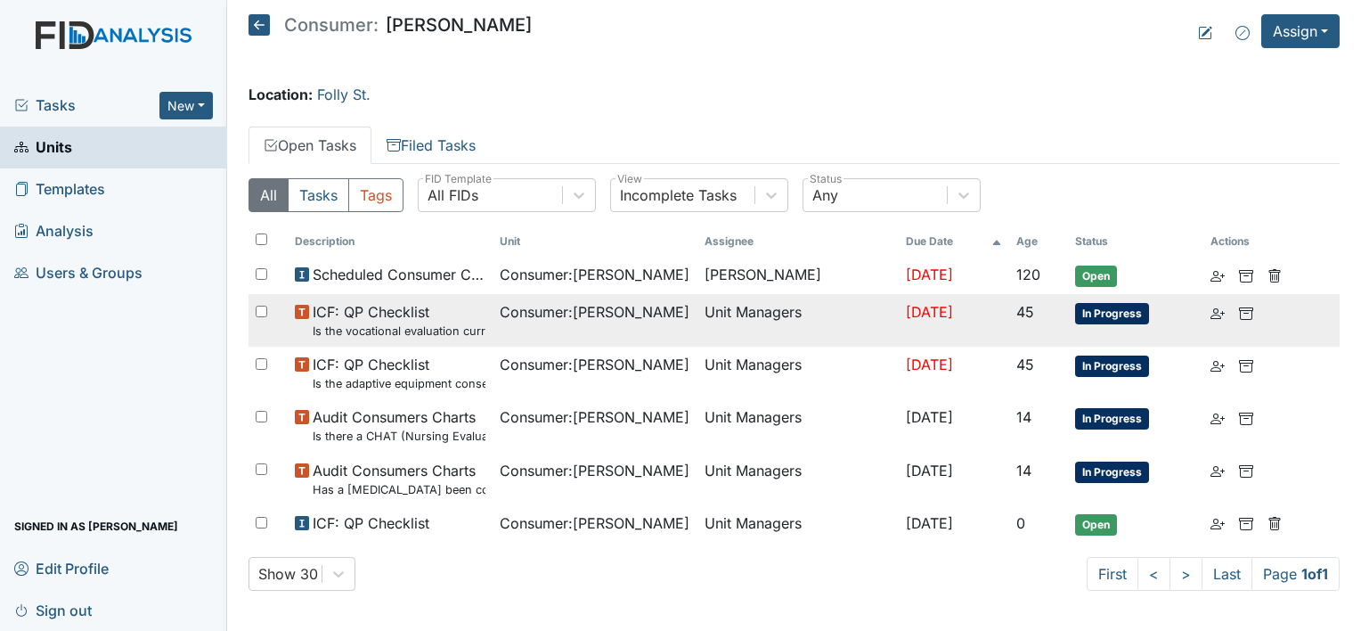
click at [1101, 322] on td "In Progress" at bounding box center [1135, 320] width 135 height 53
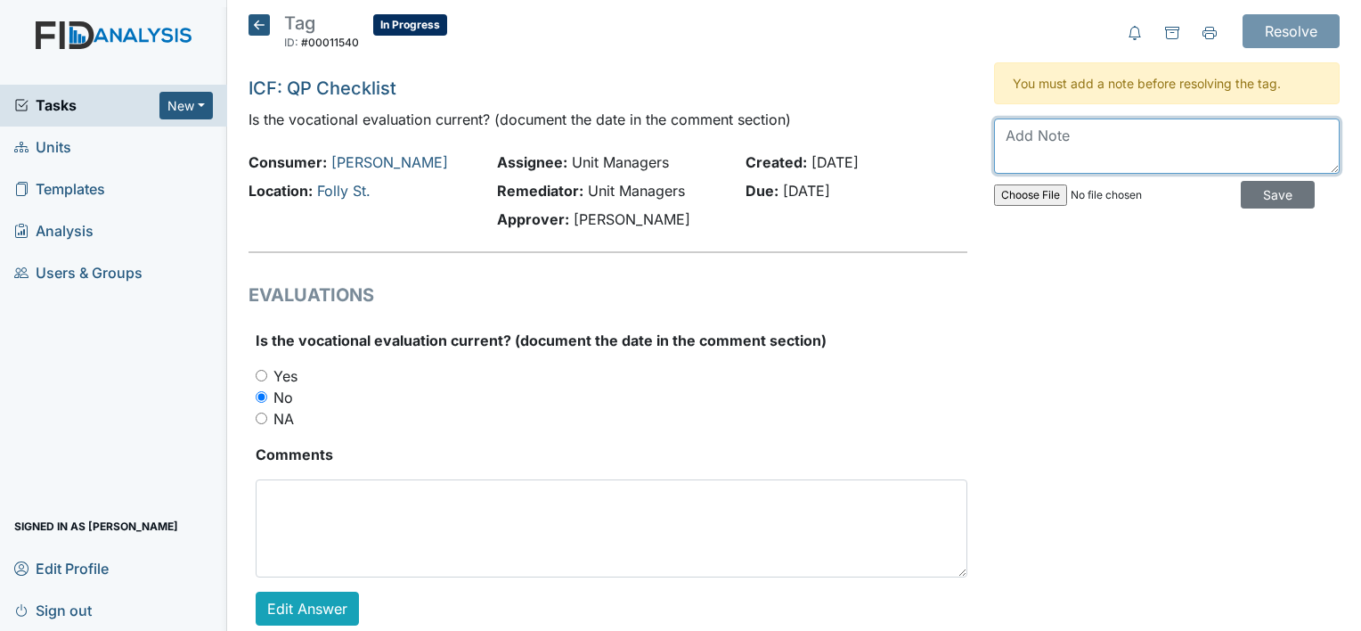
click at [1123, 151] on textarea at bounding box center [1167, 145] width 346 height 55
type textarea "5-8-25"
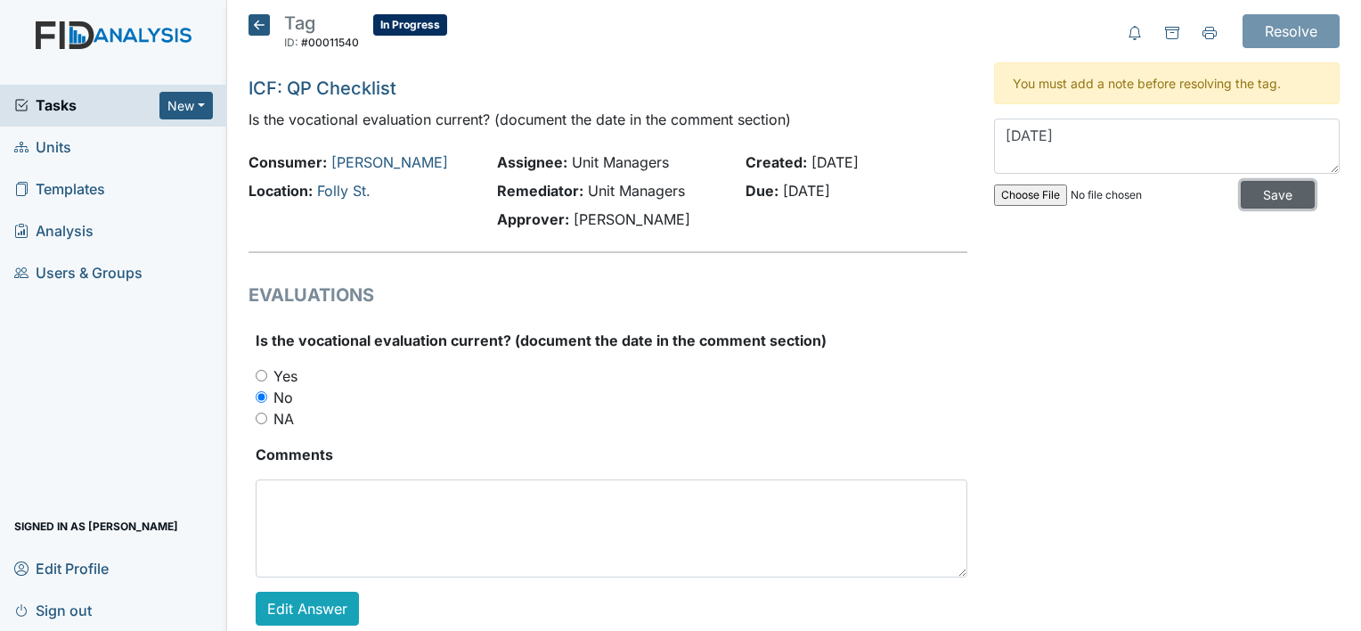
click at [1277, 189] on input "Save" at bounding box center [1278, 195] width 74 height 28
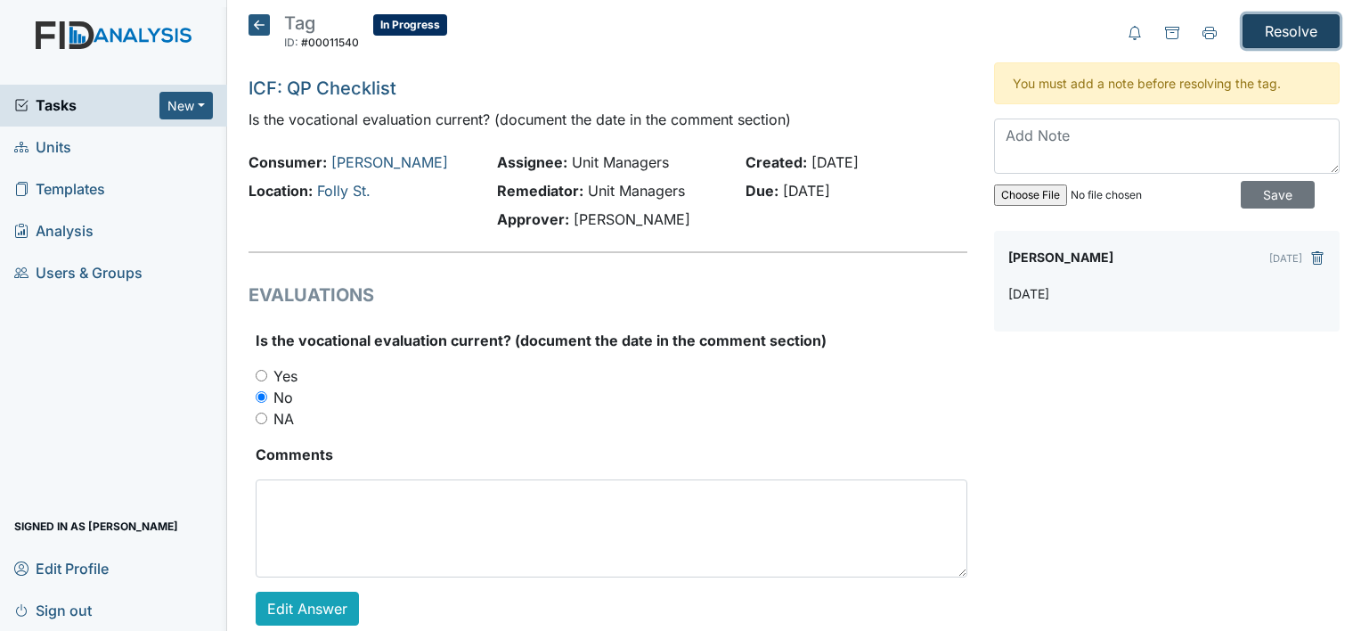
click at [1281, 17] on input "Resolve" at bounding box center [1291, 31] width 97 height 34
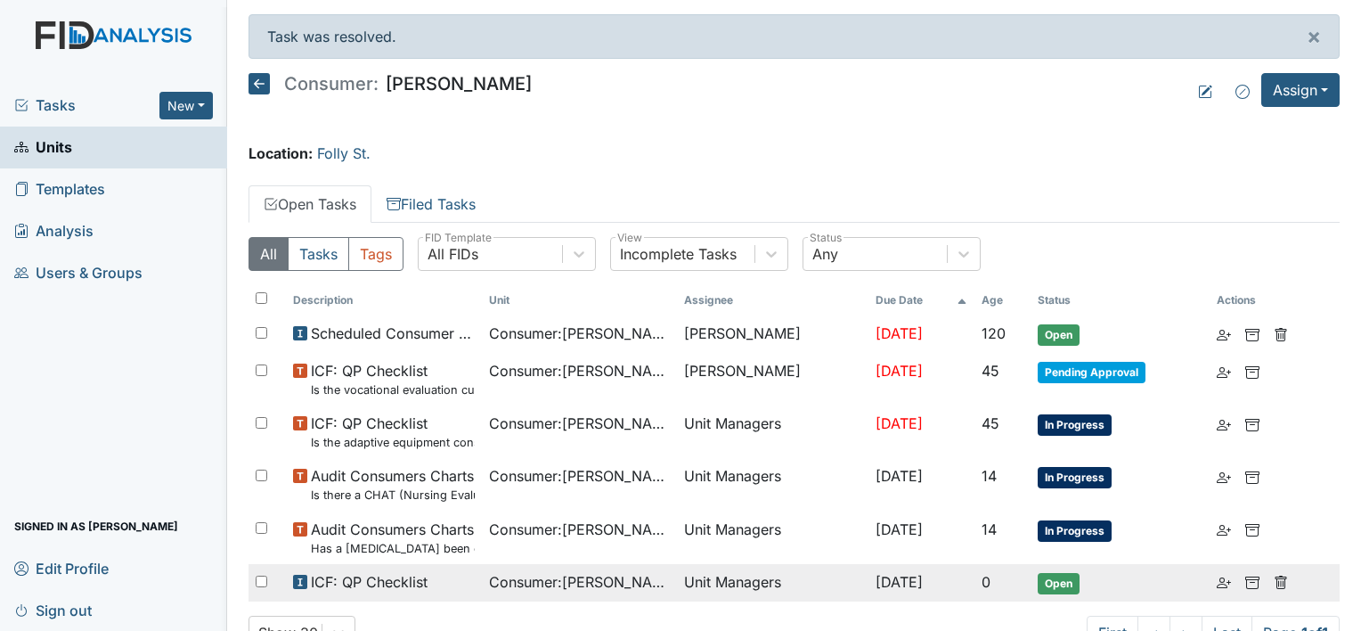
click at [383, 584] on span "ICF: QP Checklist" at bounding box center [369, 581] width 117 height 21
click at [384, 584] on span "ICF: QP Checklist" at bounding box center [369, 581] width 117 height 21
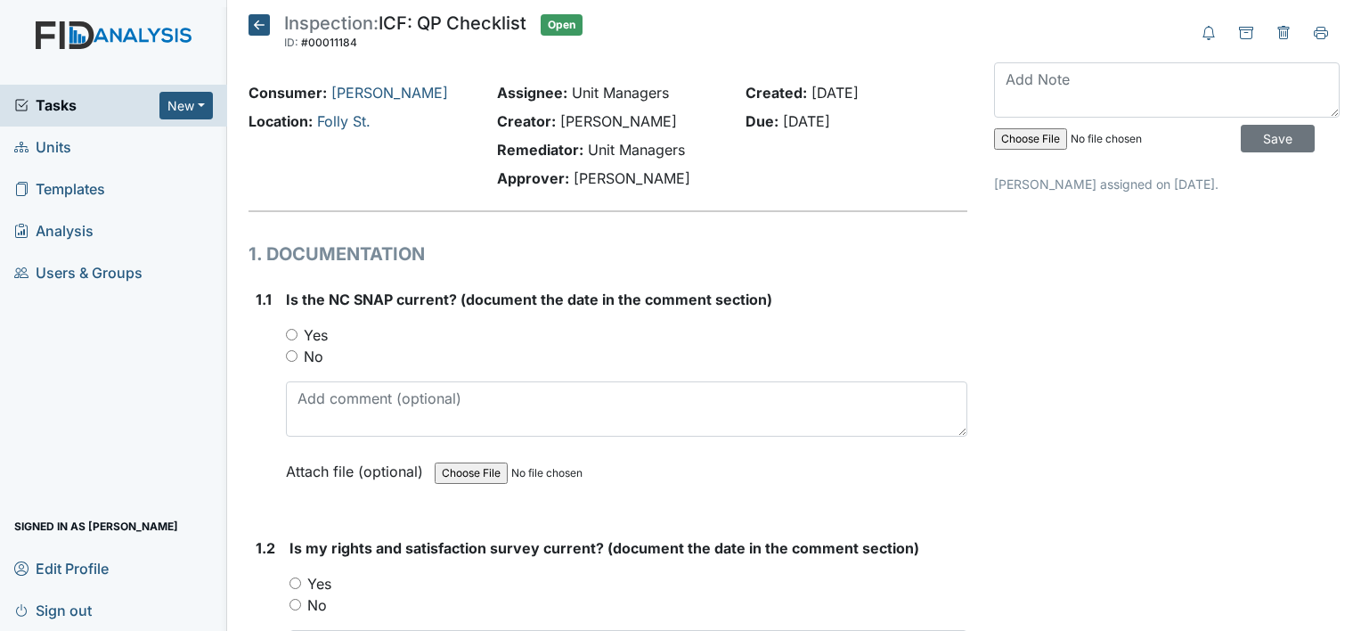
drag, startPoint x: 0, startPoint y: 0, endPoint x: 398, endPoint y: 484, distance: 626.5
click at [323, 331] on label "Yes" at bounding box center [316, 334] width 24 height 21
click at [298, 331] on input "Yes" at bounding box center [292, 335] width 12 height 12
radio input "true"
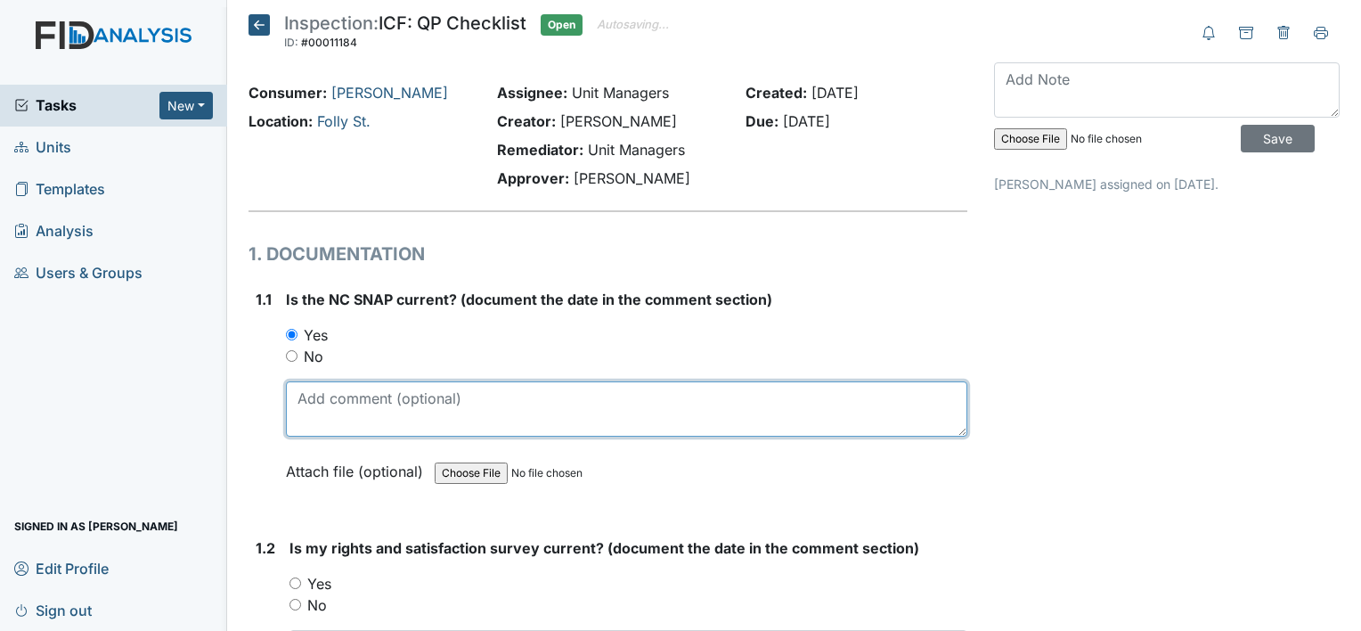
click at [398, 433] on textarea at bounding box center [626, 408] width 681 height 55
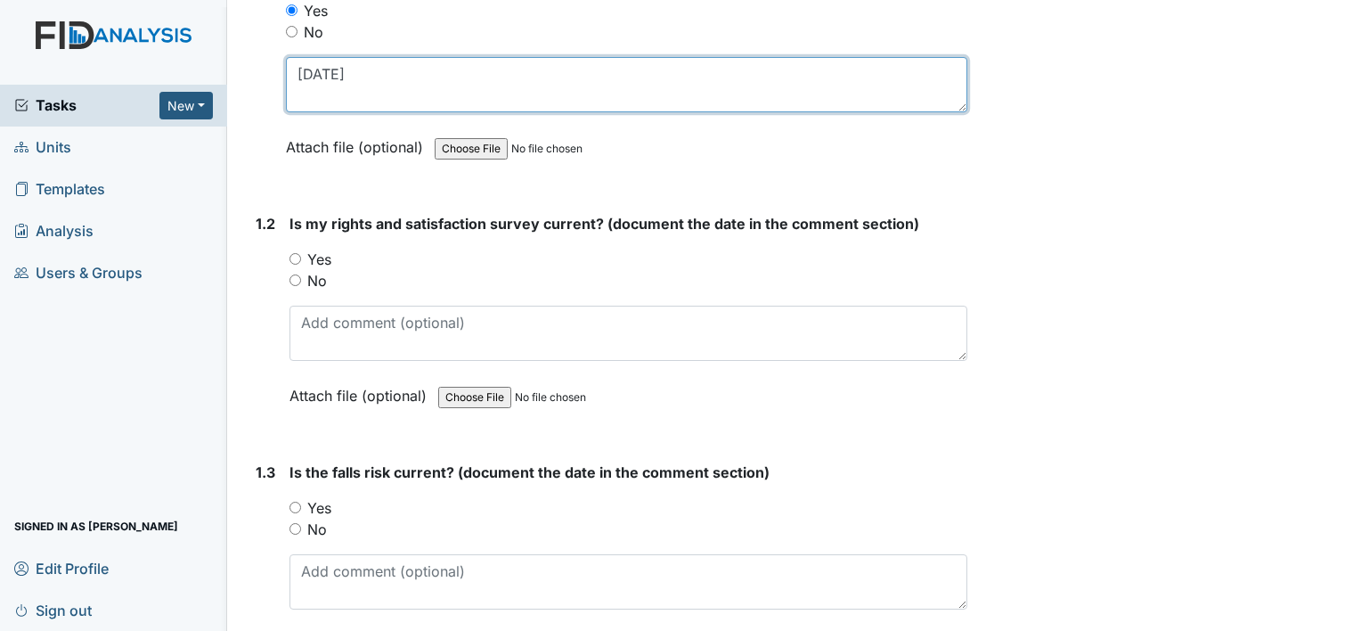
scroll to position [356, 0]
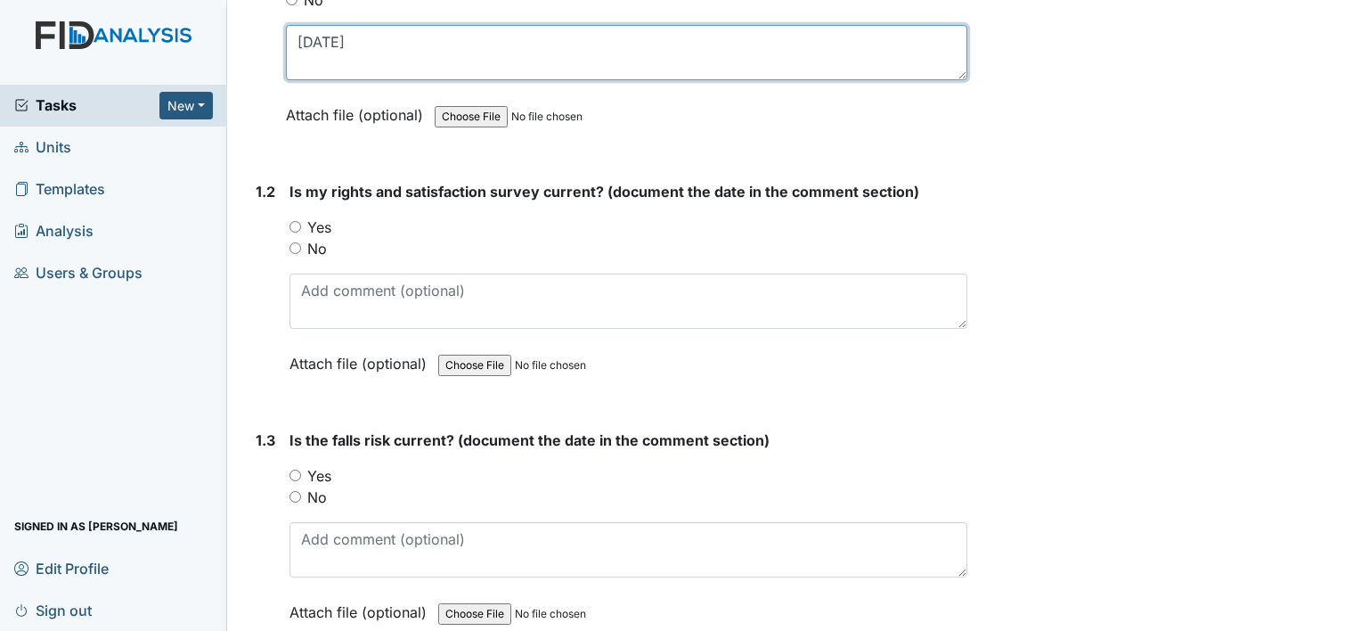
type textarea "[DATE]"
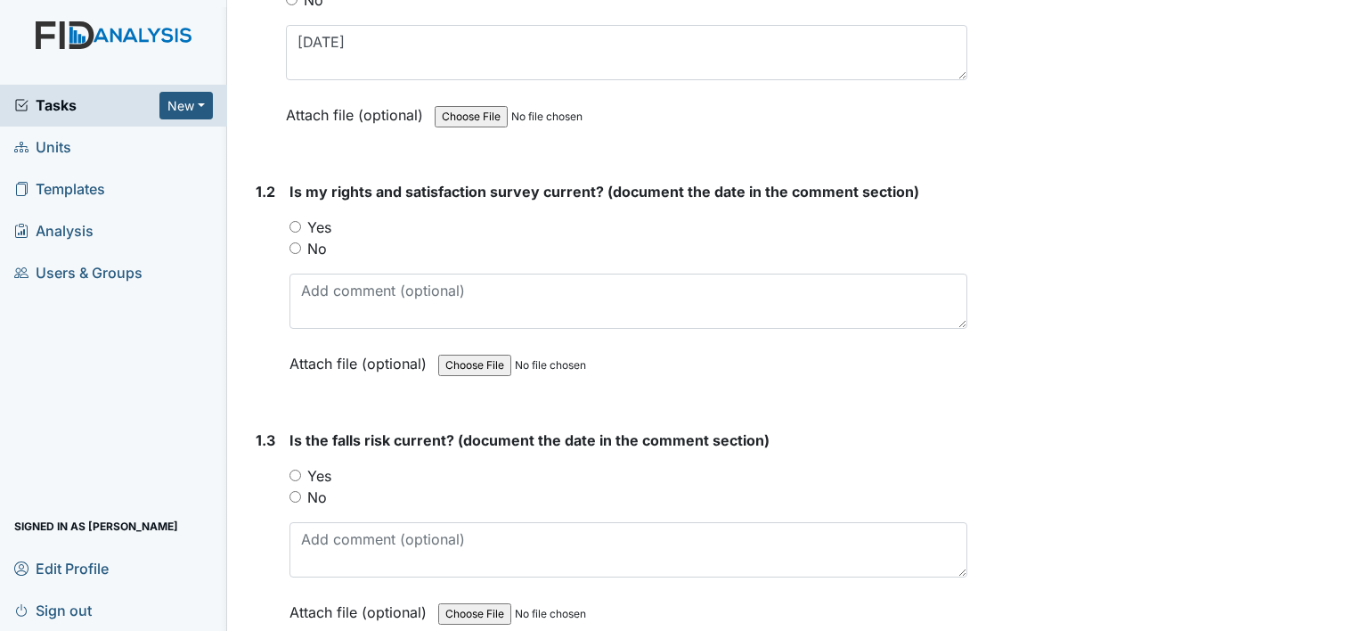
click at [315, 224] on label "Yes" at bounding box center [319, 226] width 24 height 21
click at [301, 224] on input "Yes" at bounding box center [296, 227] width 12 height 12
radio input "true"
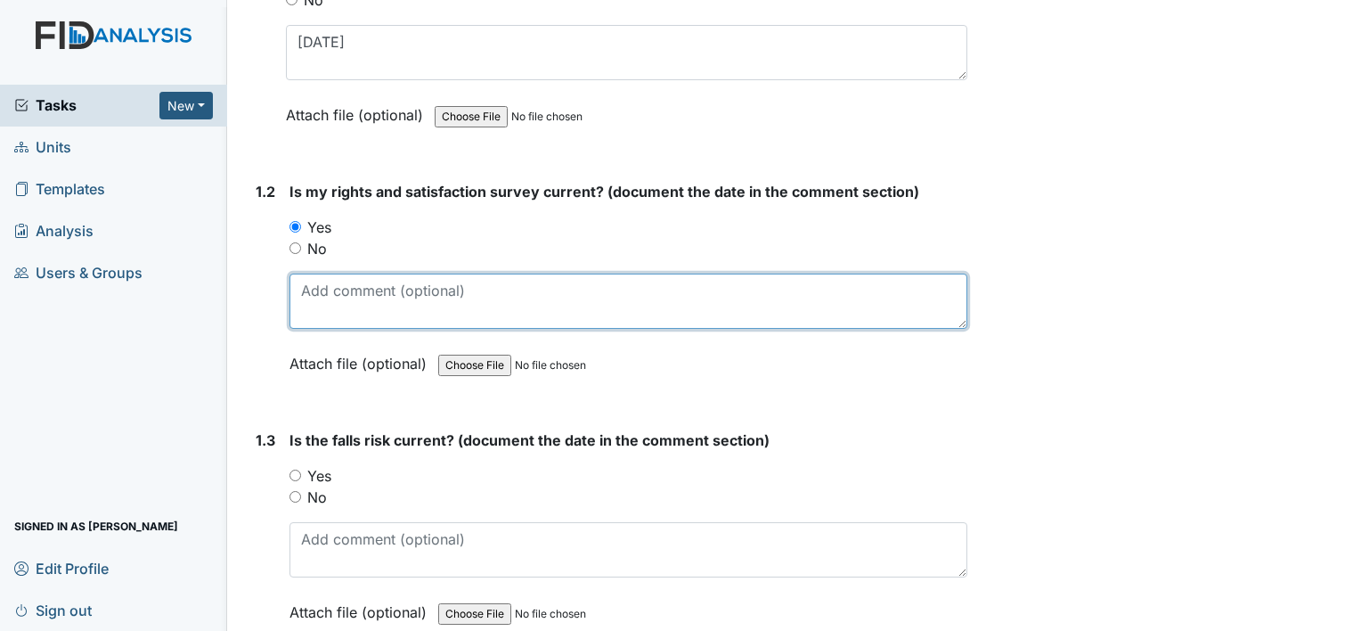
click at [400, 292] on textarea at bounding box center [629, 300] width 678 height 55
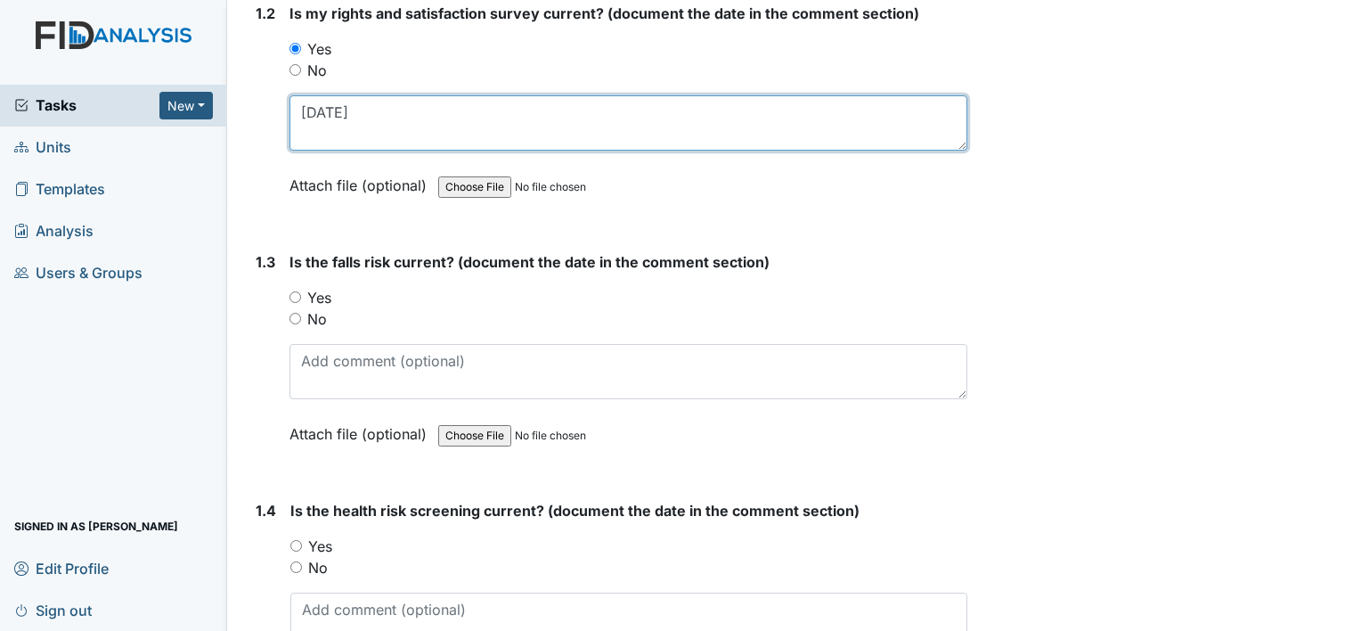
type textarea "[DATE]"
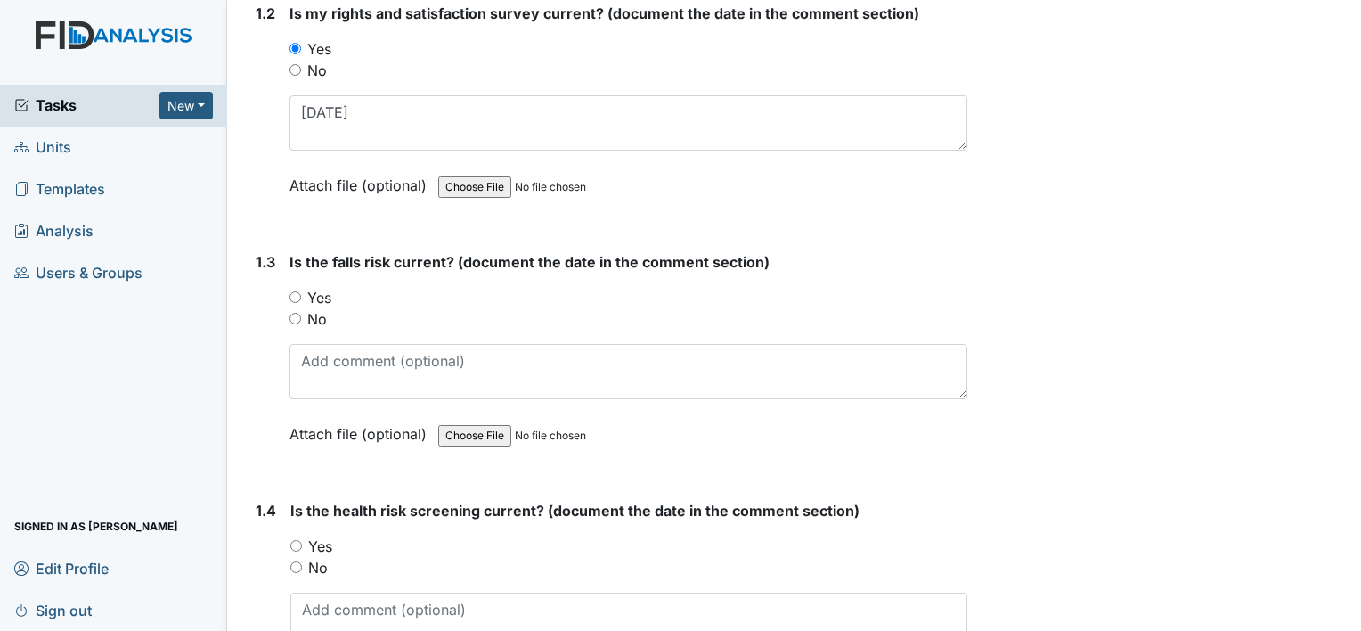
click at [315, 313] on label "No" at bounding box center [317, 318] width 20 height 21
click at [301, 313] on input "No" at bounding box center [296, 319] width 12 height 12
radio input "true"
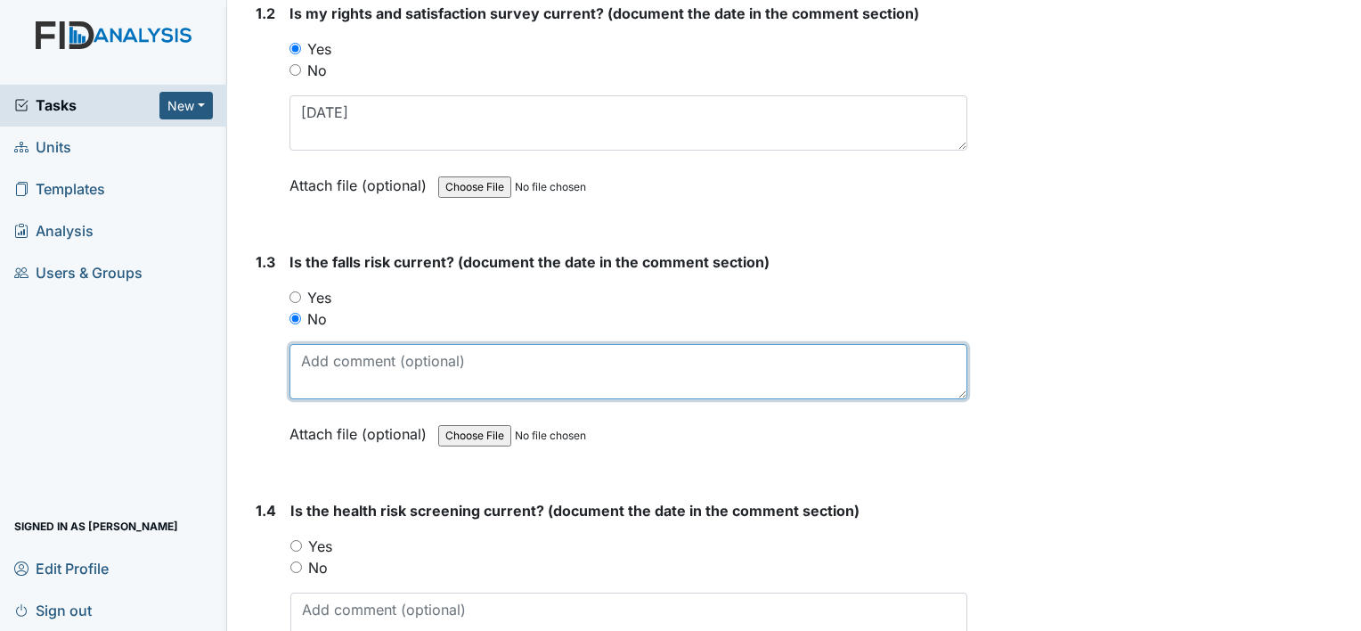
click at [392, 357] on textarea at bounding box center [629, 371] width 678 height 55
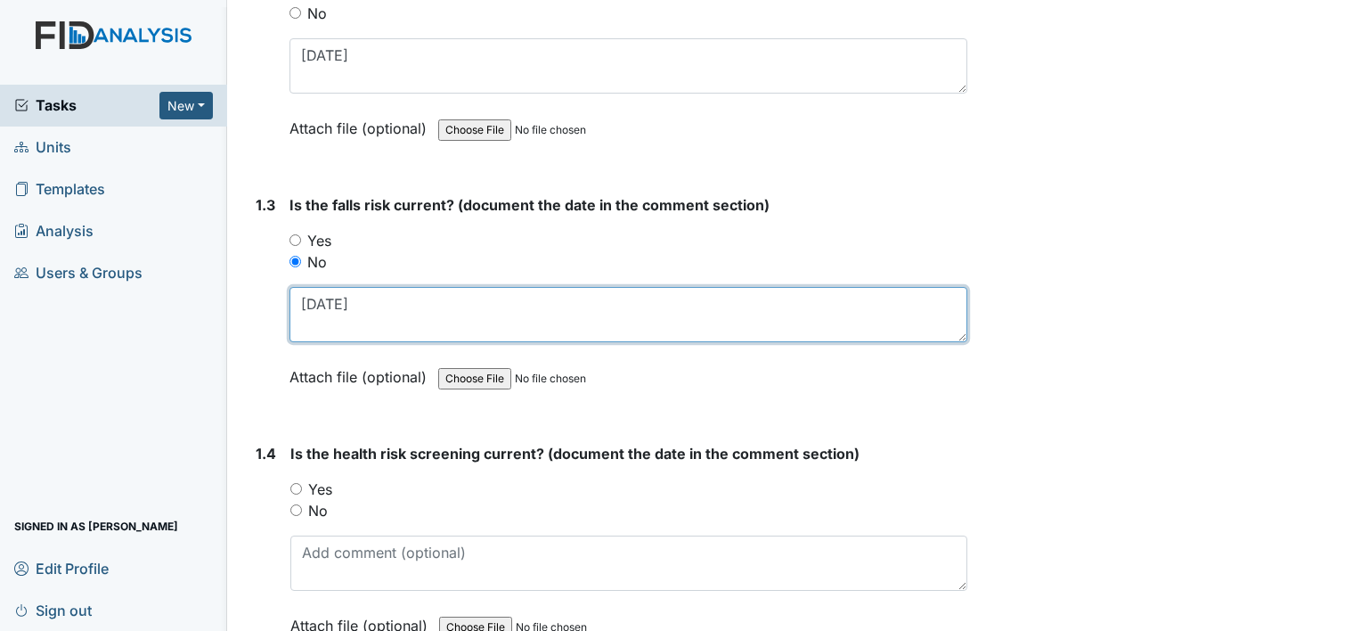
scroll to position [624, 0]
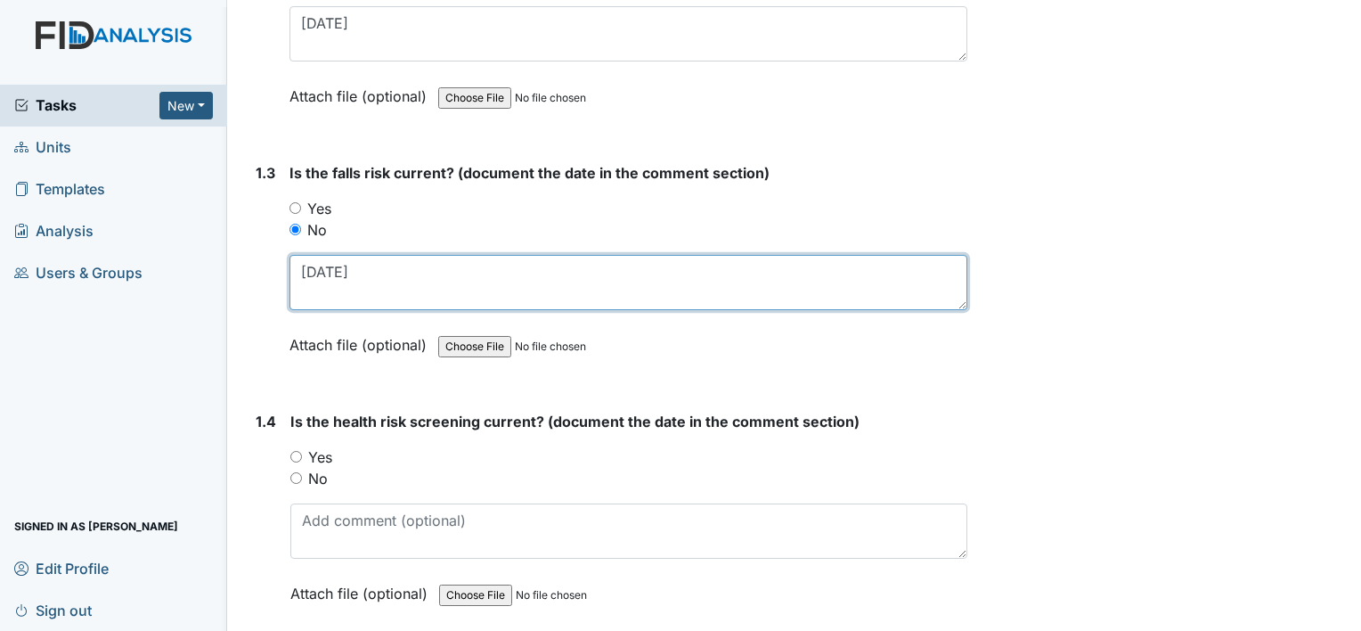
type textarea "[DATE]"
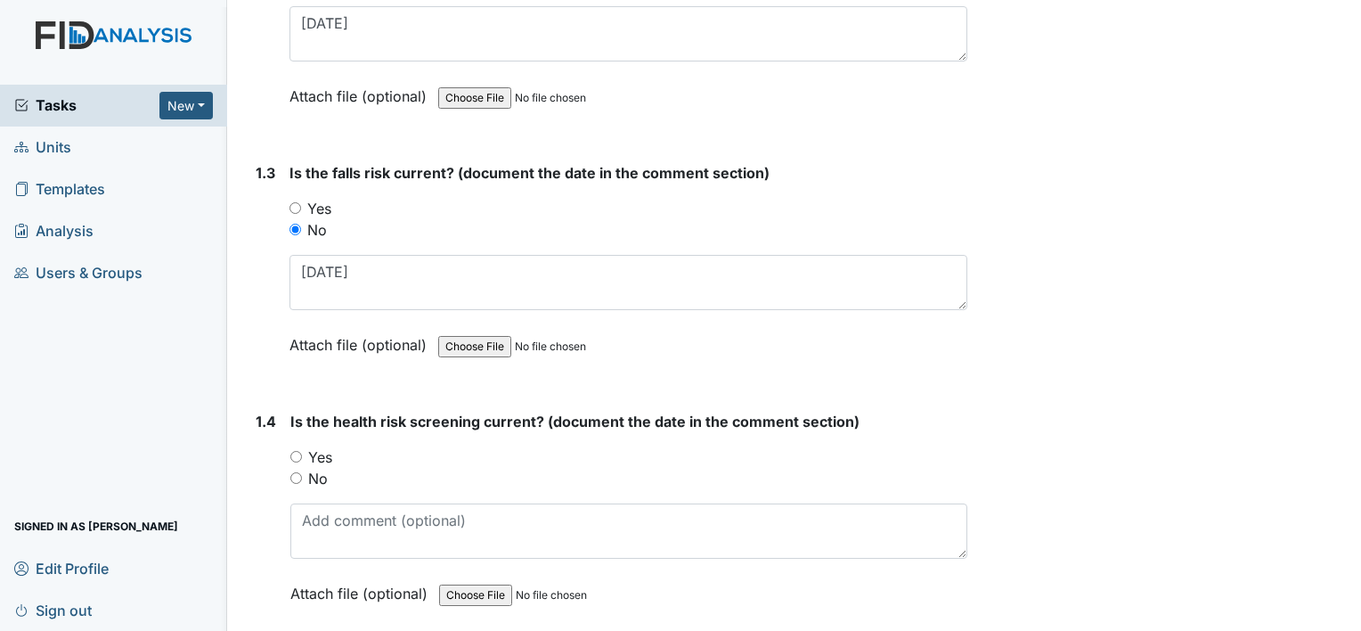
click at [319, 453] on label "Yes" at bounding box center [320, 456] width 24 height 21
click at [302, 453] on input "Yes" at bounding box center [296, 457] width 12 height 12
radio input "true"
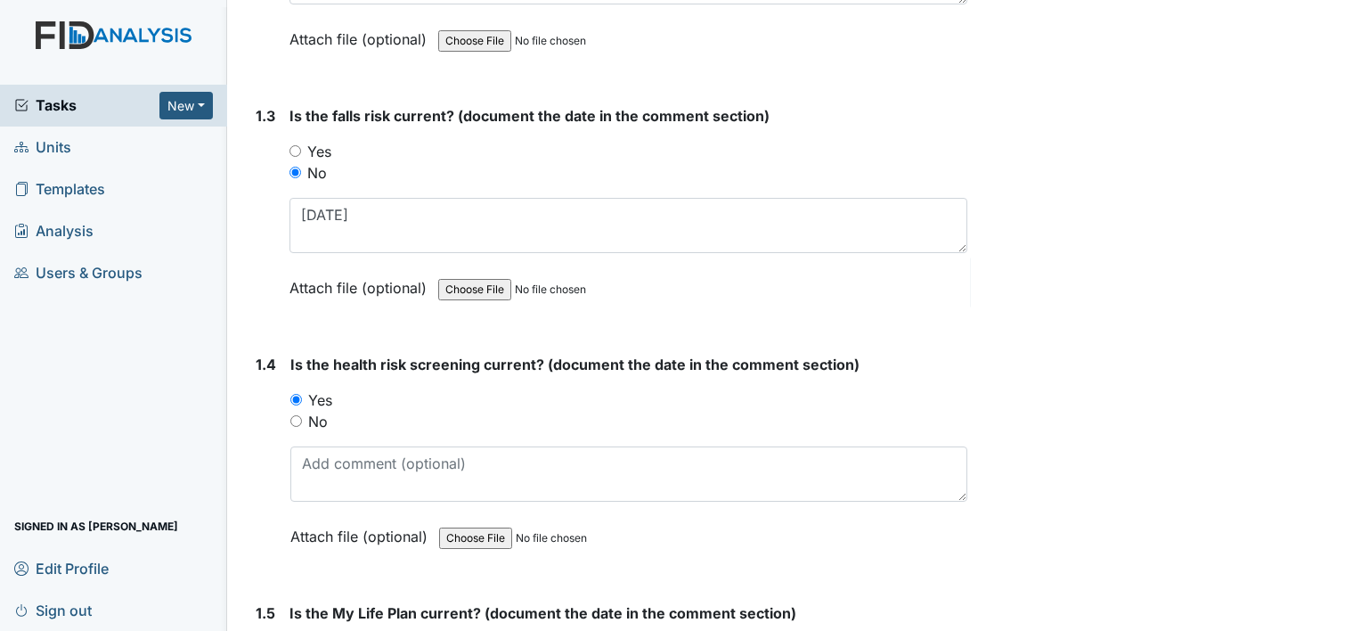
scroll to position [713, 0]
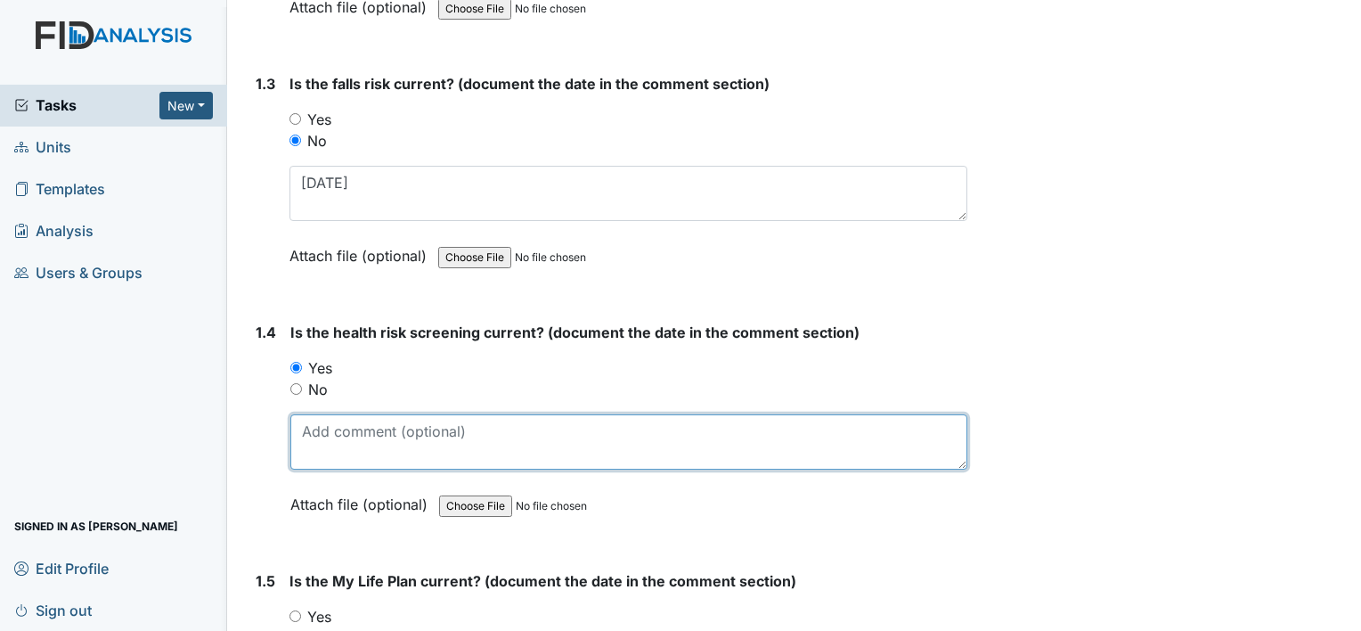
drag, startPoint x: 328, startPoint y: 431, endPoint x: 341, endPoint y: 413, distance: 22.3
click at [330, 431] on textarea at bounding box center [628, 441] width 677 height 55
type textarea "1"
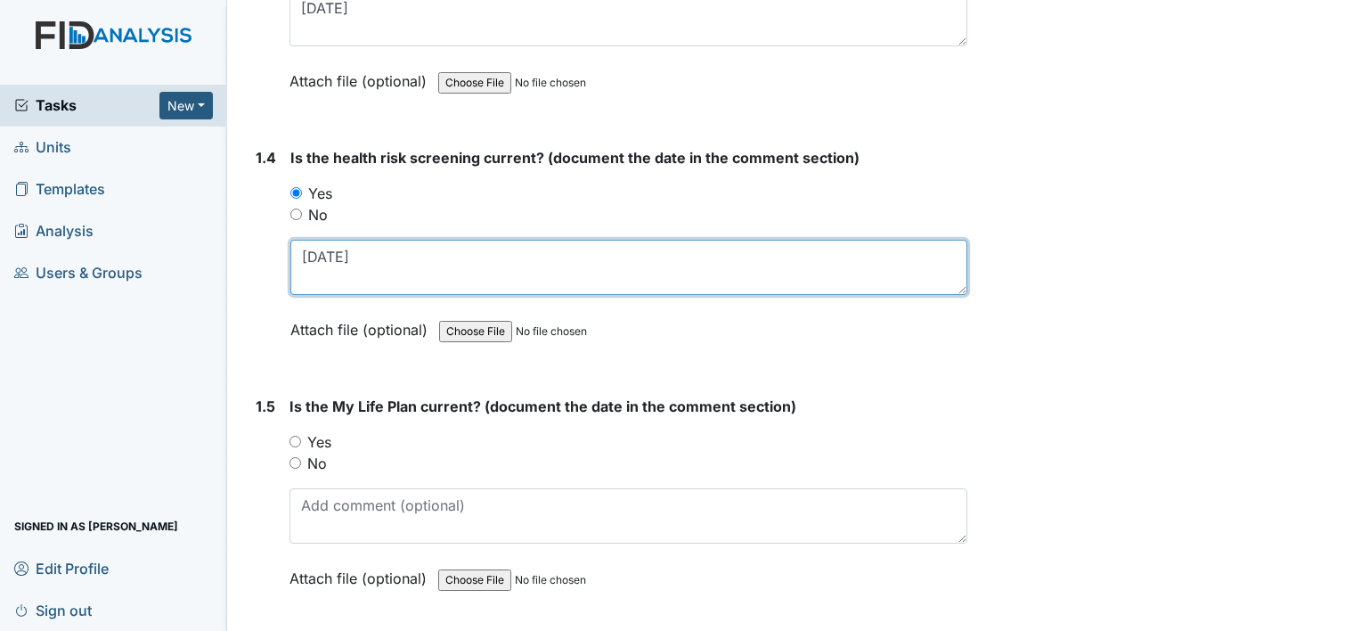
scroll to position [891, 0]
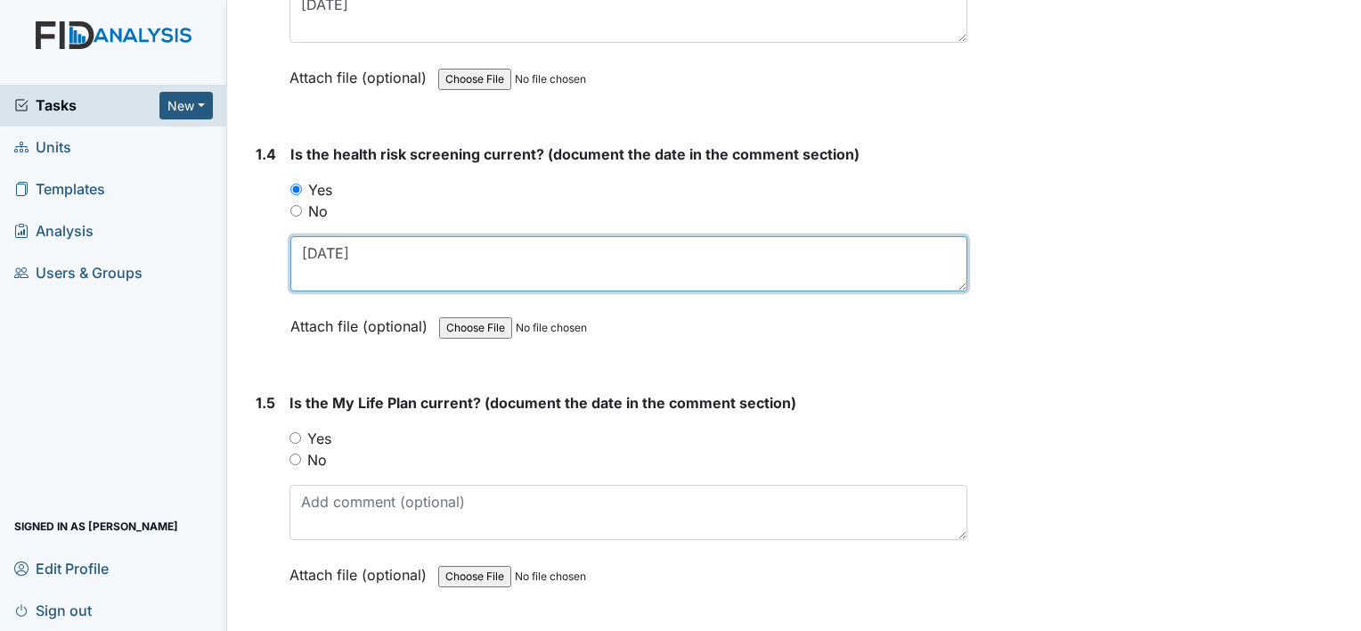
type textarea "4-10-25"
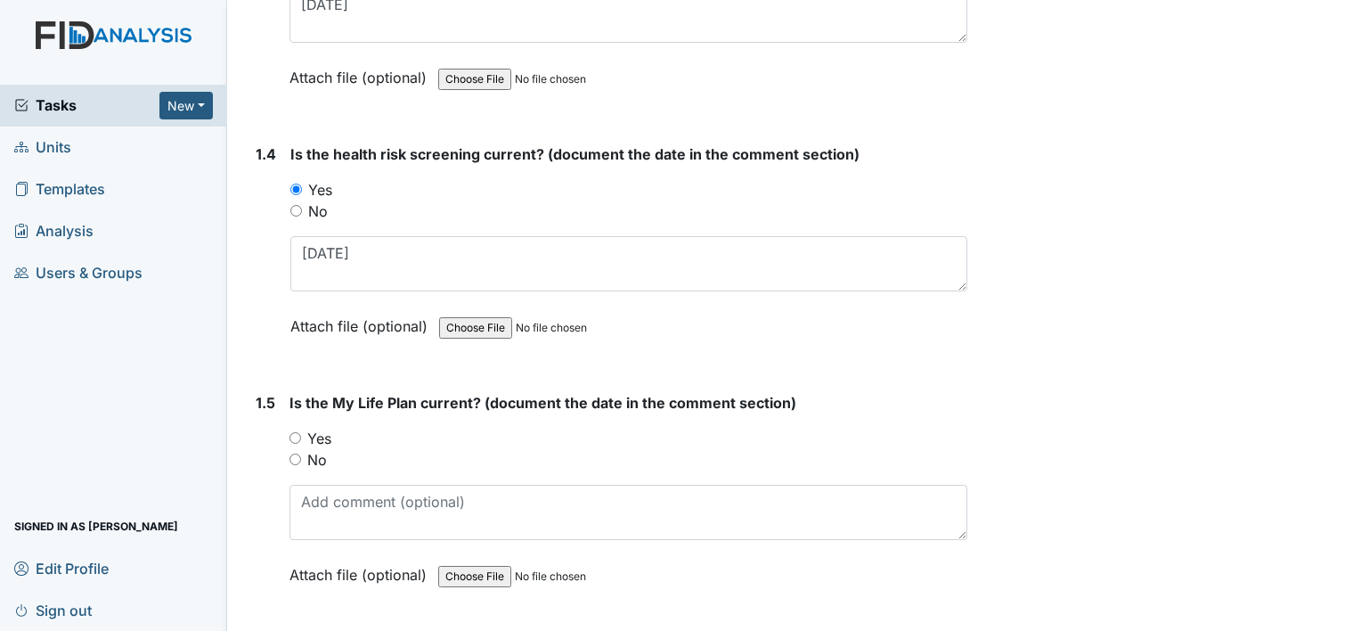
drag, startPoint x: 322, startPoint y: 436, endPoint x: 331, endPoint y: 453, distance: 19.1
click at [322, 436] on label "Yes" at bounding box center [319, 438] width 24 height 21
click at [301, 436] on input "Yes" at bounding box center [296, 438] width 12 height 12
radio input "true"
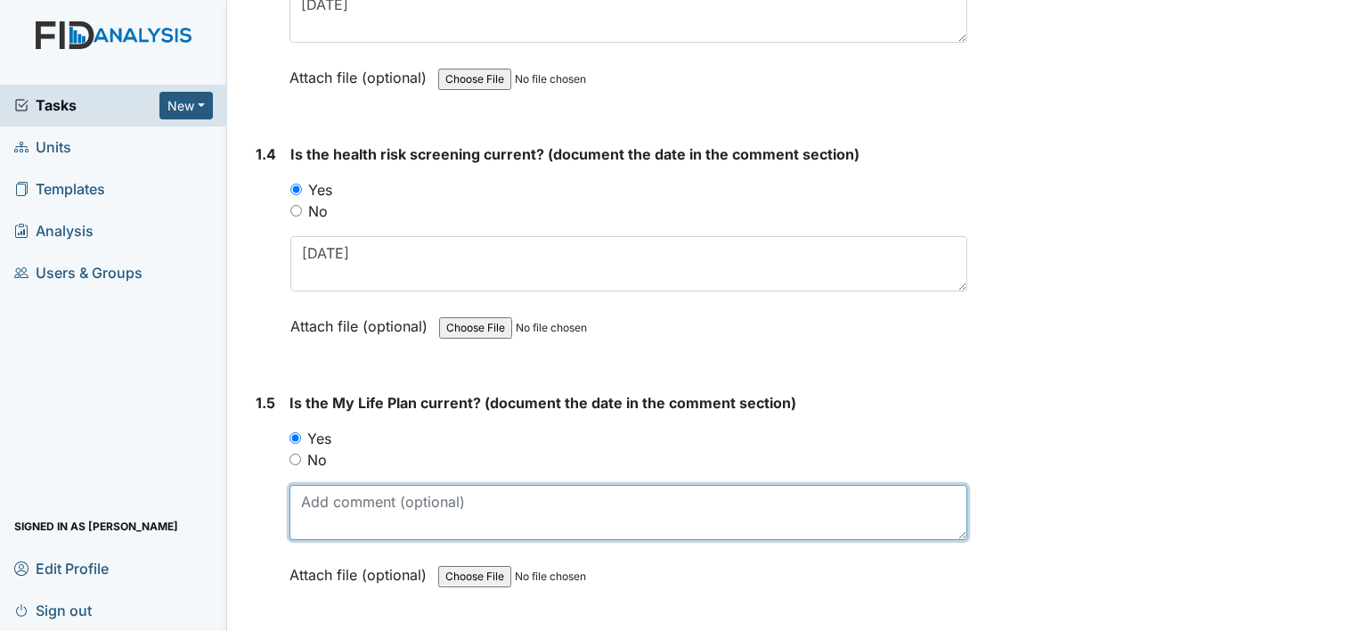
click at [356, 513] on textarea at bounding box center [629, 512] width 678 height 55
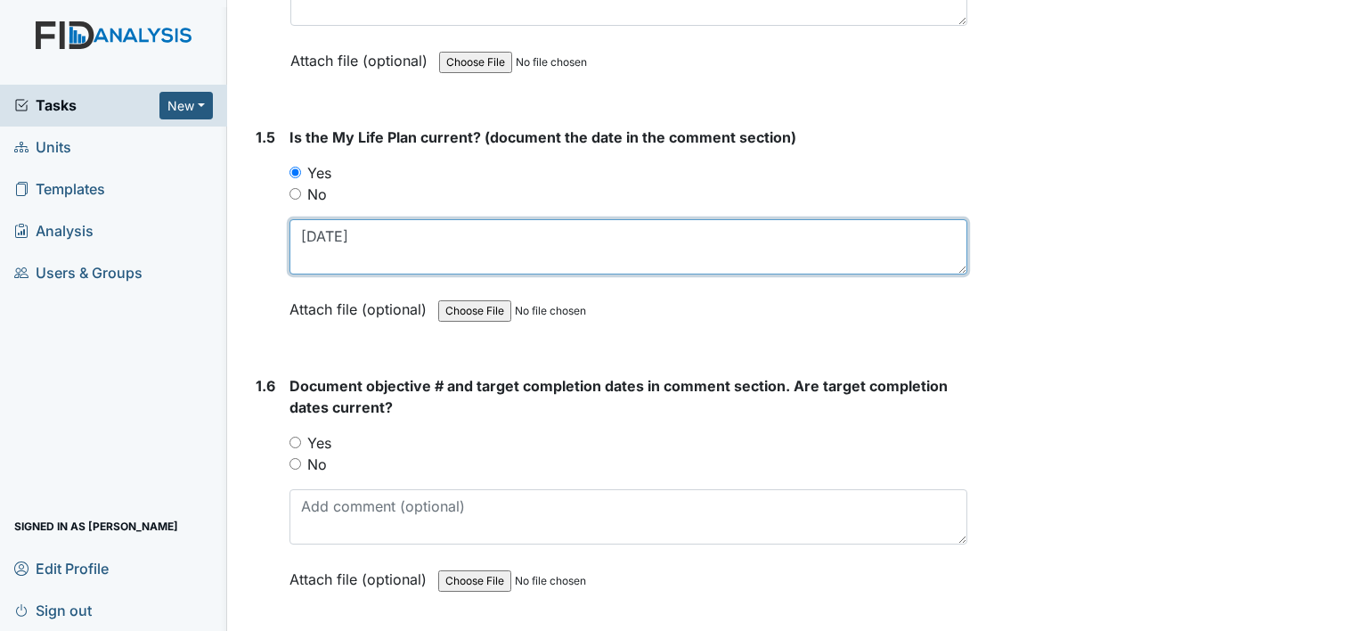
scroll to position [1247, 0]
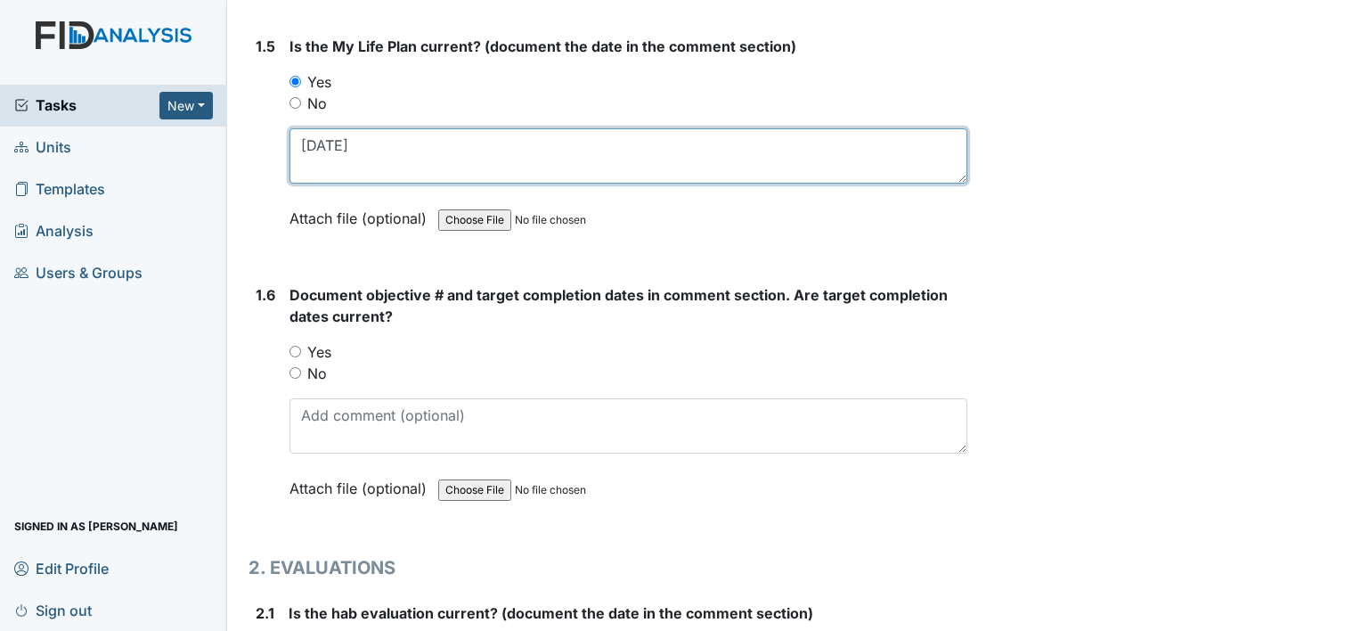
type textarea "4-10-25"
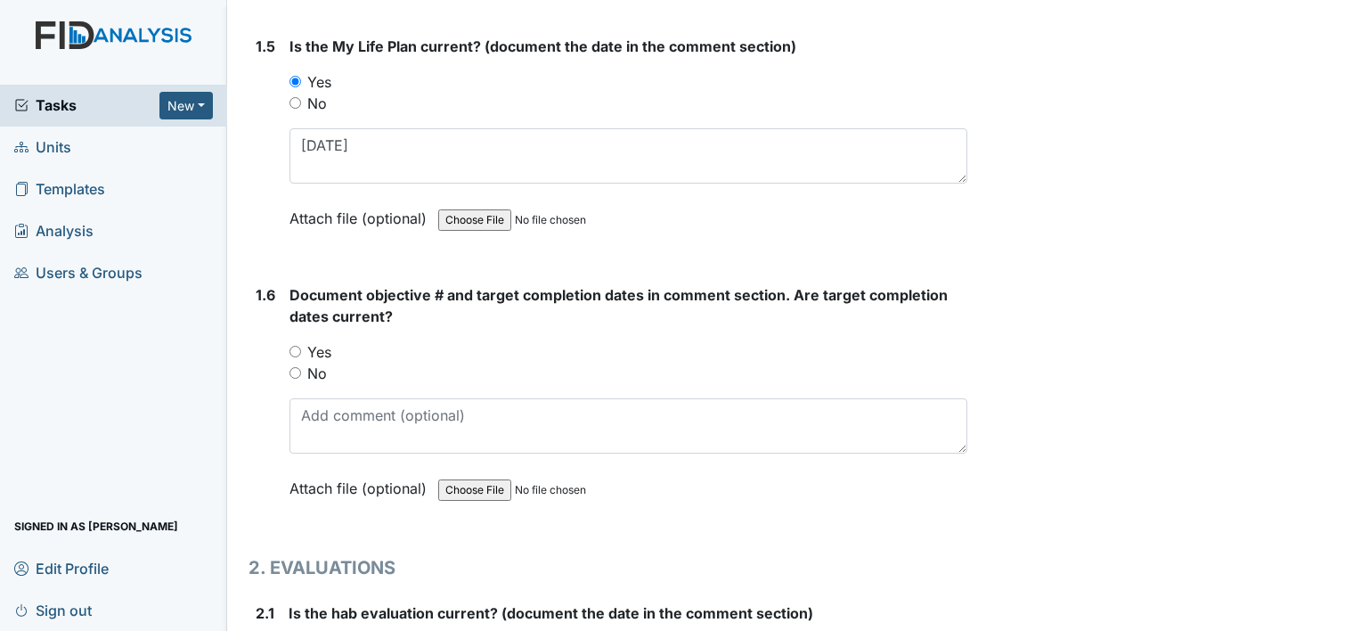
click at [327, 344] on label "Yes" at bounding box center [319, 351] width 24 height 21
click at [301, 346] on input "Yes" at bounding box center [296, 352] width 12 height 12
radio input "true"
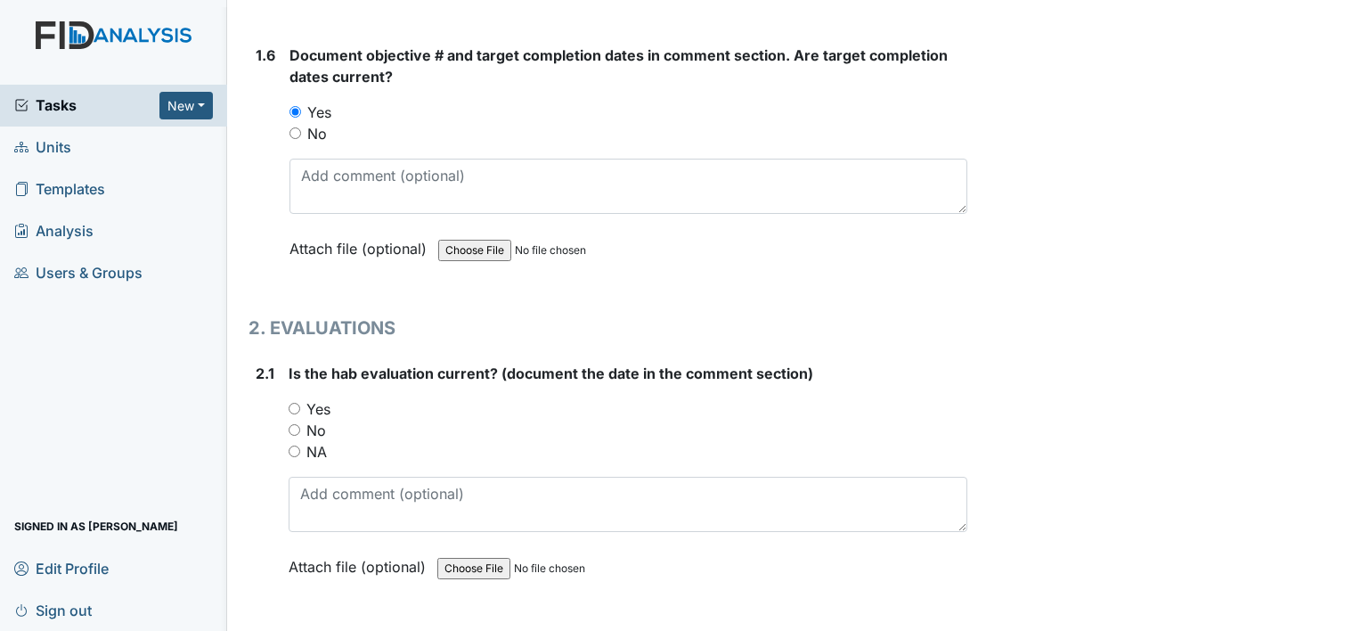
scroll to position [1514, 0]
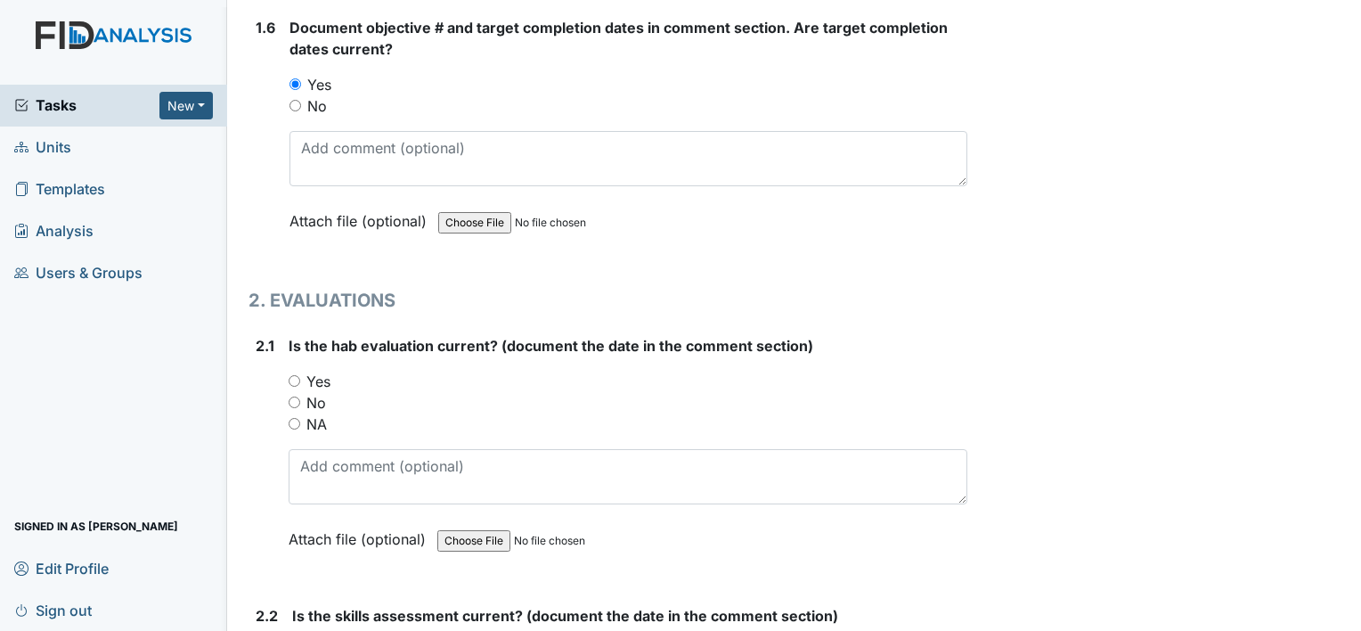
click at [328, 371] on label "Yes" at bounding box center [318, 381] width 24 height 21
click at [300, 375] on input "Yes" at bounding box center [295, 381] width 12 height 12
radio input "true"
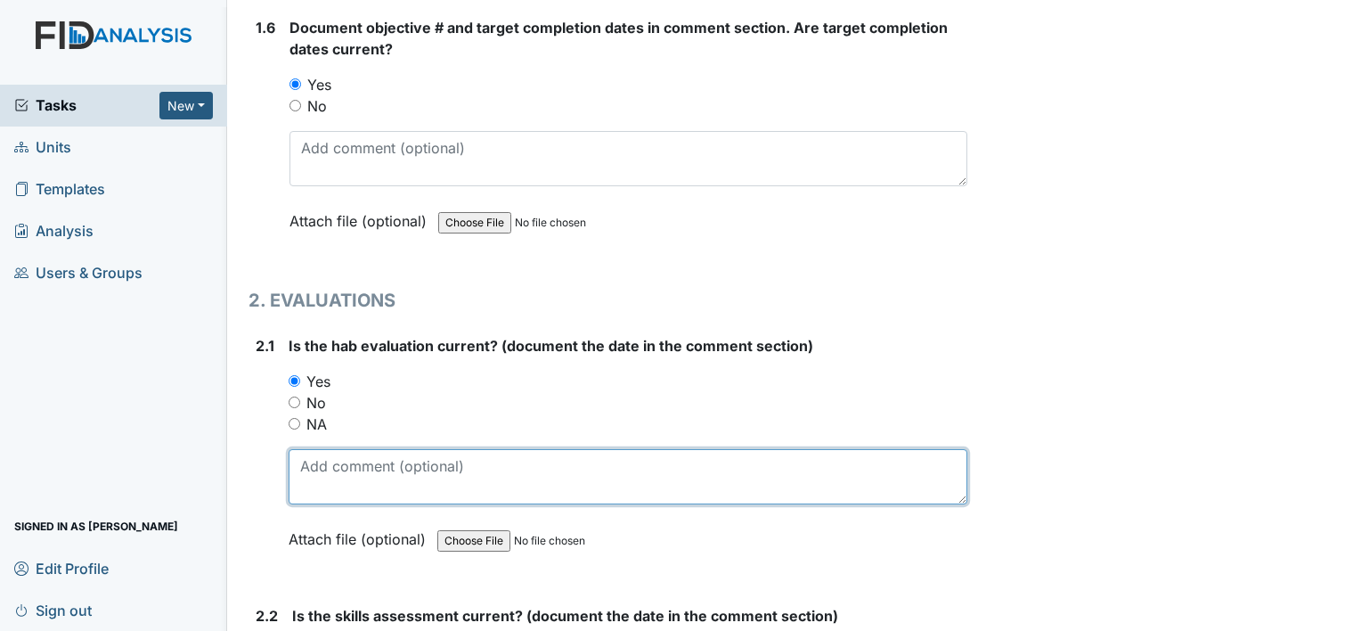
click at [367, 470] on textarea at bounding box center [628, 476] width 679 height 55
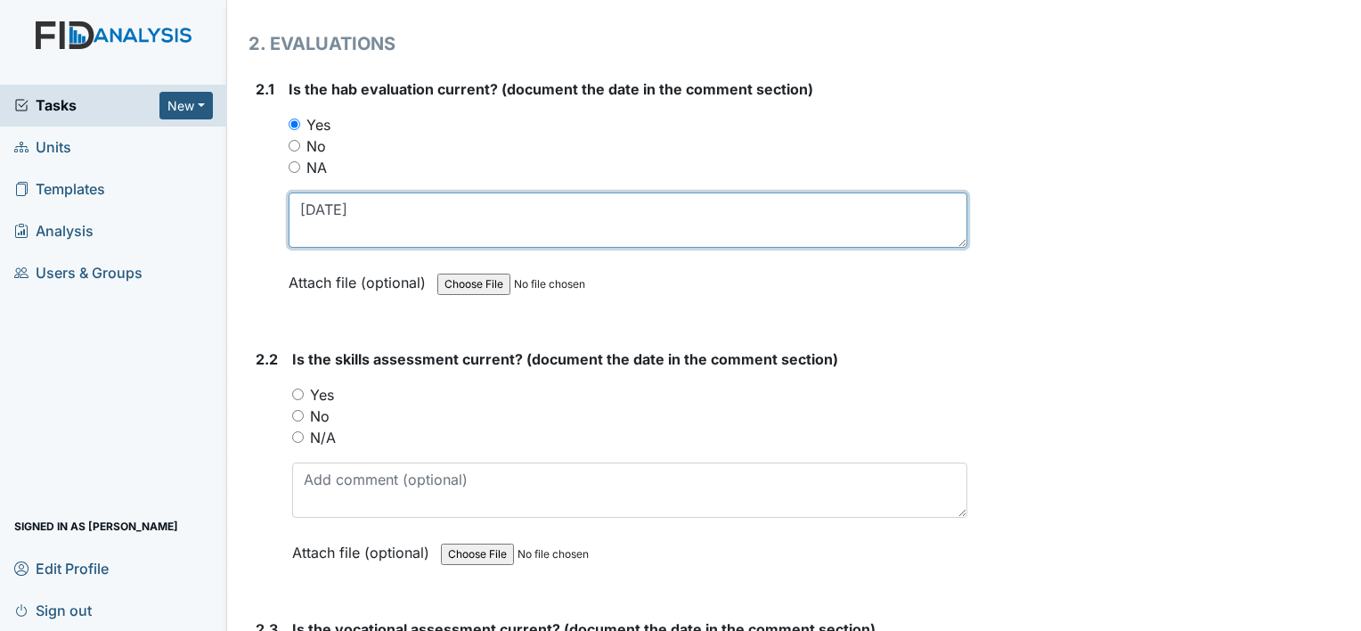
scroll to position [1782, 0]
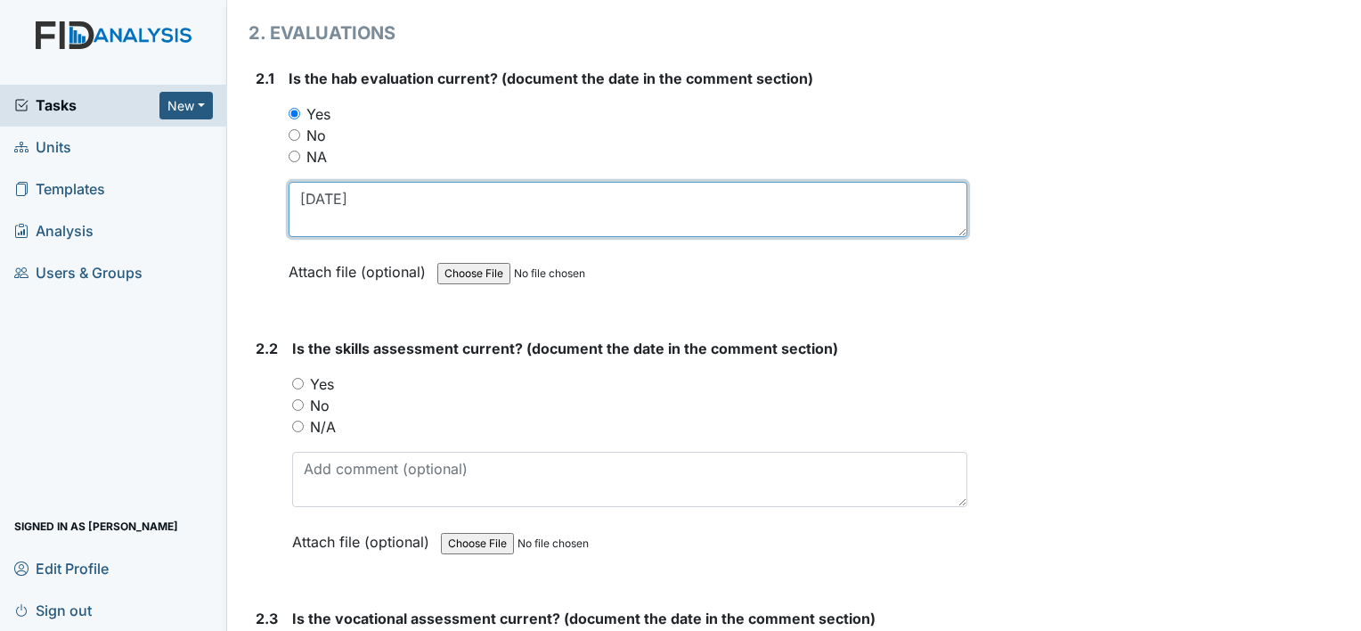
type textarea "4-10-25"
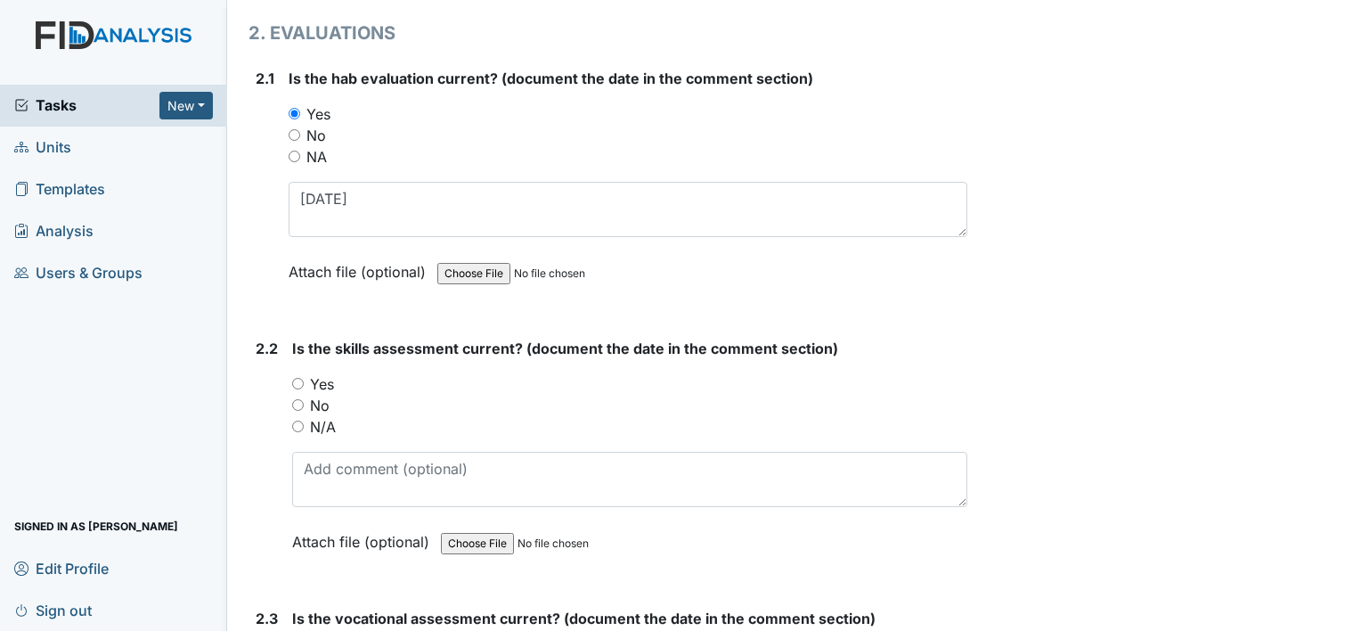
click at [322, 396] on label "No" at bounding box center [320, 405] width 20 height 21
click at [304, 399] on input "No" at bounding box center [298, 405] width 12 height 12
radio input "true"
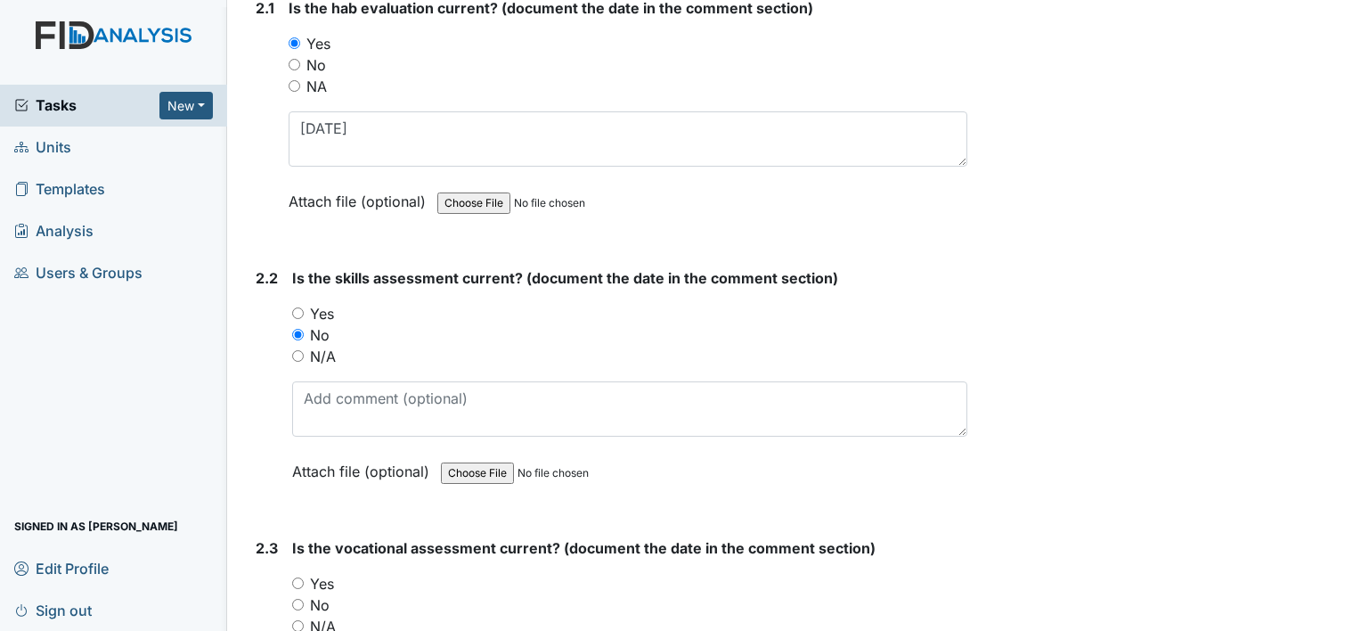
scroll to position [1960, 0]
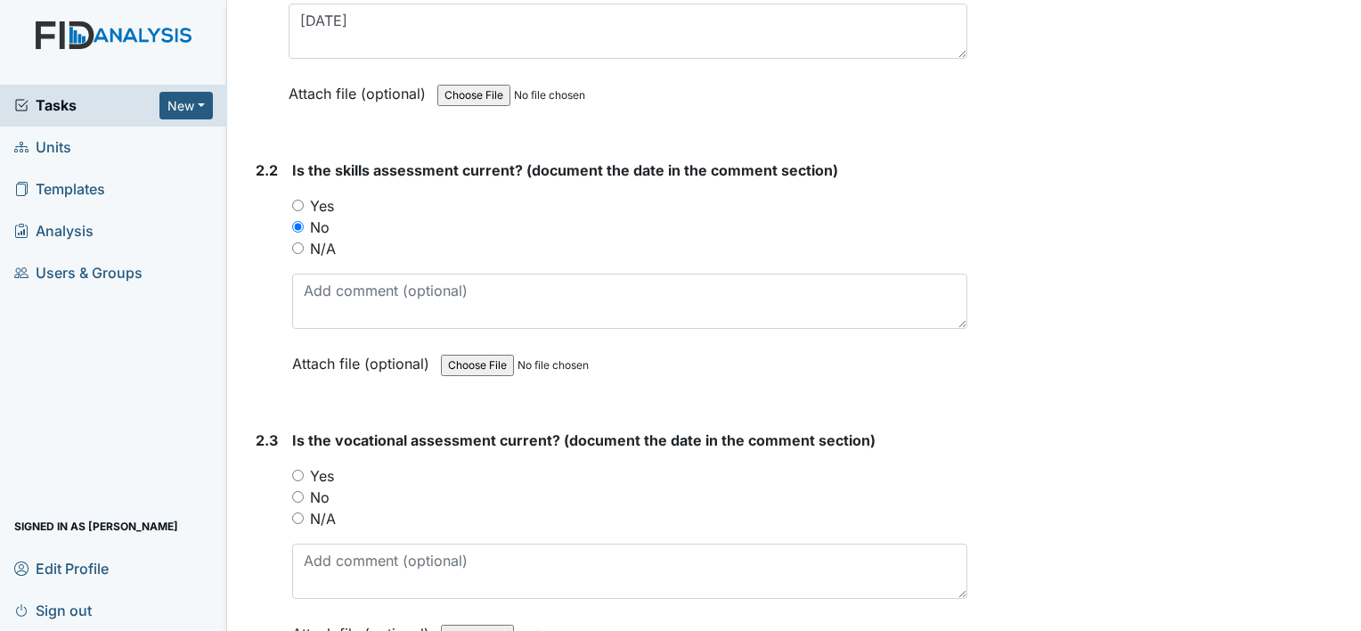
click at [326, 465] on label "Yes" at bounding box center [322, 475] width 24 height 21
click at [304, 469] on input "Yes" at bounding box center [298, 475] width 12 height 12
radio input "true"
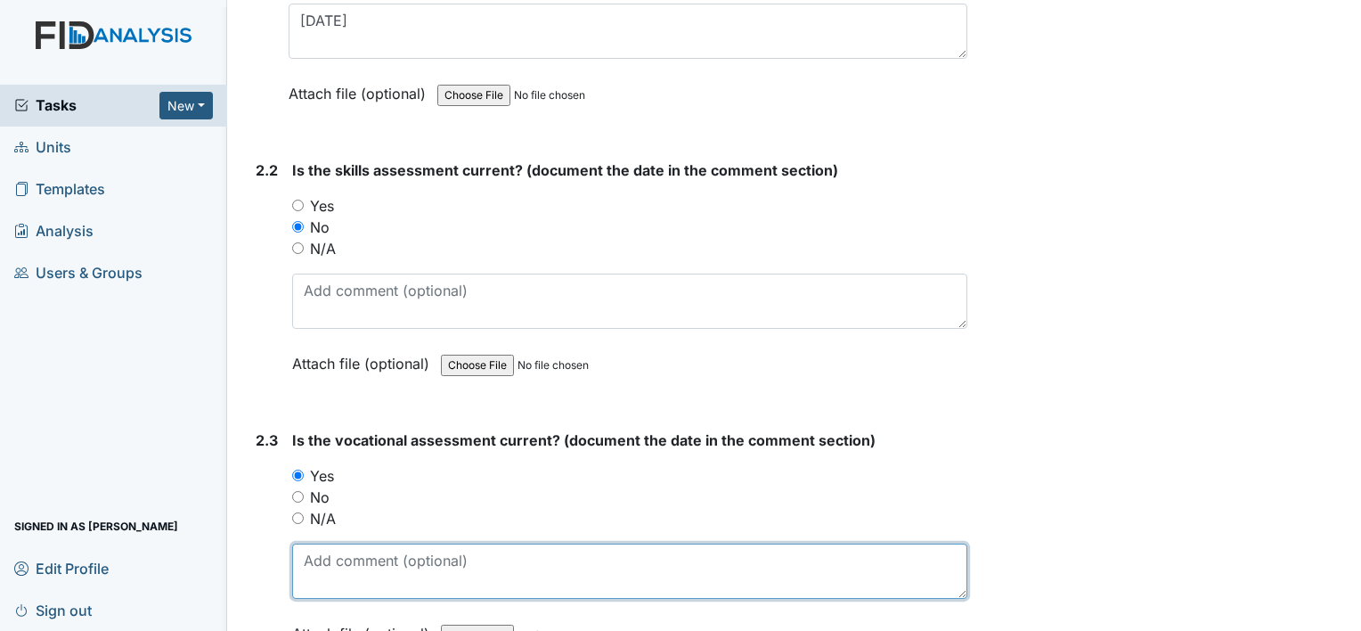
click at [413, 552] on textarea at bounding box center [629, 570] width 675 height 55
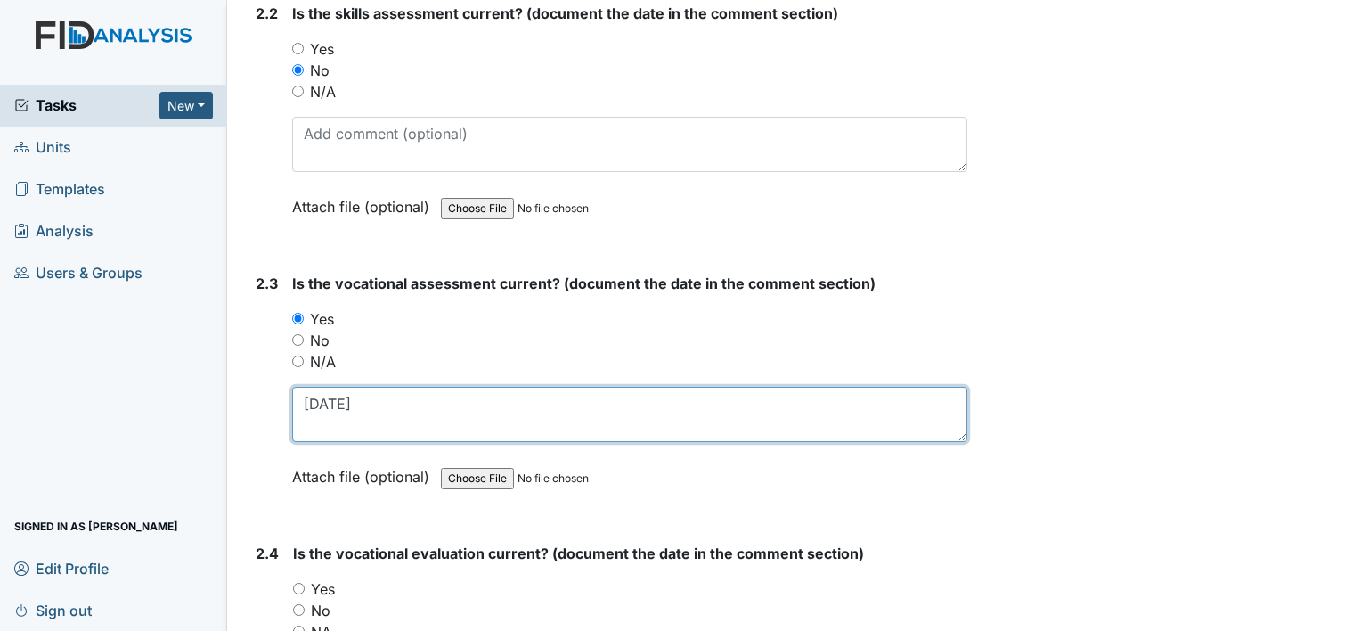
scroll to position [2405, 0]
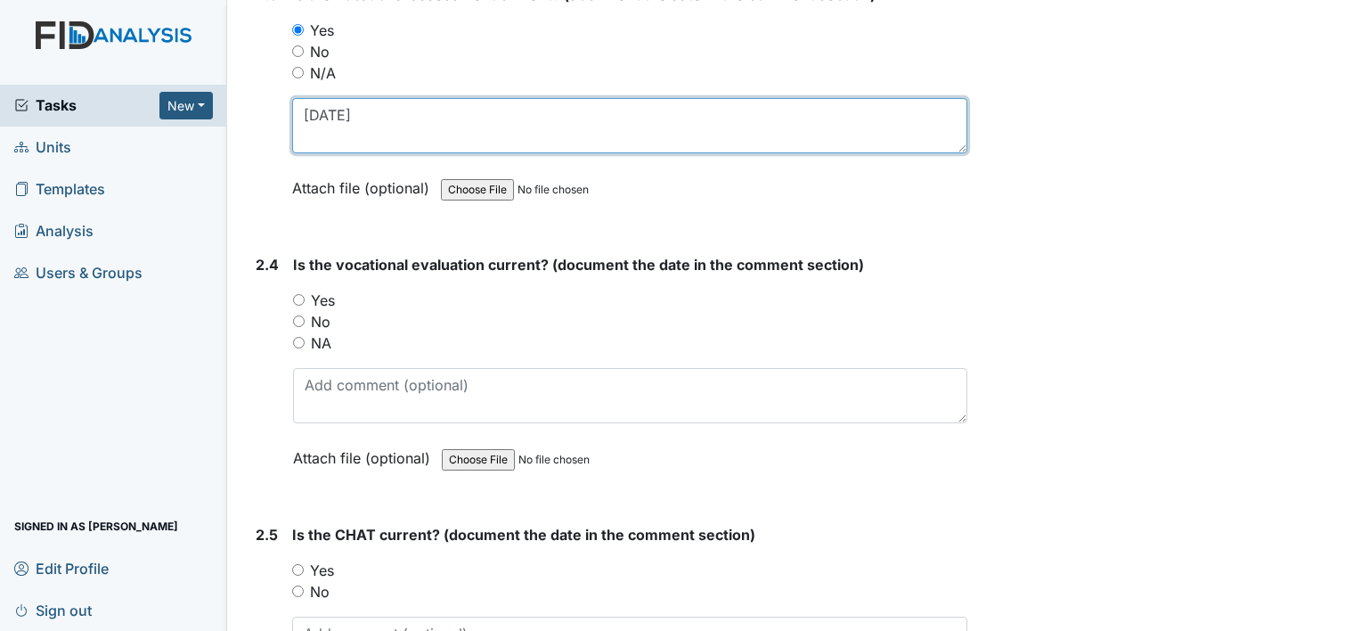
type textarea "5-8-25"
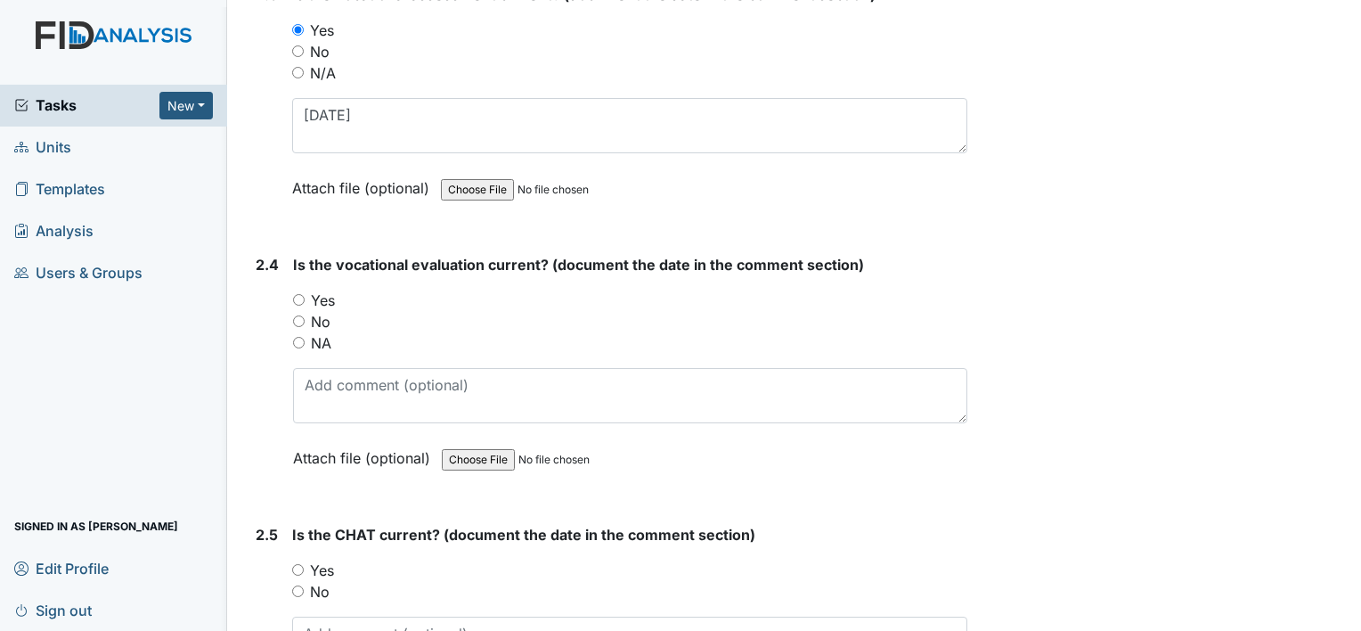
click at [324, 290] on label "Yes" at bounding box center [323, 300] width 24 height 21
click at [305, 294] on input "Yes" at bounding box center [299, 300] width 12 height 12
radio input "true"
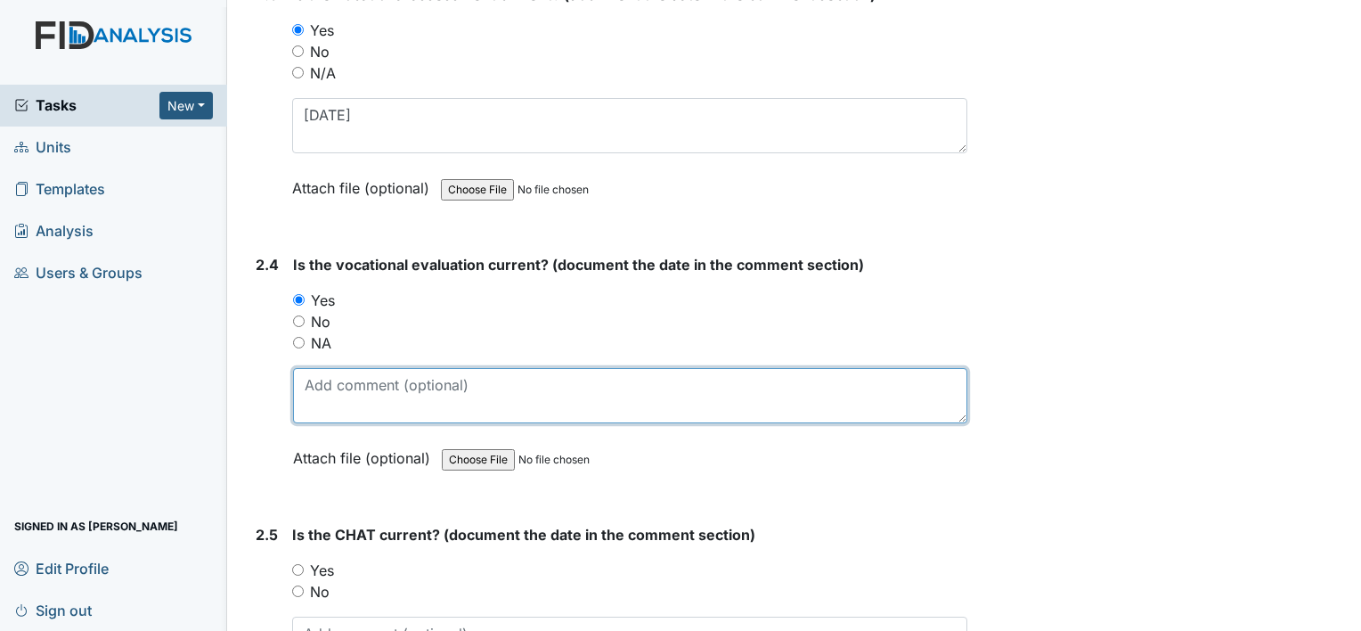
click at [355, 381] on textarea at bounding box center [630, 395] width 674 height 55
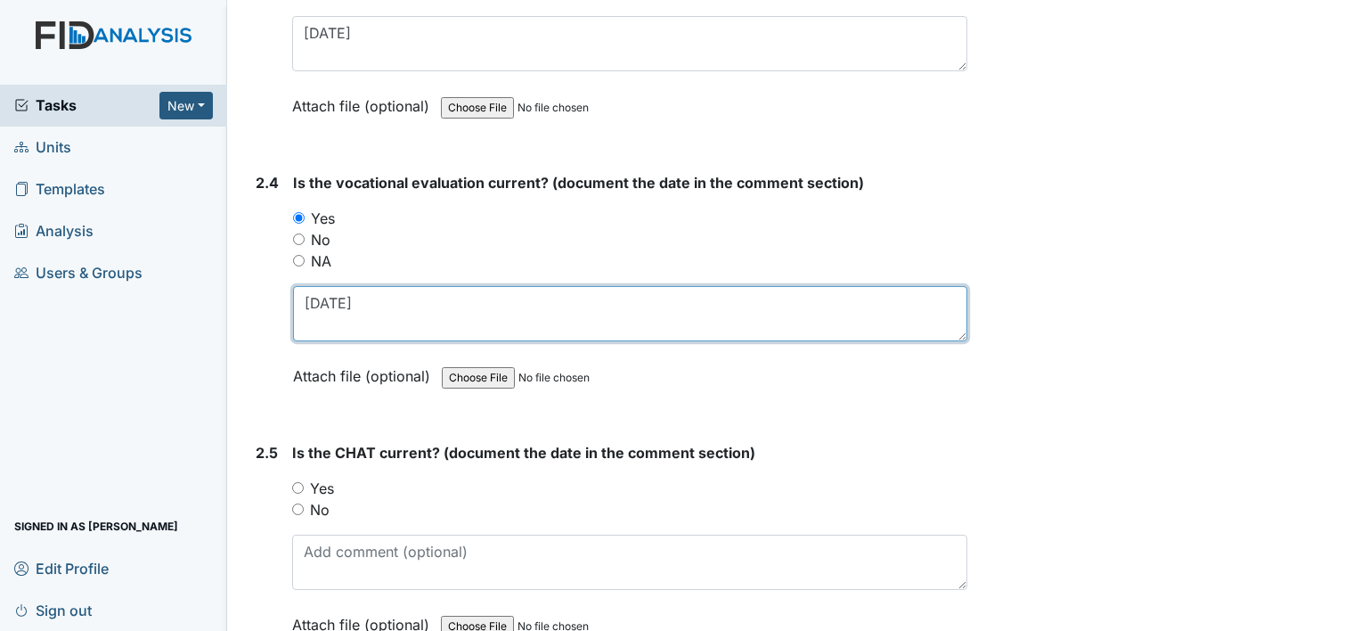
scroll to position [2672, 0]
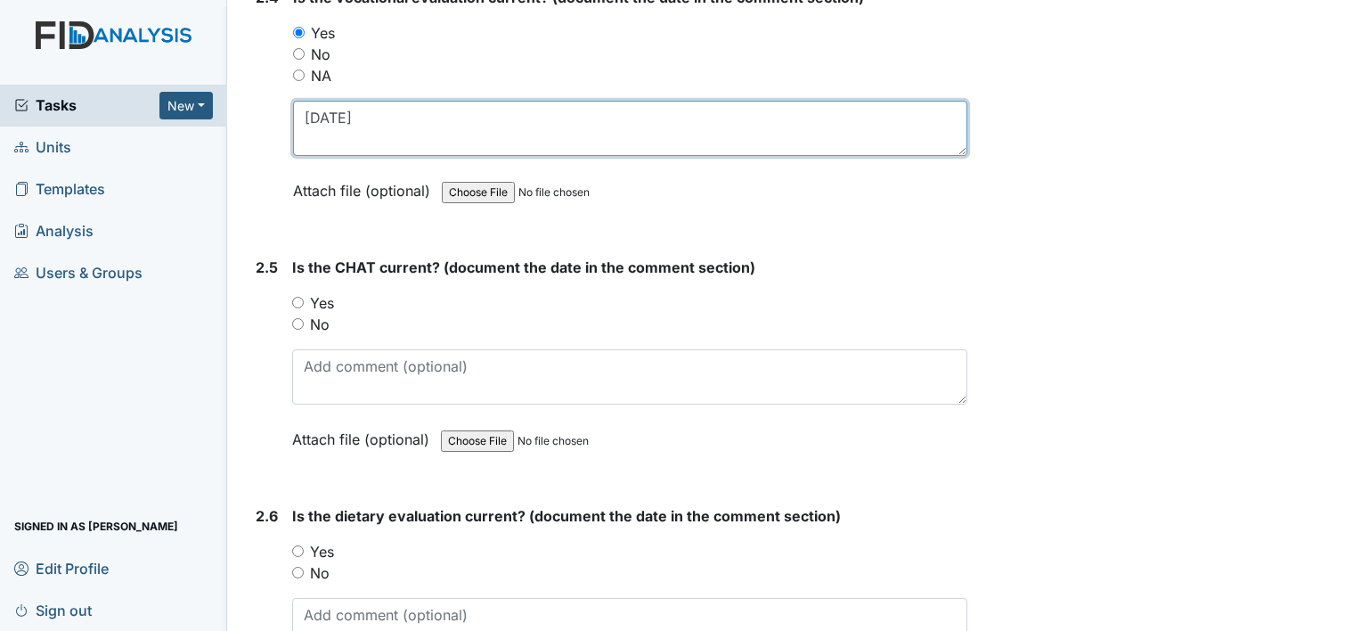
type textarea "5-8-25"
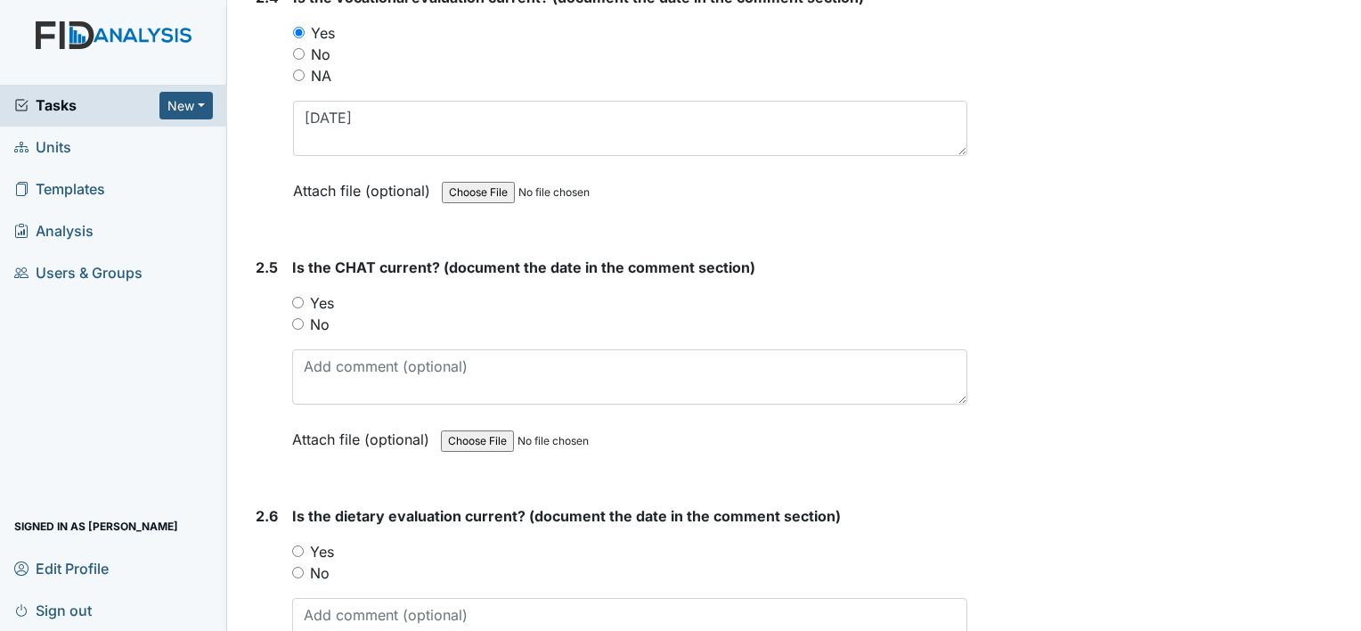
click at [317, 314] on label "No" at bounding box center [320, 324] width 20 height 21
click at [304, 318] on input "No" at bounding box center [298, 324] width 12 height 12
radio input "true"
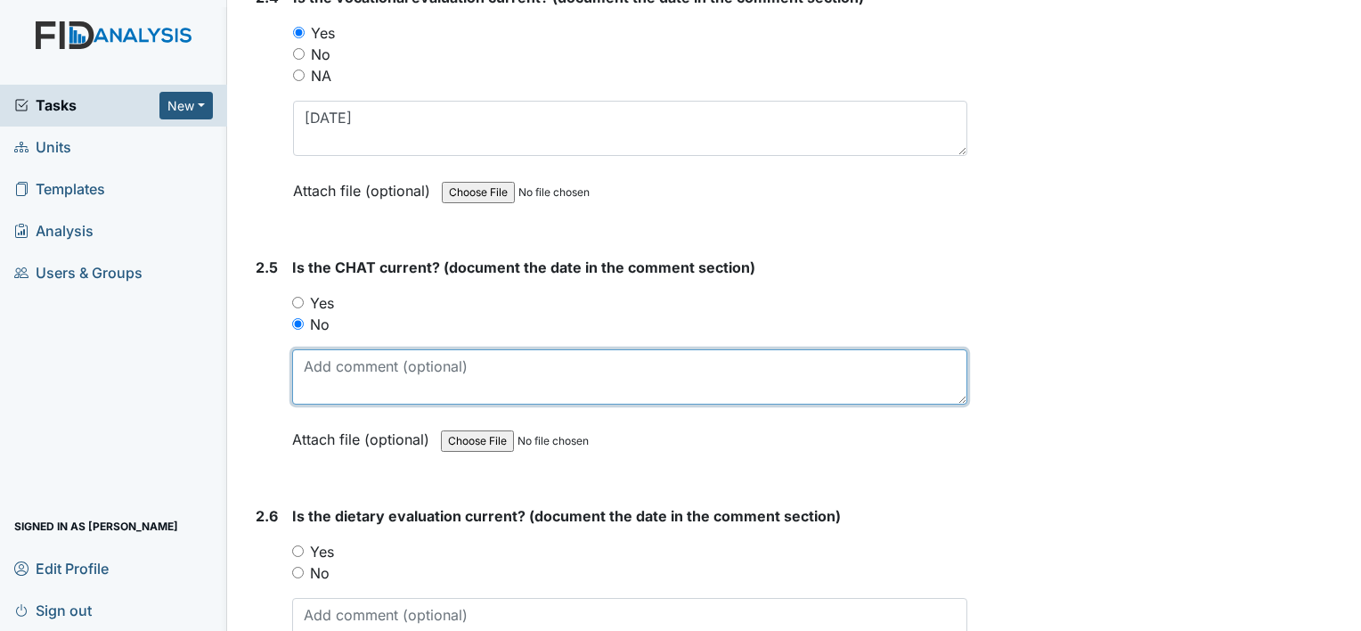
click at [362, 371] on textarea at bounding box center [629, 376] width 675 height 55
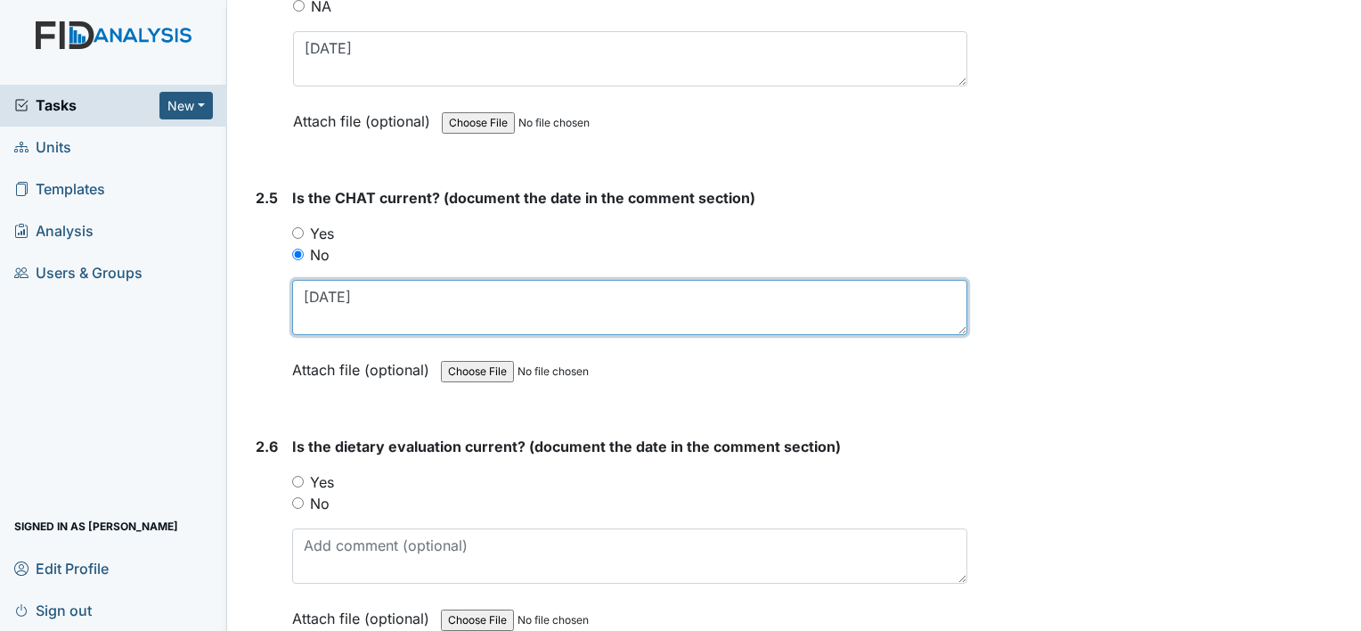
scroll to position [2851, 0]
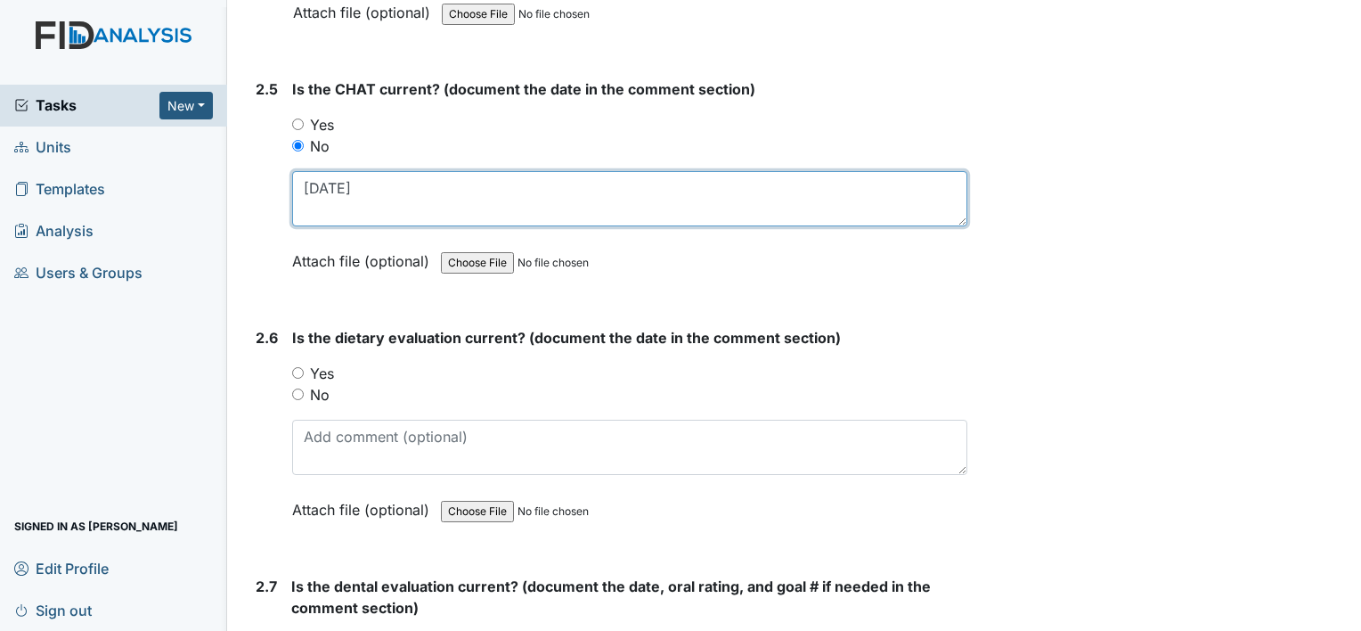
type textarea "5-16-24"
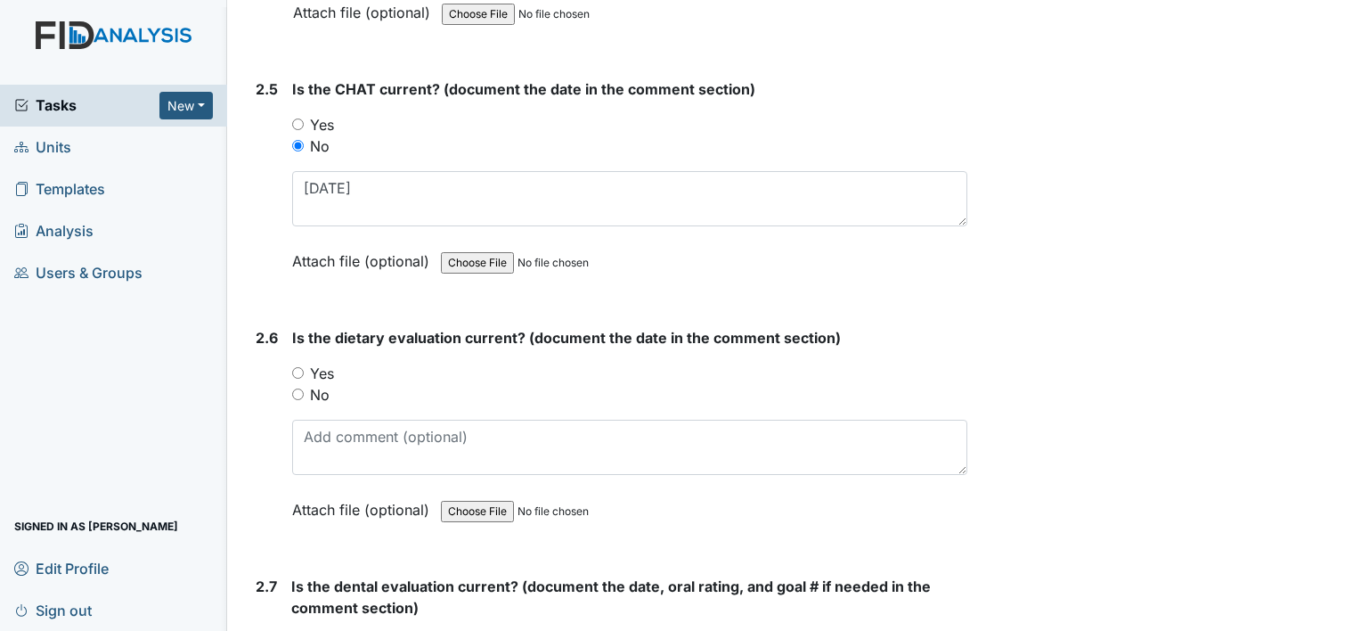
click at [330, 384] on div "No" at bounding box center [629, 394] width 675 height 21
click at [329, 363] on label "Yes" at bounding box center [322, 373] width 24 height 21
click at [304, 367] on input "Yes" at bounding box center [298, 373] width 12 height 12
radio input "true"
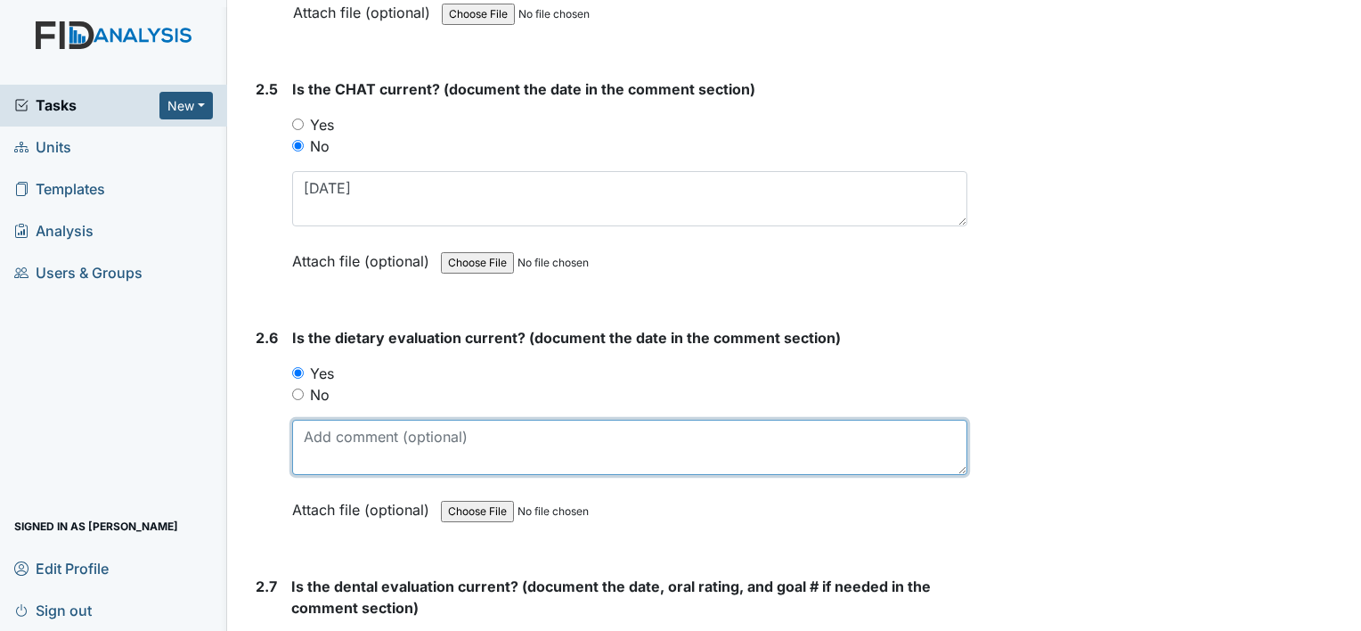
drag, startPoint x: 361, startPoint y: 459, endPoint x: 368, endPoint y: 424, distance: 35.5
click at [362, 456] on textarea at bounding box center [629, 447] width 675 height 55
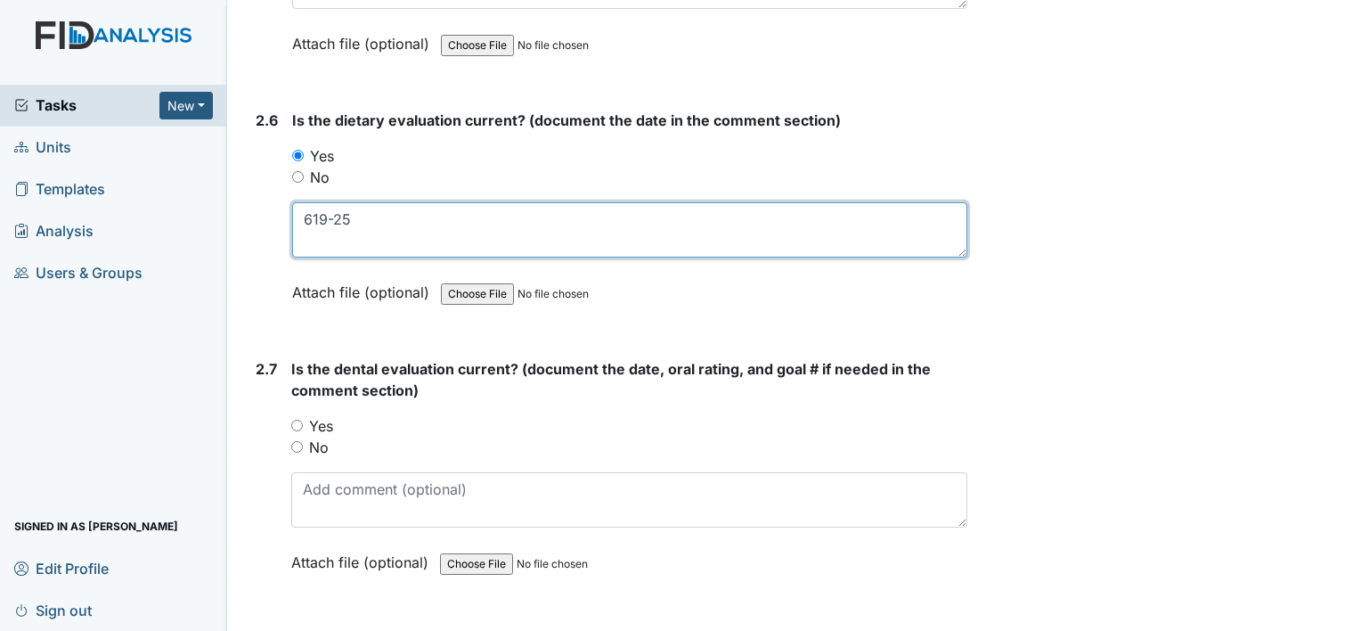
scroll to position [3118, 0]
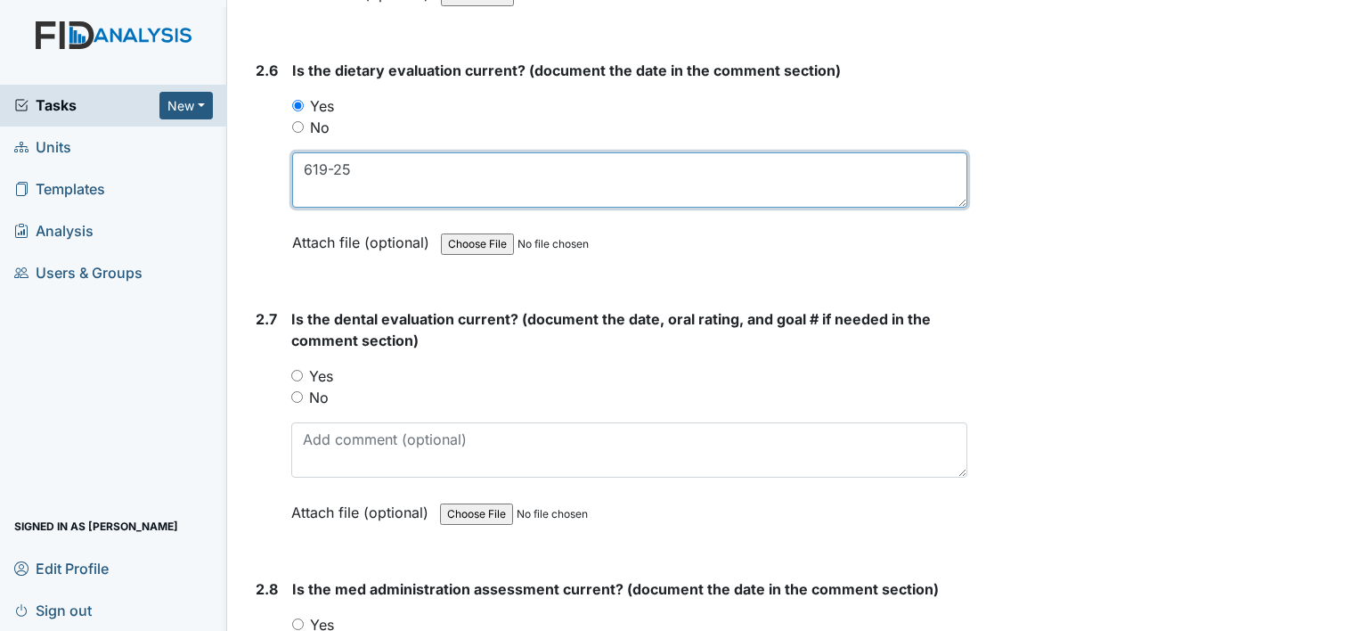
type textarea "619-25"
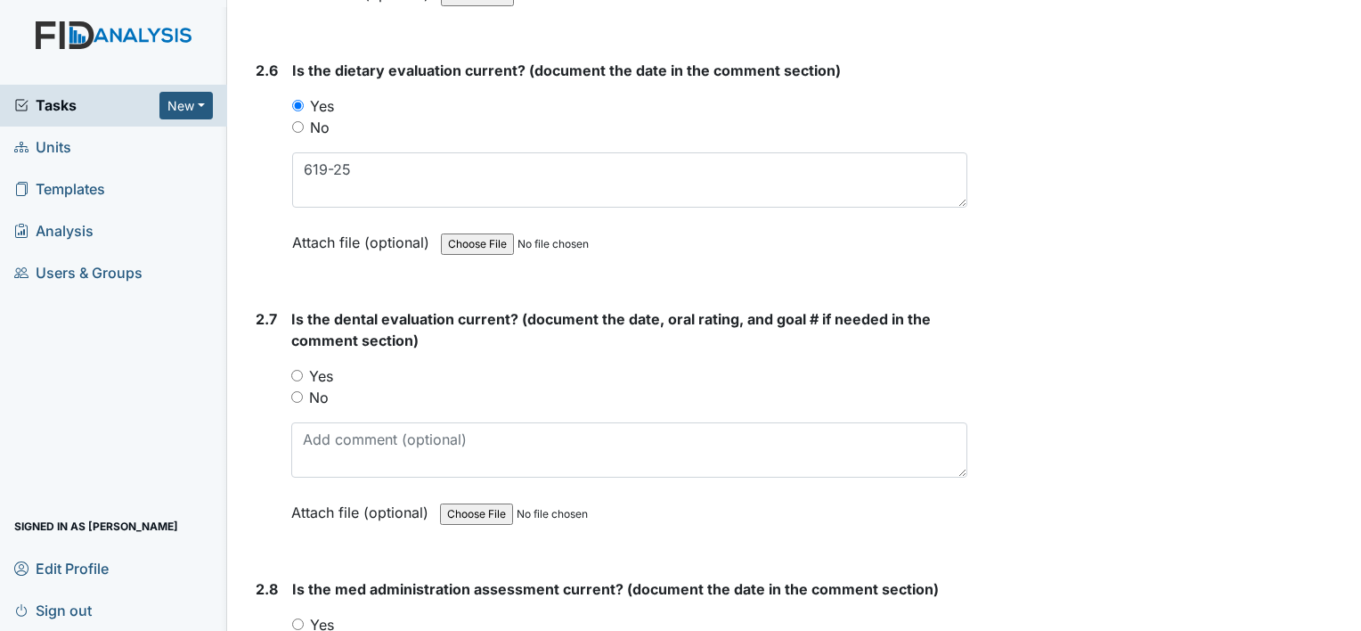
click at [316, 365] on label "Yes" at bounding box center [321, 375] width 24 height 21
click at [303, 370] on input "Yes" at bounding box center [297, 376] width 12 height 12
radio input "true"
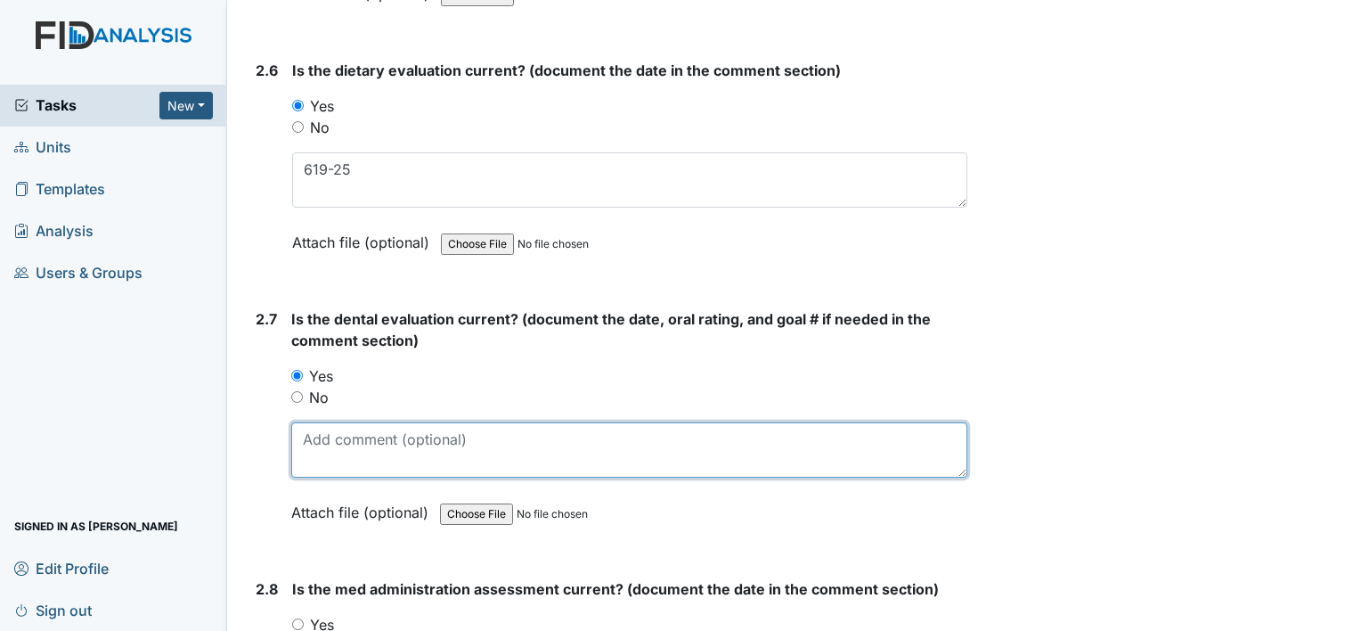
drag, startPoint x: 350, startPoint y: 453, endPoint x: 355, endPoint y: 424, distance: 29.0
click at [351, 453] on textarea at bounding box center [629, 449] width 676 height 55
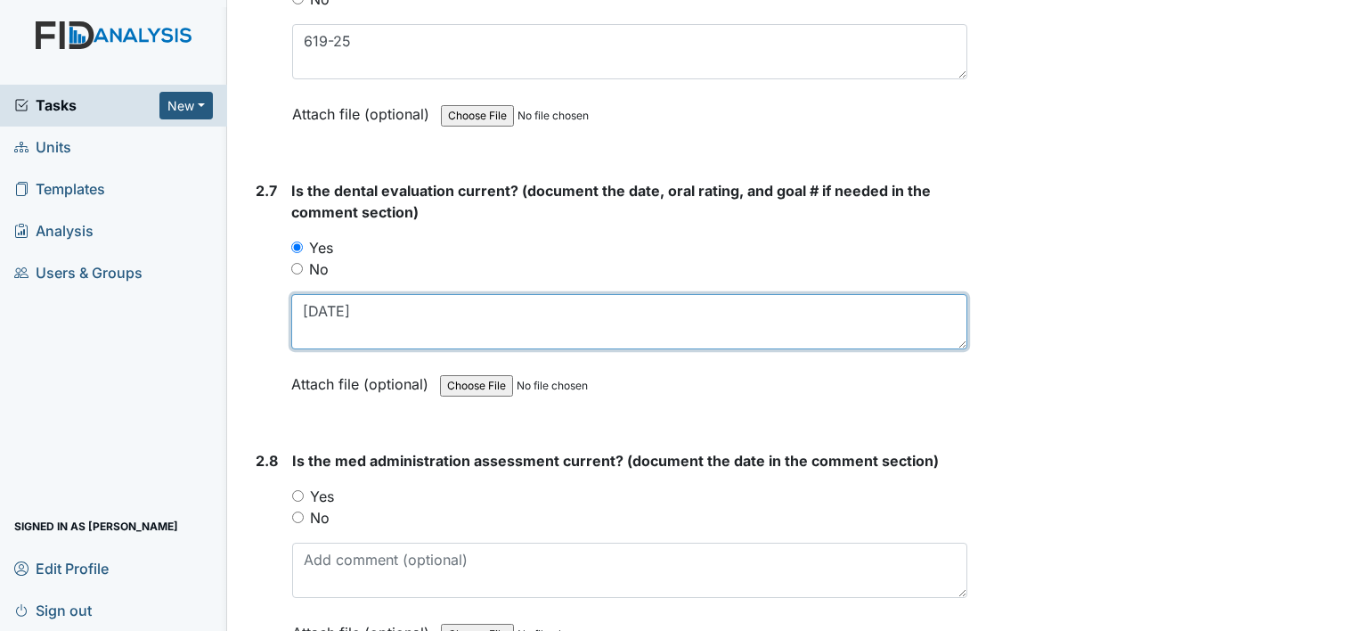
scroll to position [3296, 0]
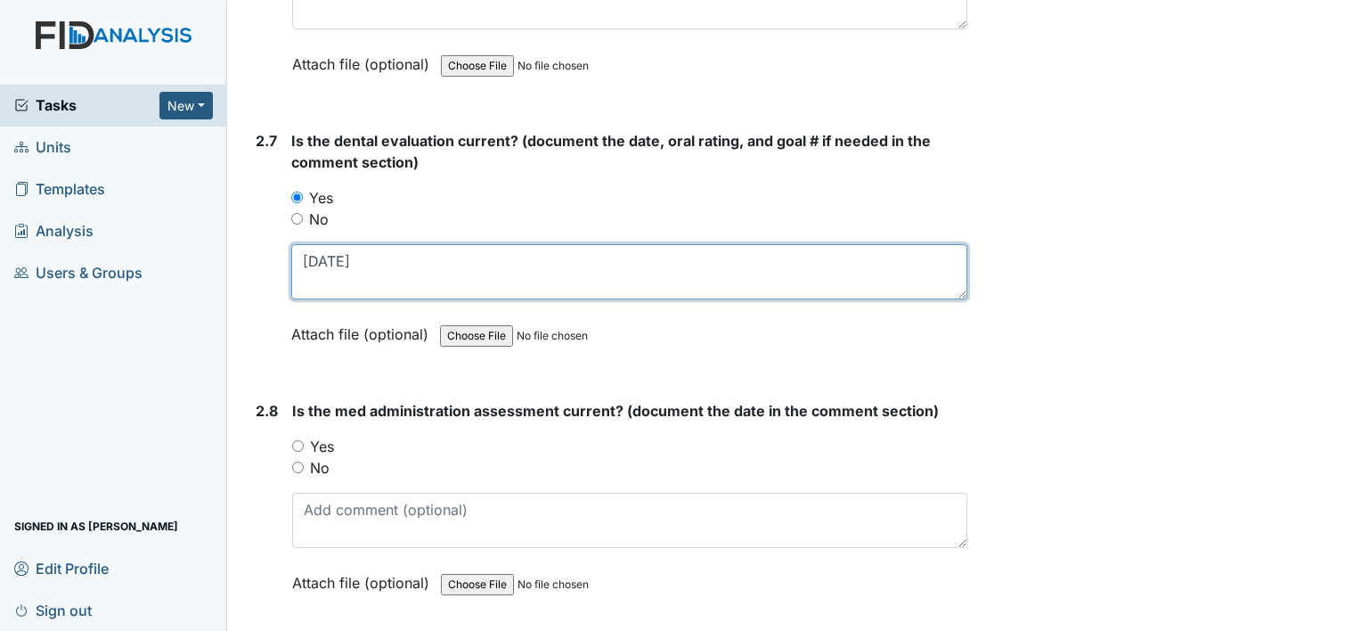
type textarea "2-17-25"
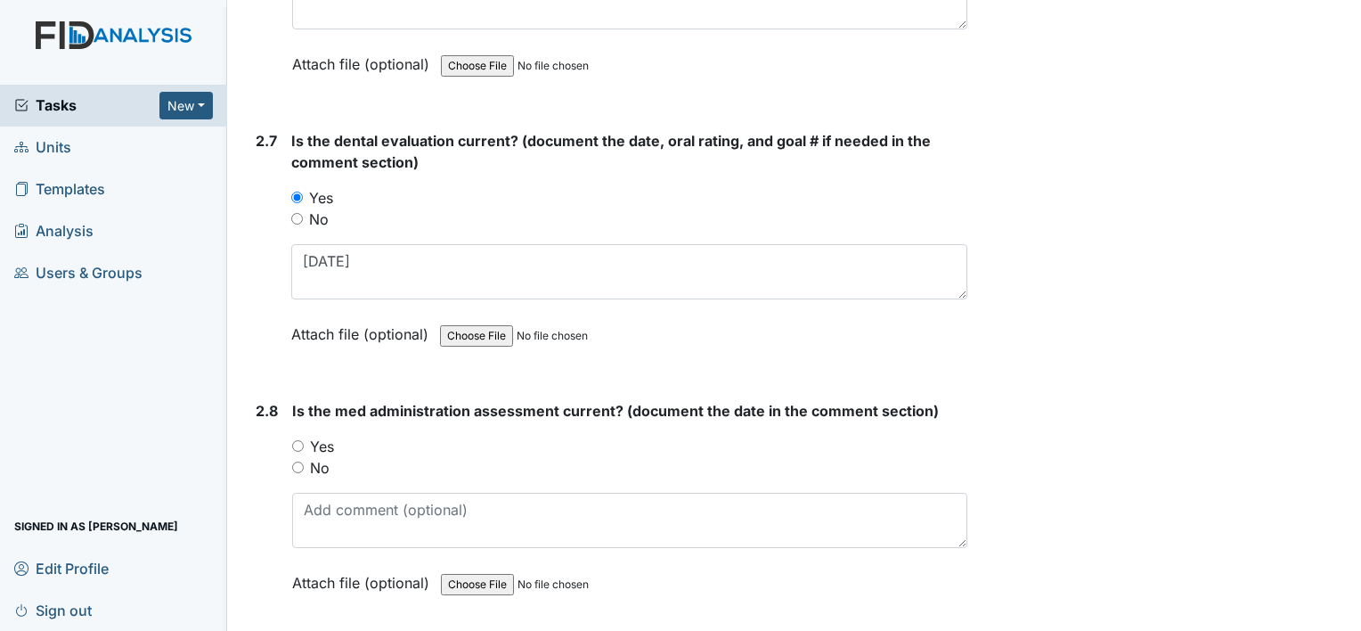
click at [327, 457] on label "No" at bounding box center [320, 467] width 20 height 21
click at [304, 461] on input "No" at bounding box center [298, 467] width 12 height 12
radio input "true"
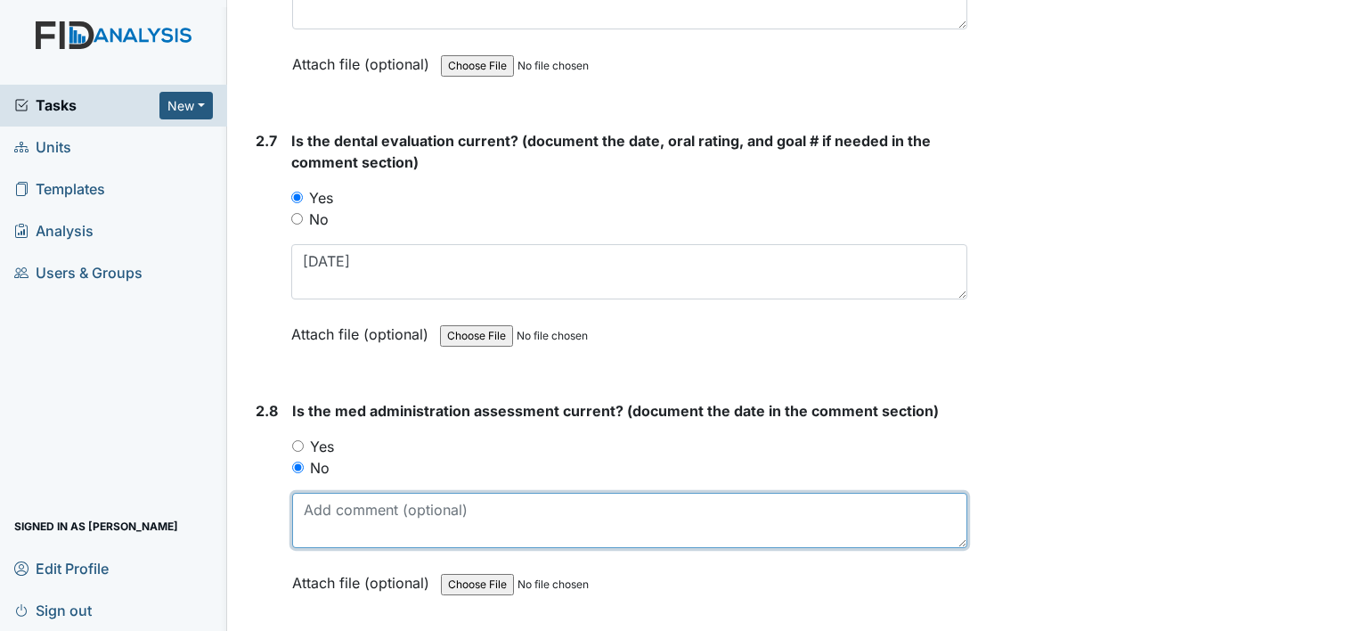
drag, startPoint x: 364, startPoint y: 515, endPoint x: 370, endPoint y: 507, distance: 9.6
click at [365, 515] on textarea at bounding box center [629, 520] width 675 height 55
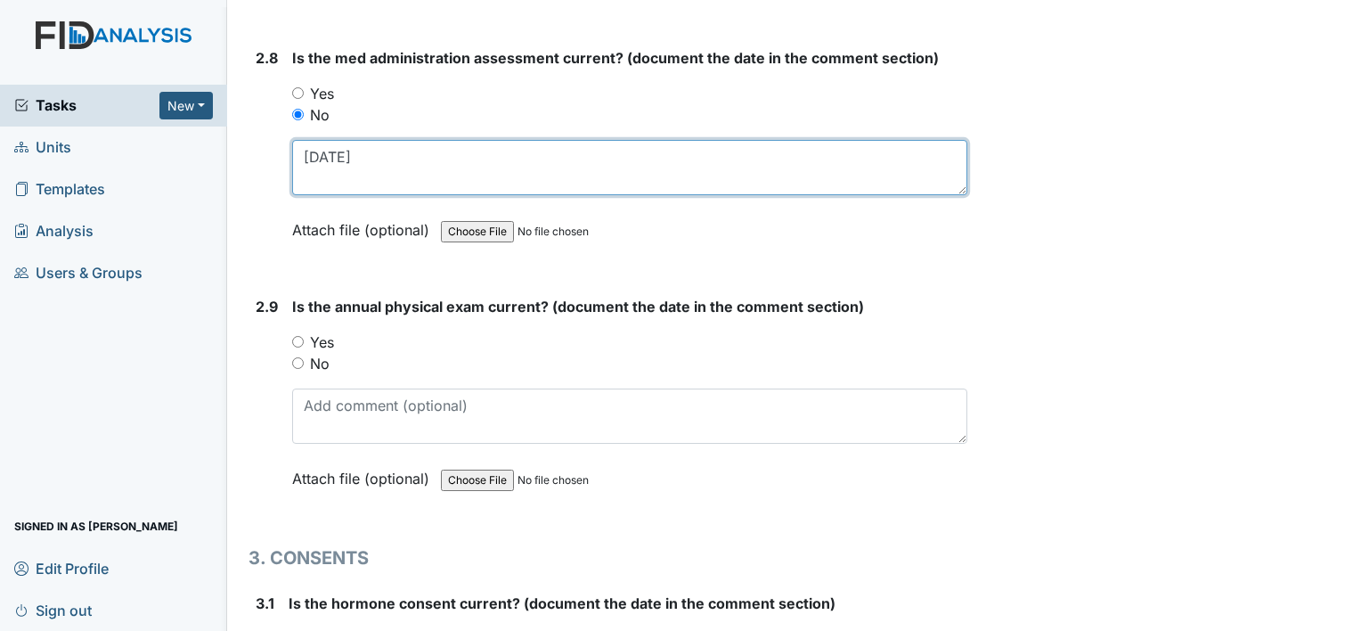
scroll to position [3652, 0]
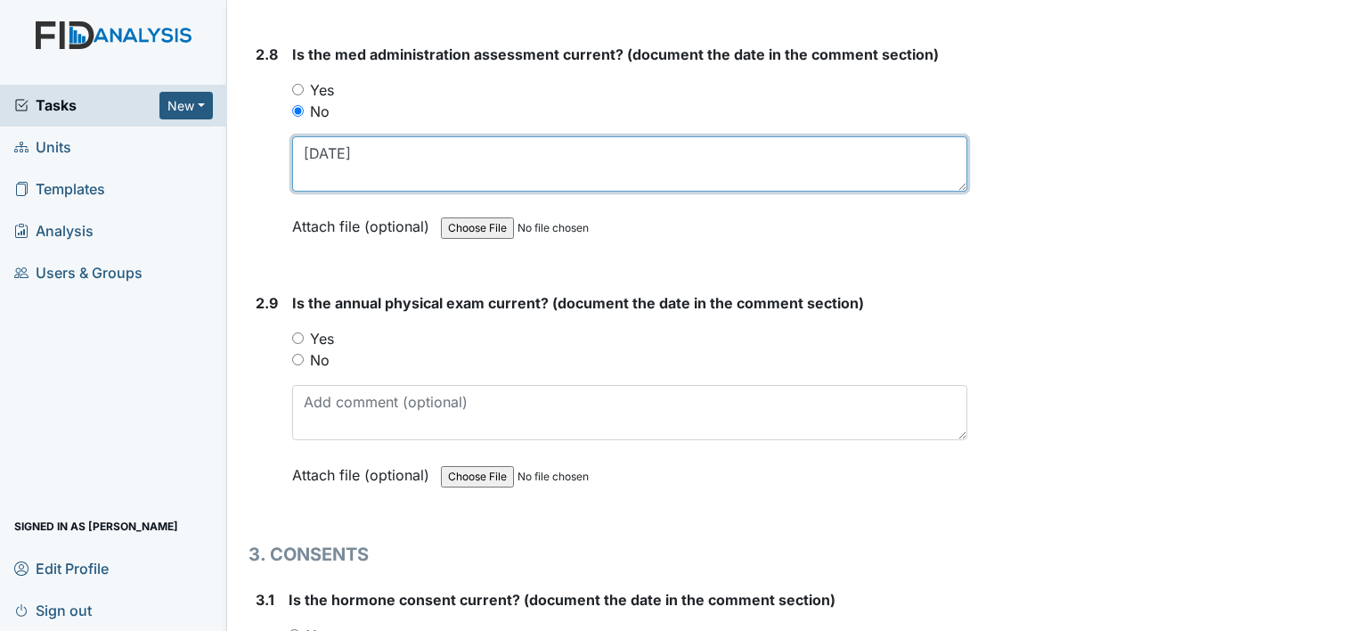
type textarea "7-10-24"
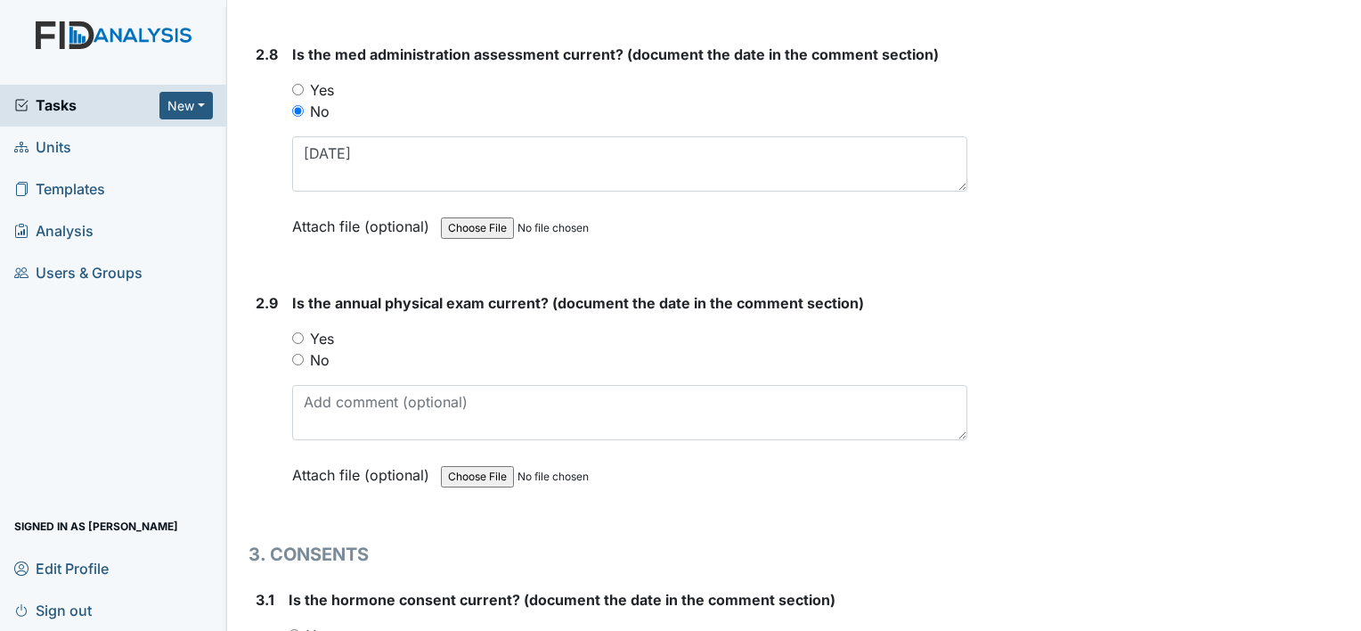
click at [321, 349] on label "No" at bounding box center [320, 359] width 20 height 21
click at [304, 354] on input "No" at bounding box center [298, 360] width 12 height 12
radio input "true"
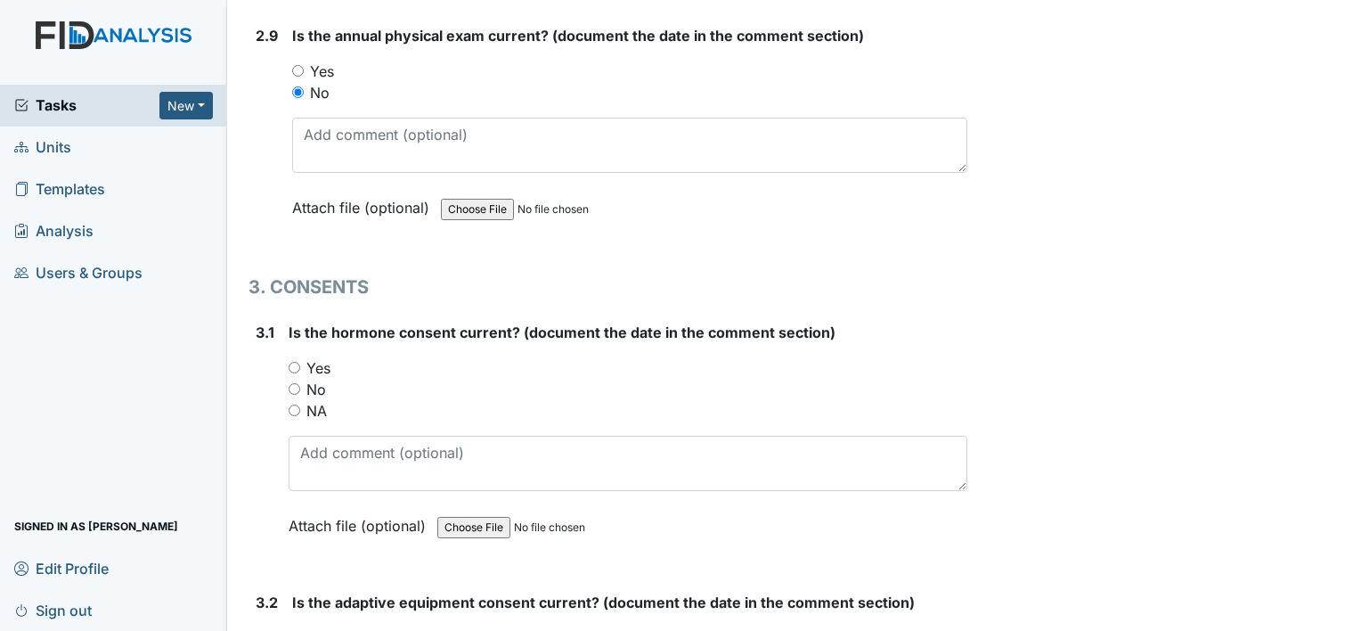
click at [318, 400] on label "NA" at bounding box center [316, 410] width 20 height 21
click at [300, 404] on input "NA" at bounding box center [295, 410] width 12 height 12
radio input "true"
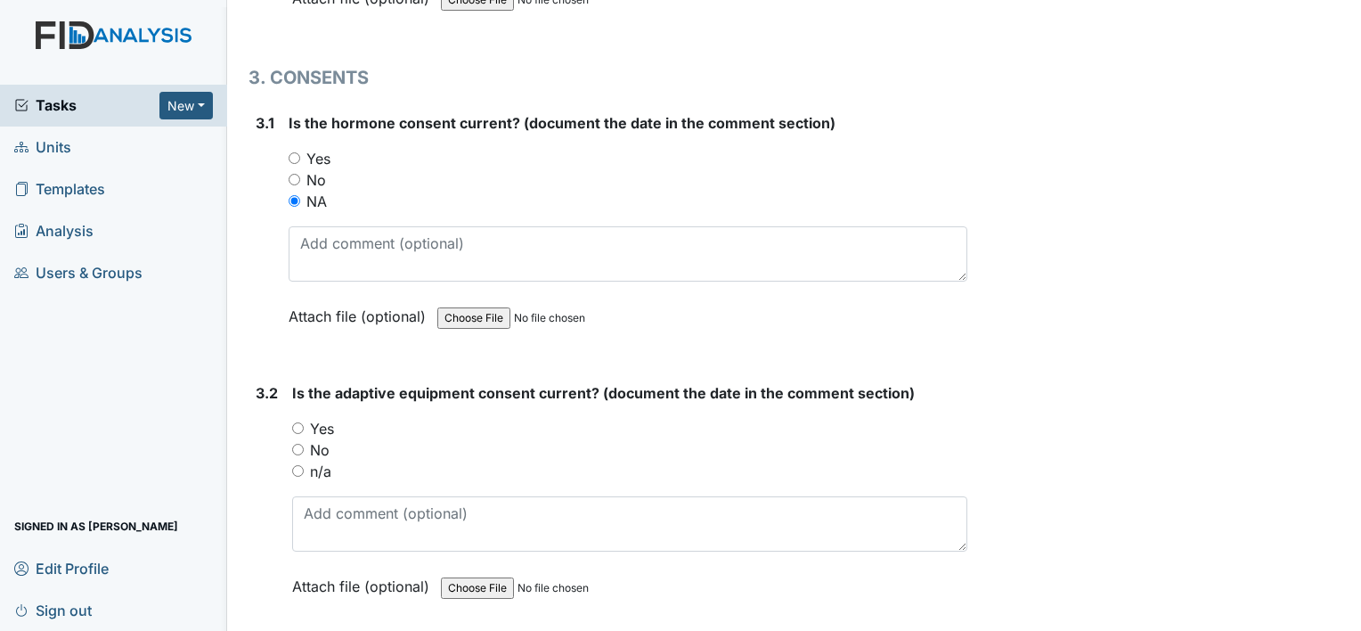
scroll to position [4187, 0]
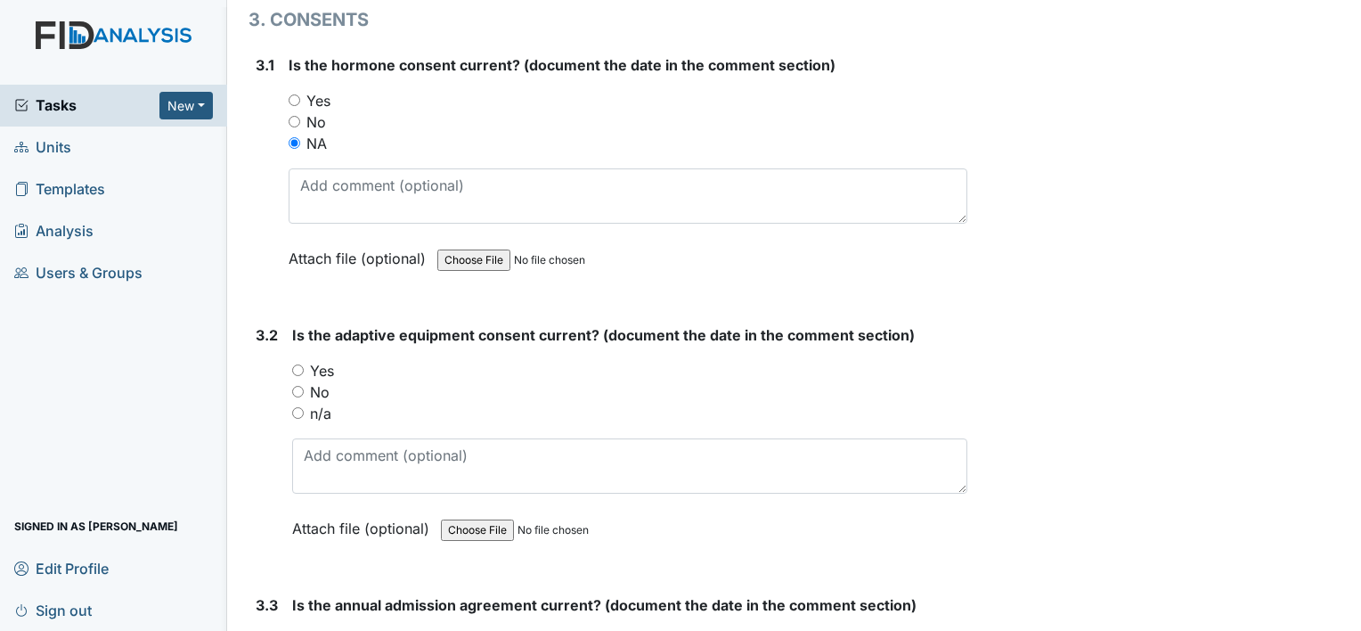
click at [321, 403] on label "n/a" at bounding box center [320, 413] width 21 height 21
click at [304, 407] on input "n/a" at bounding box center [298, 413] width 12 height 12
radio input "true"
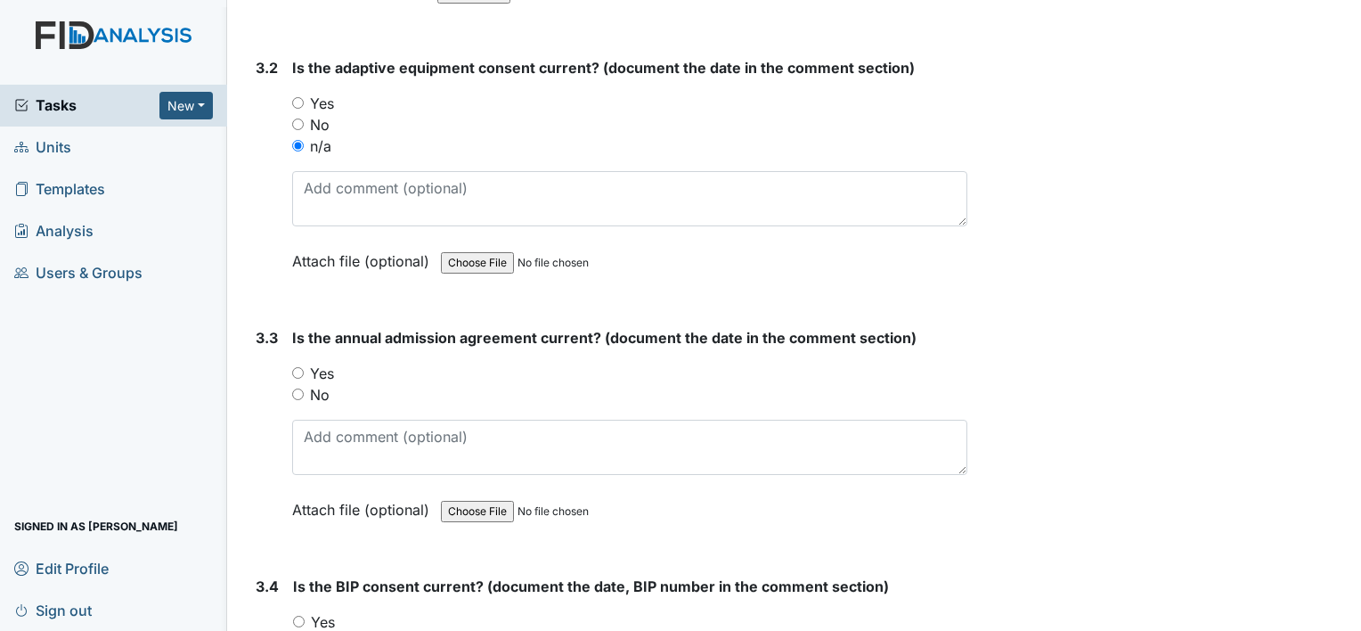
click at [317, 363] on label "Yes" at bounding box center [322, 373] width 24 height 21
click at [304, 367] on input "Yes" at bounding box center [298, 373] width 12 height 12
radio input "true"
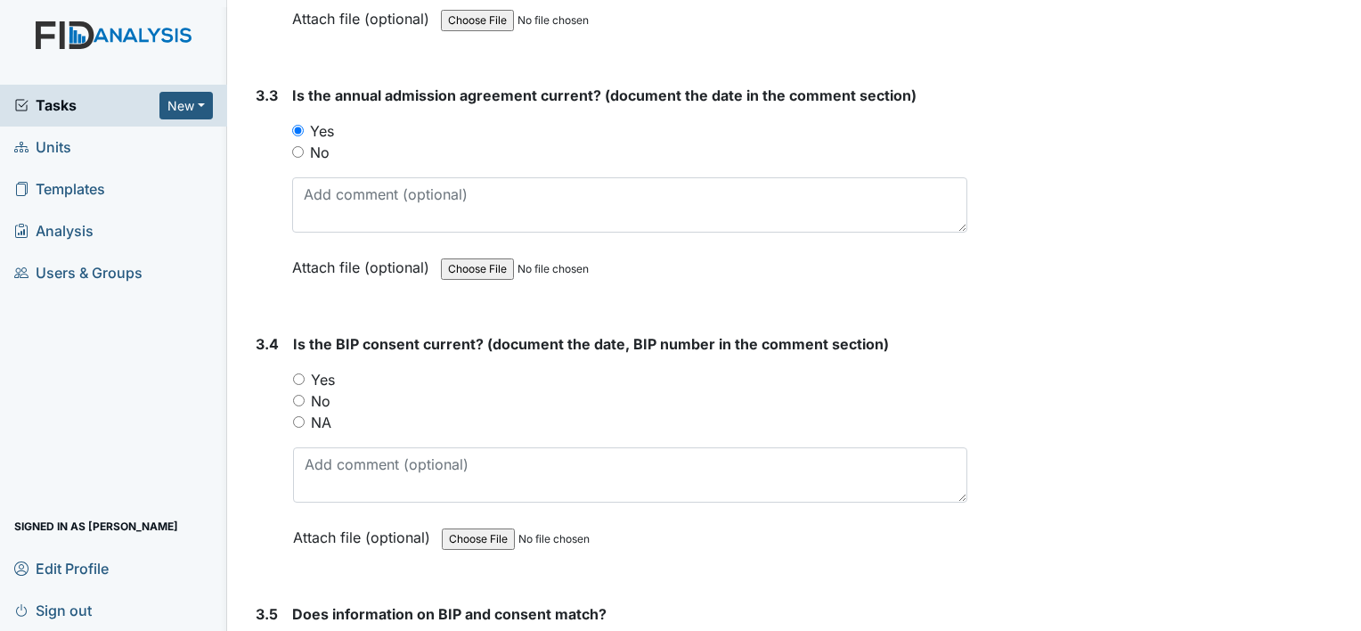
scroll to position [4721, 0]
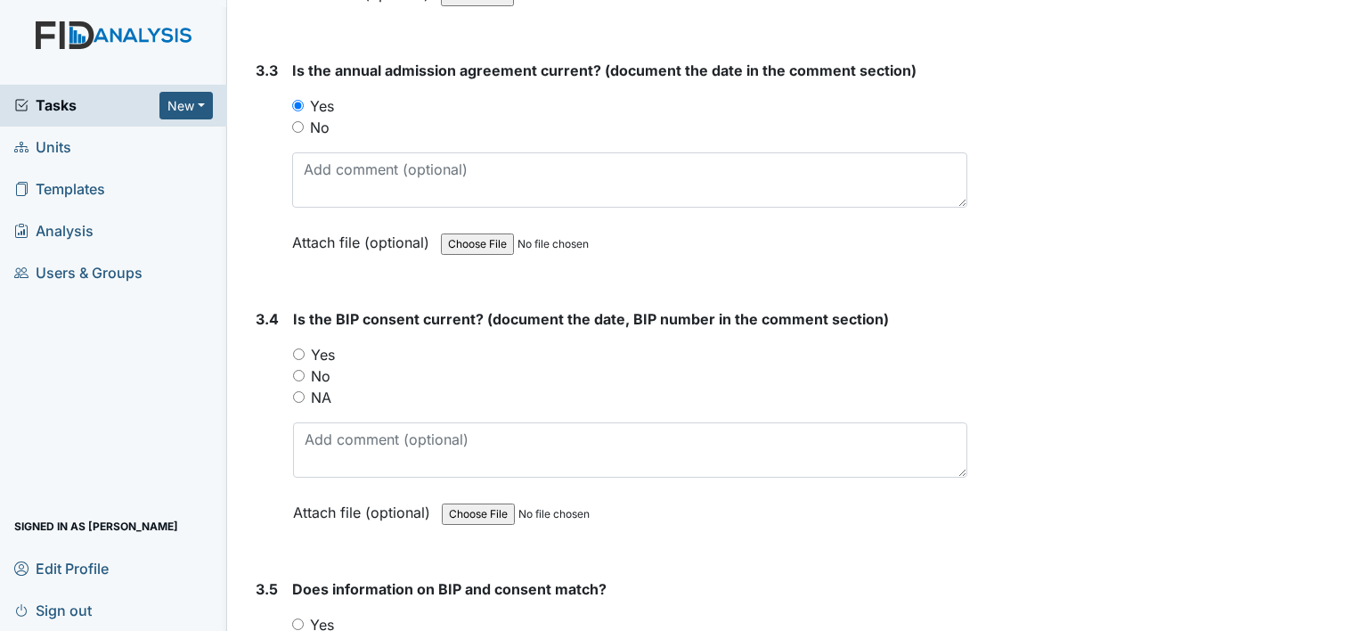
click at [319, 344] on label "Yes" at bounding box center [323, 354] width 24 height 21
click at [305, 348] on input "Yes" at bounding box center [299, 354] width 12 height 12
radio input "true"
click at [335, 614] on div "Yes" at bounding box center [629, 624] width 675 height 21
click at [315, 614] on label "Yes" at bounding box center [322, 624] width 24 height 21
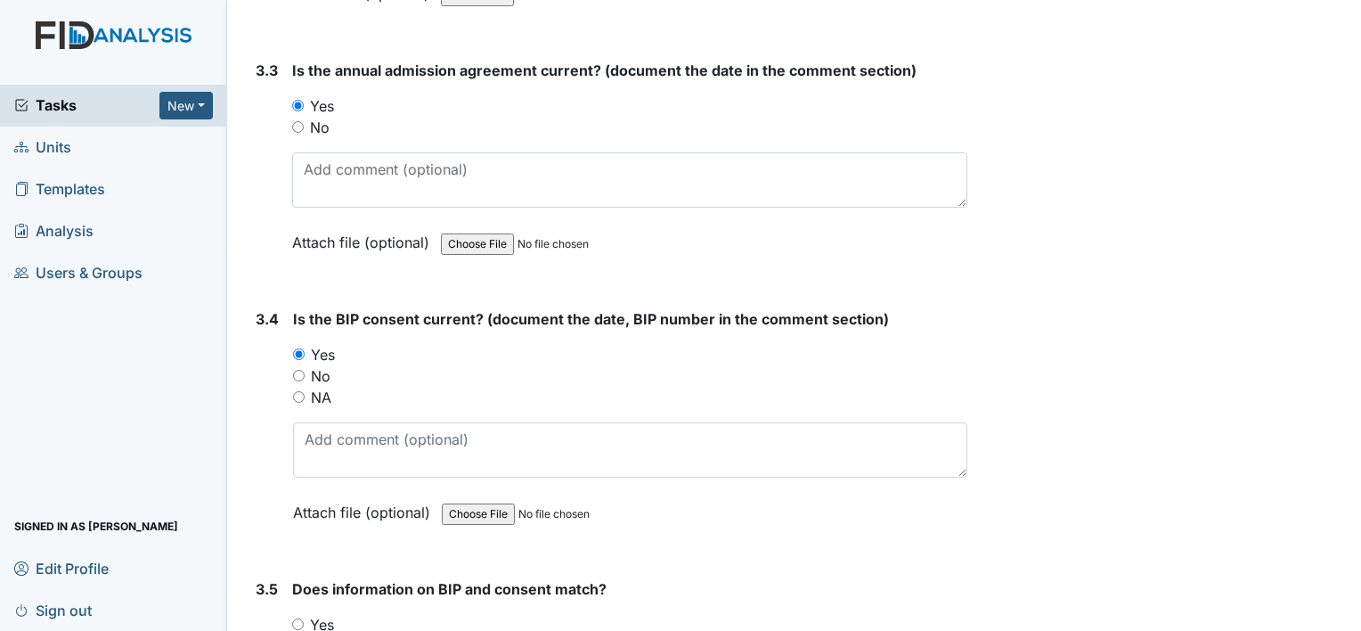
click at [304, 618] on input "Yes" at bounding box center [298, 624] width 12 height 12
radio input "true"
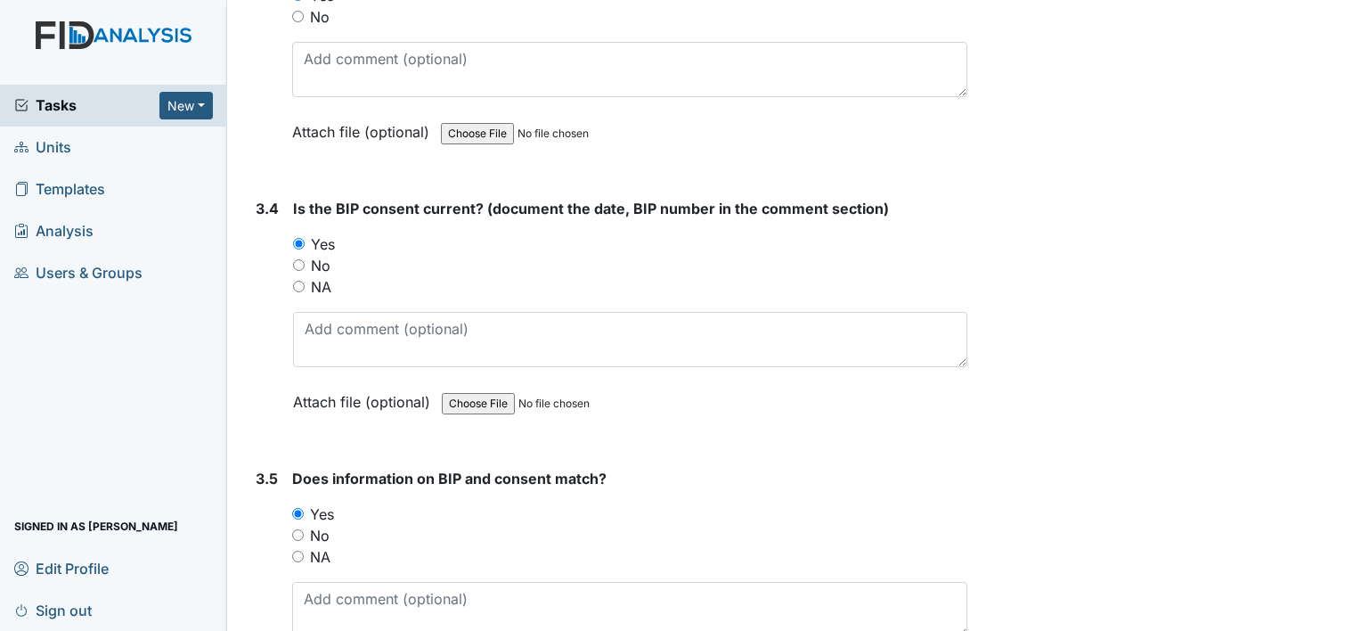
scroll to position [4968, 0]
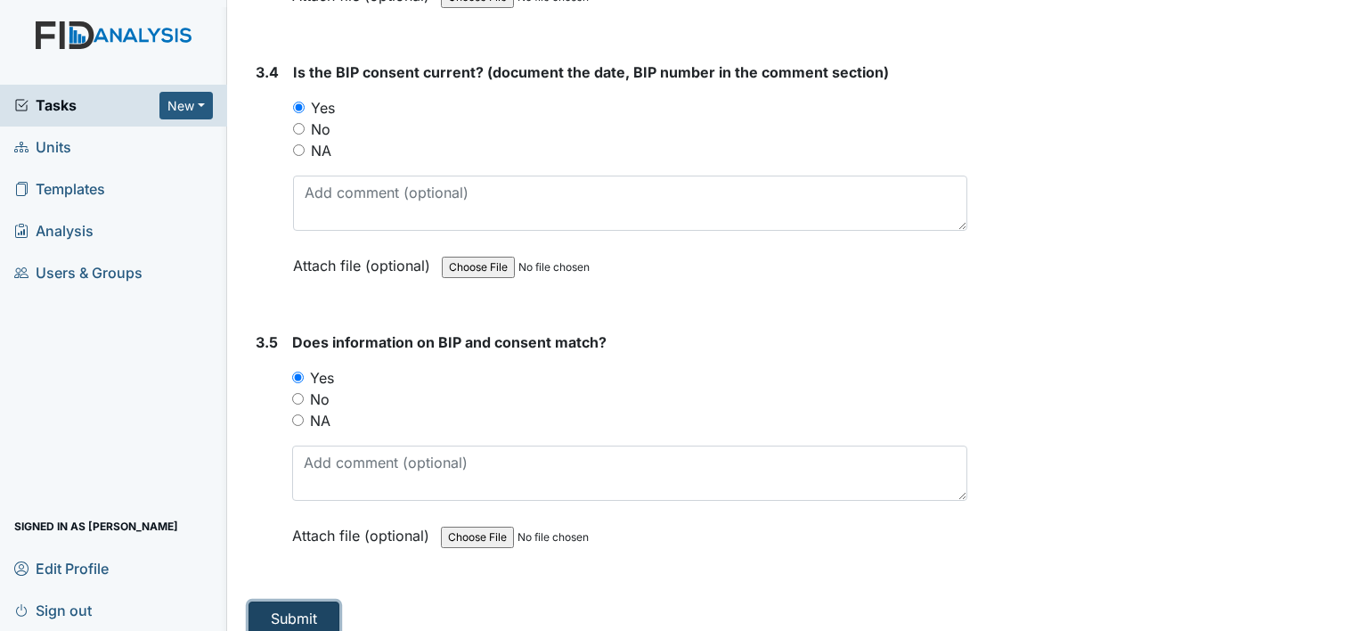
click at [310, 604] on button "Submit" at bounding box center [294, 618] width 91 height 34
